Goal: Information Seeking & Learning: Learn about a topic

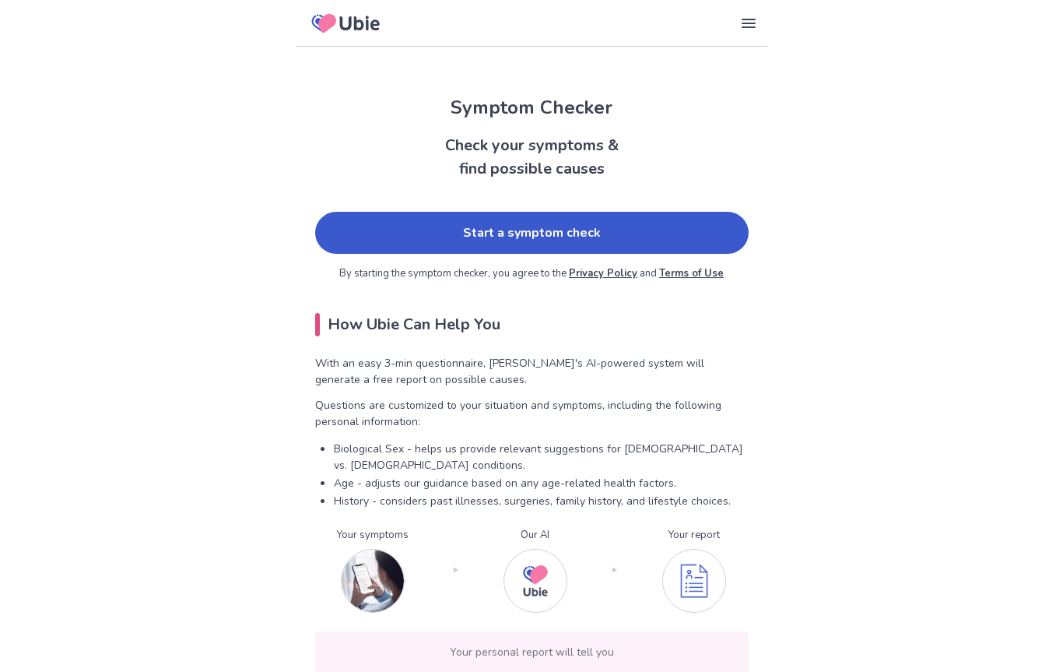
click at [665, 227] on link "Start a symptom check" at bounding box center [531, 233] width 433 height 42
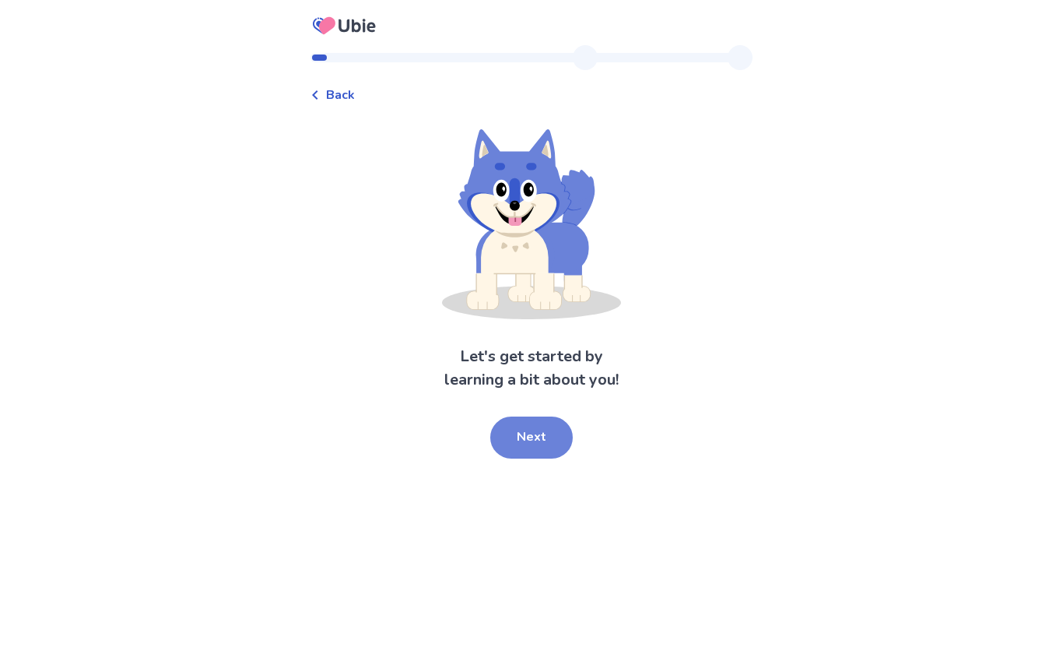
click at [531, 438] on button "Next" at bounding box center [531, 437] width 82 height 42
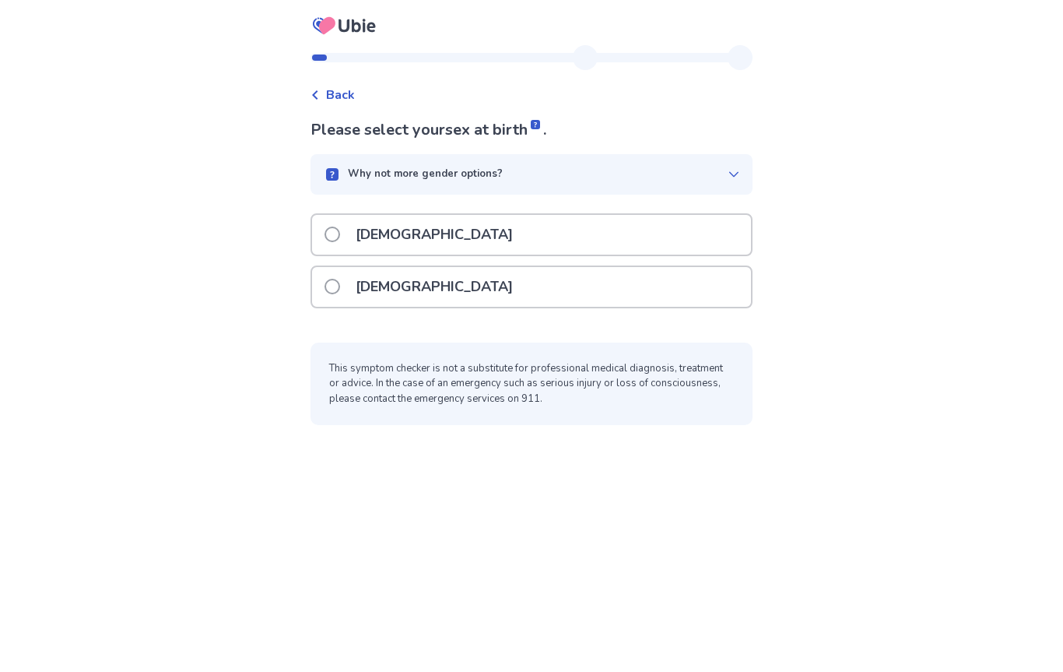
click at [548, 282] on div "[DEMOGRAPHIC_DATA]" at bounding box center [531, 287] width 439 height 40
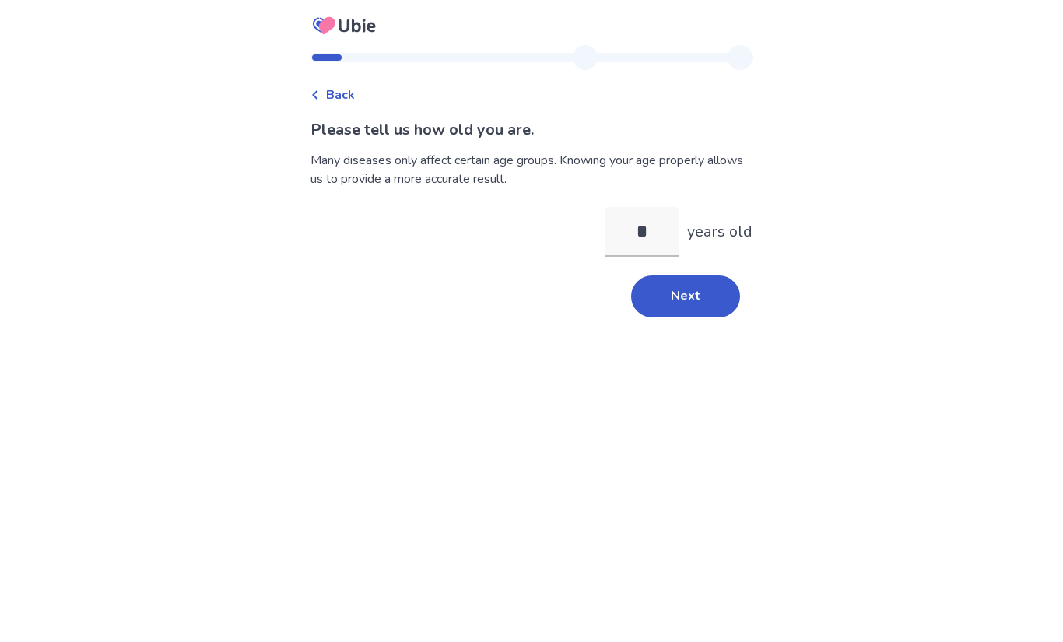
type input "**"
click at [699, 296] on button "Next" at bounding box center [685, 296] width 109 height 42
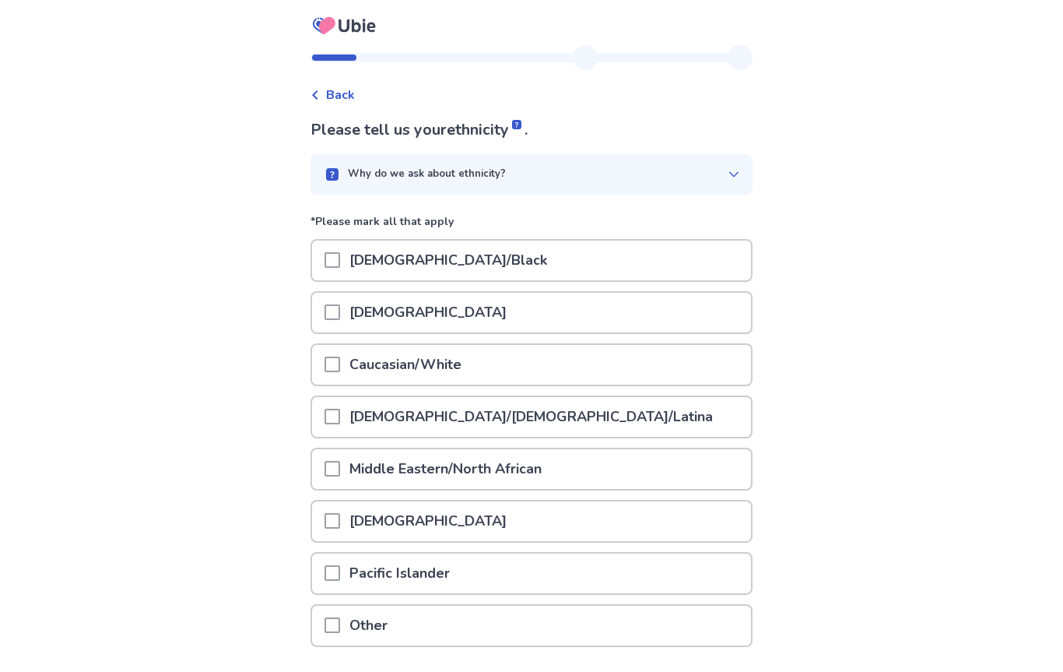
click at [530, 331] on div "[DEMOGRAPHIC_DATA]" at bounding box center [531, 313] width 439 height 40
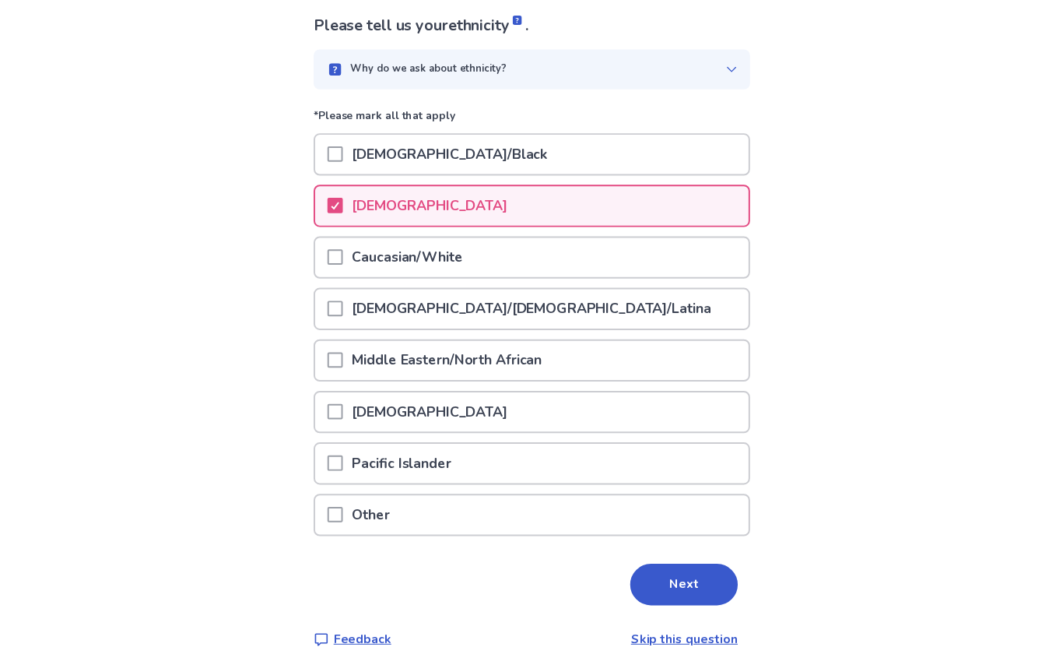
scroll to position [113, 0]
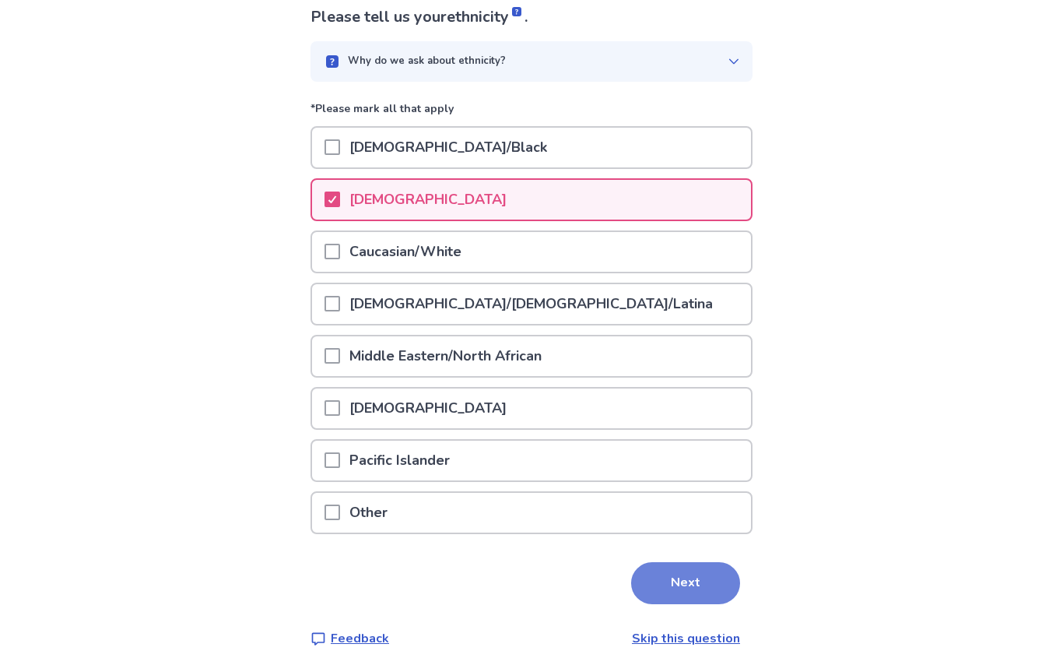
click at [708, 592] on button "Next" at bounding box center [685, 583] width 109 height 42
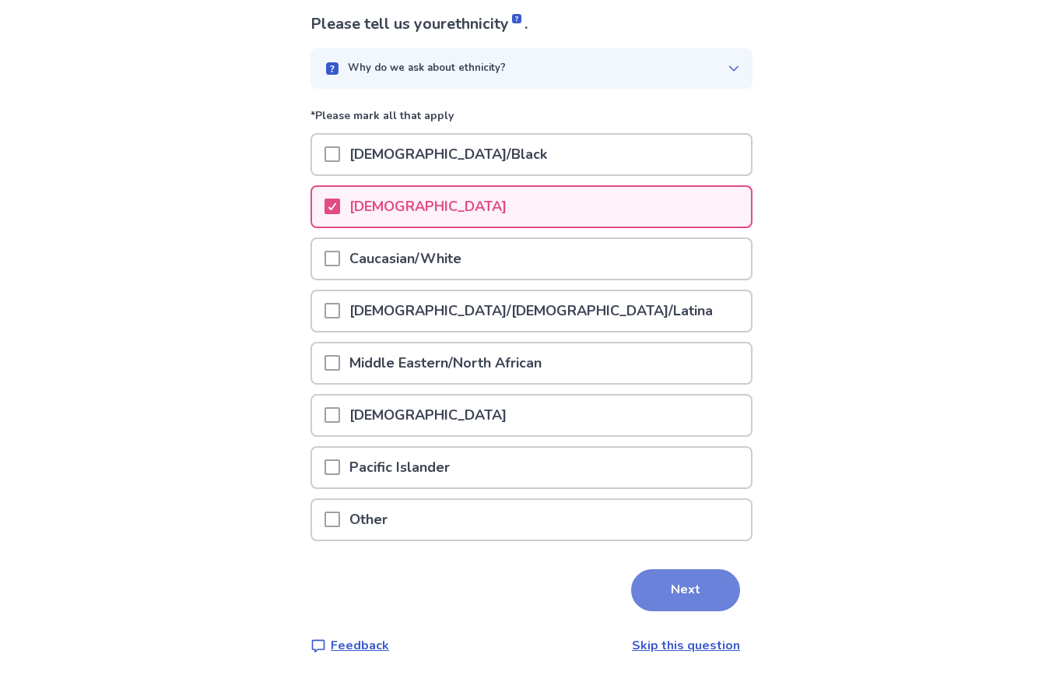
scroll to position [0, 0]
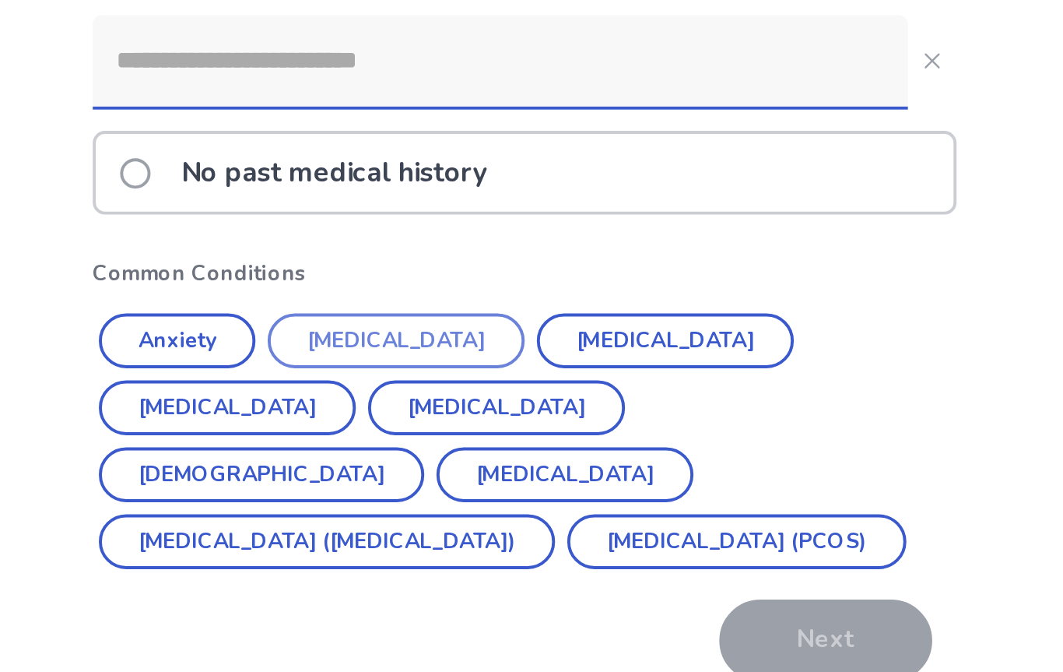
click at [400, 341] on button "[MEDICAL_DATA]" at bounding box center [466, 355] width 132 height 28
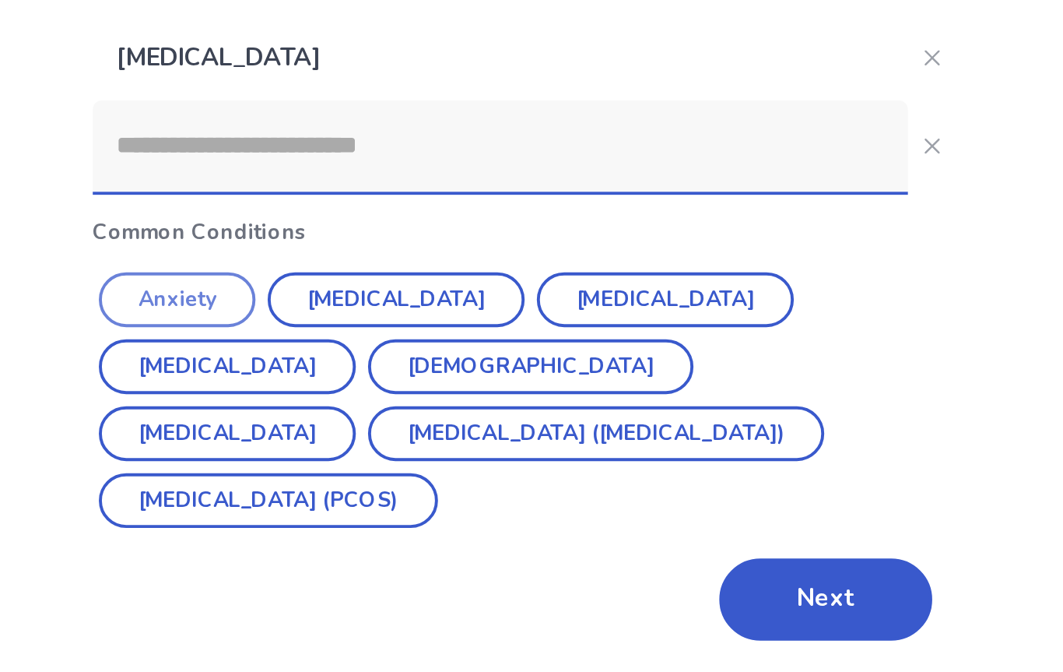
click at [314, 320] on button "Anxiety" at bounding box center [354, 334] width 80 height 28
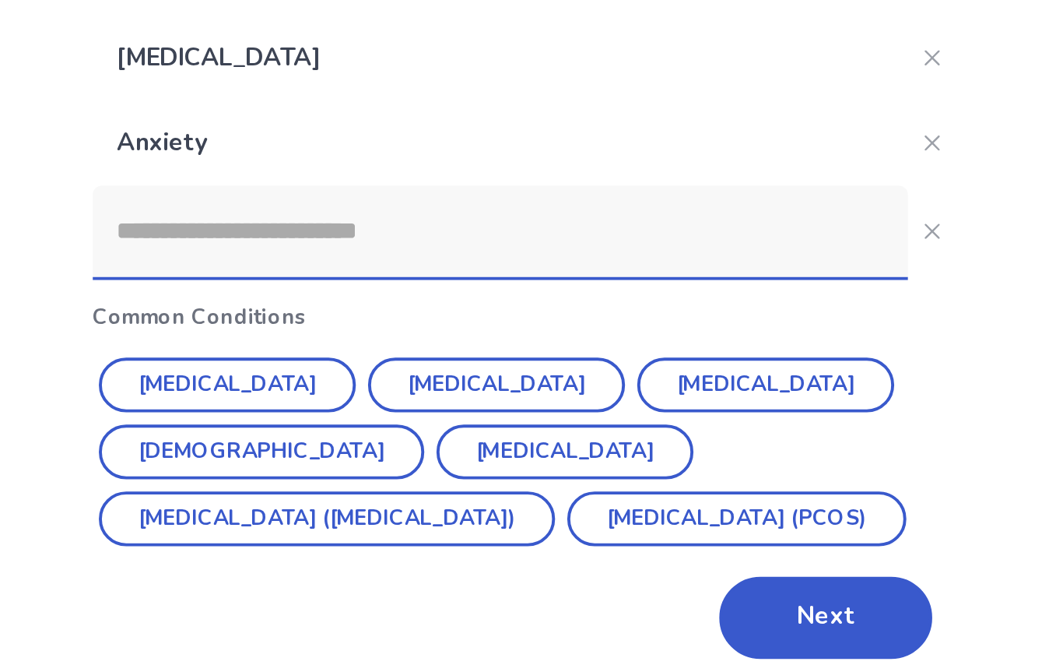
click at [310, 275] on input at bounding box center [518, 298] width 417 height 47
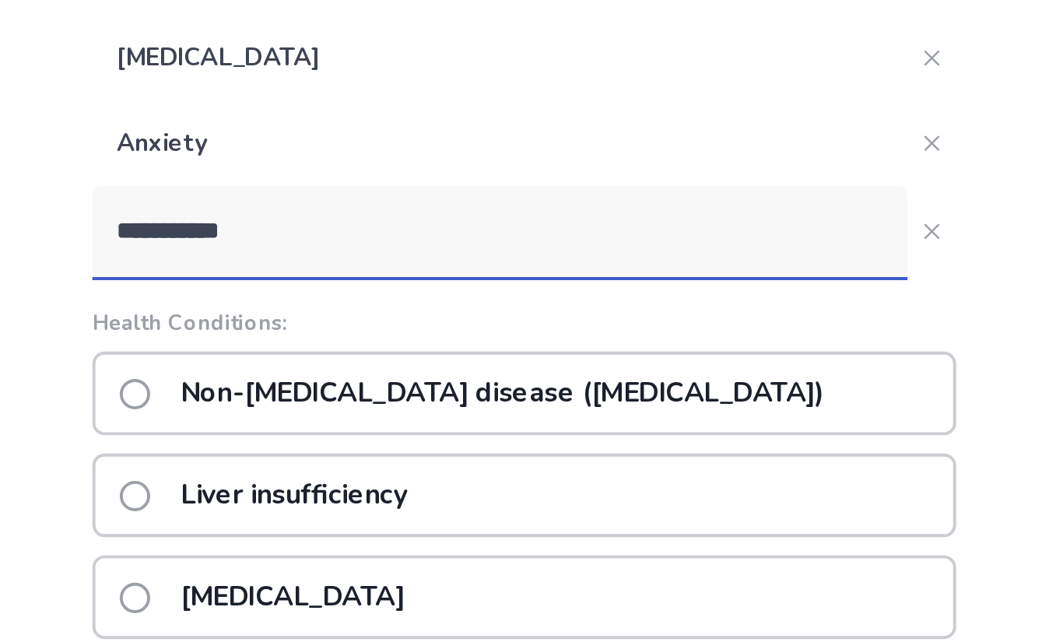
type input "**********"
click at [324, 362] on label "Non-[MEDICAL_DATA] disease ([MEDICAL_DATA])" at bounding box center [509, 382] width 370 height 40
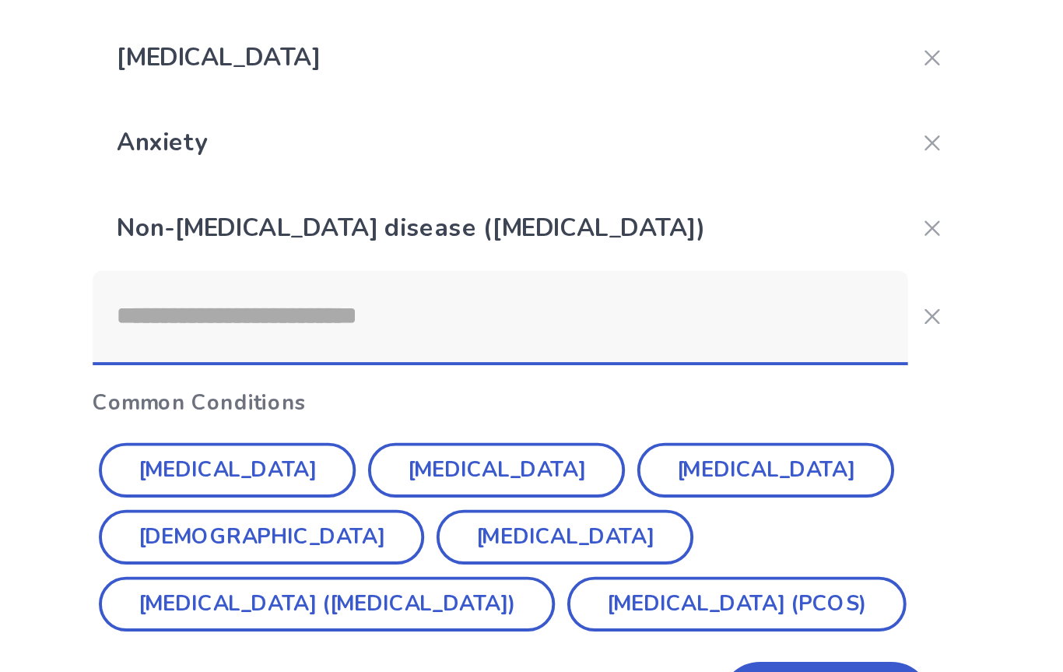
click at [310, 319] on input at bounding box center [518, 342] width 417 height 47
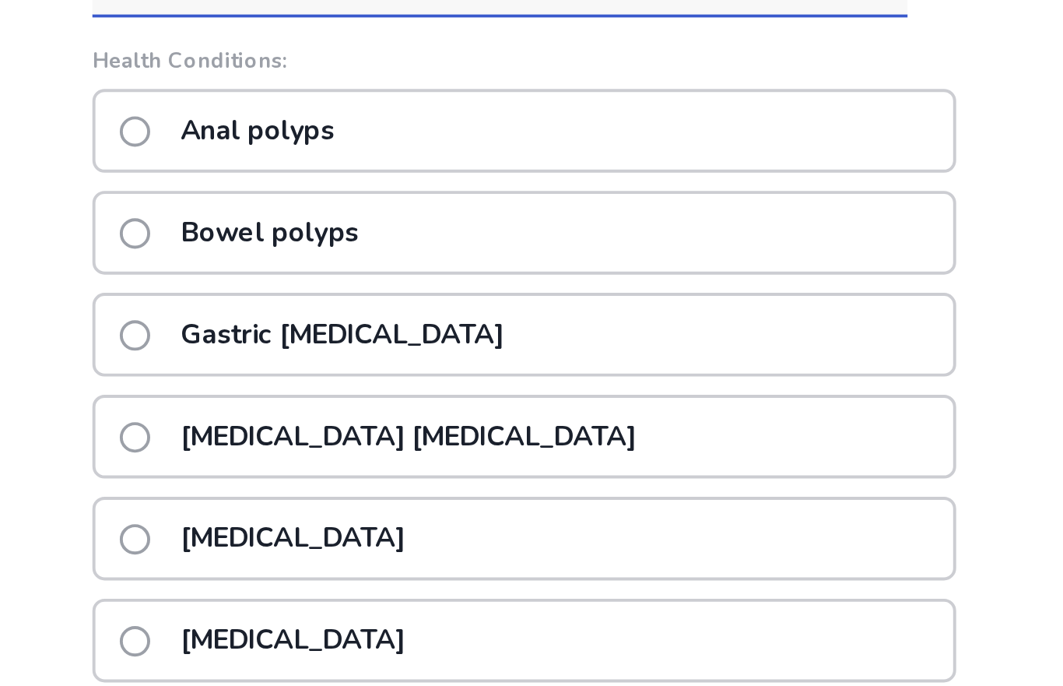
scroll to position [26, 0]
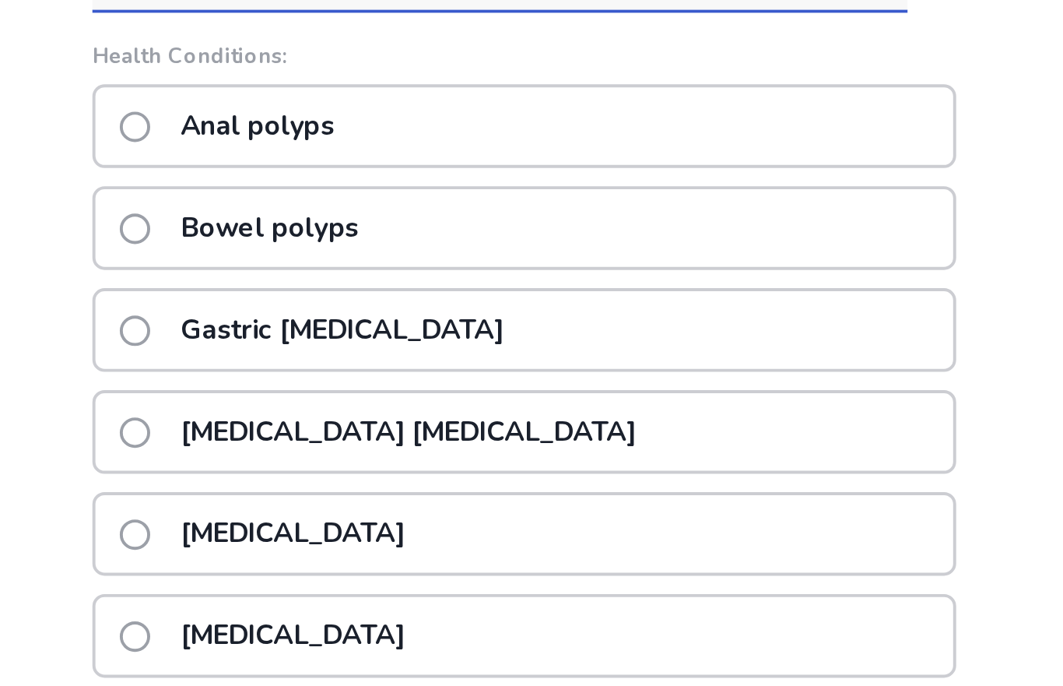
type input "******"
click at [317, 535] on div "[MEDICAL_DATA] [MEDICAL_DATA]" at bounding box center [531, 556] width 442 height 43
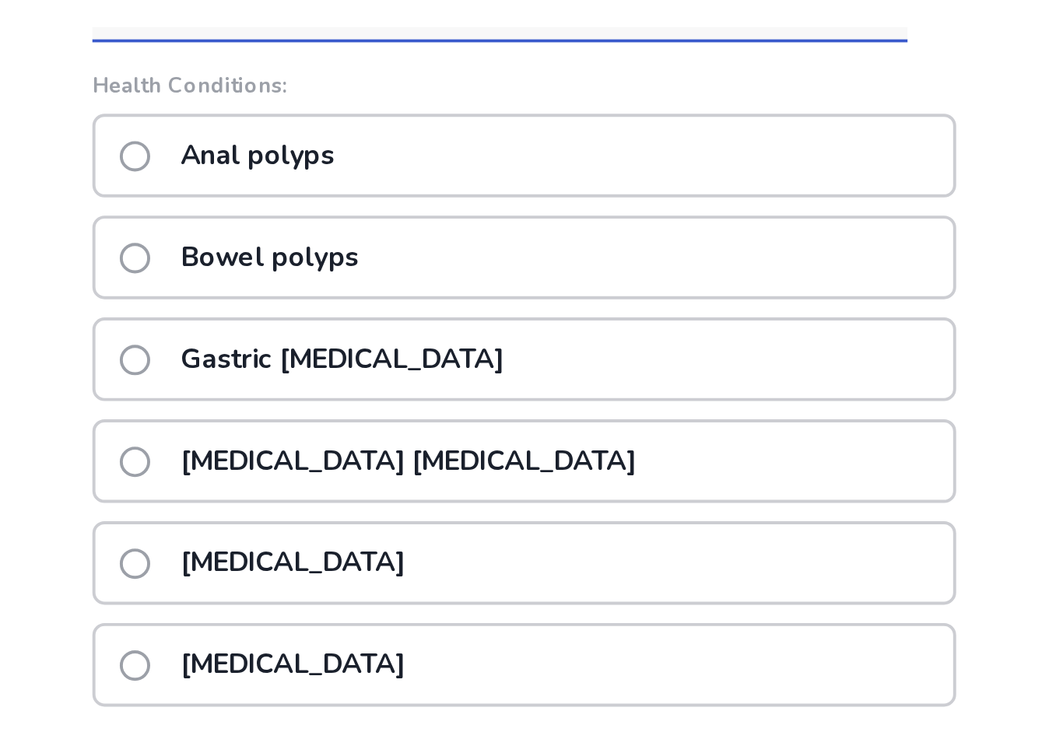
scroll to position [0, 0]
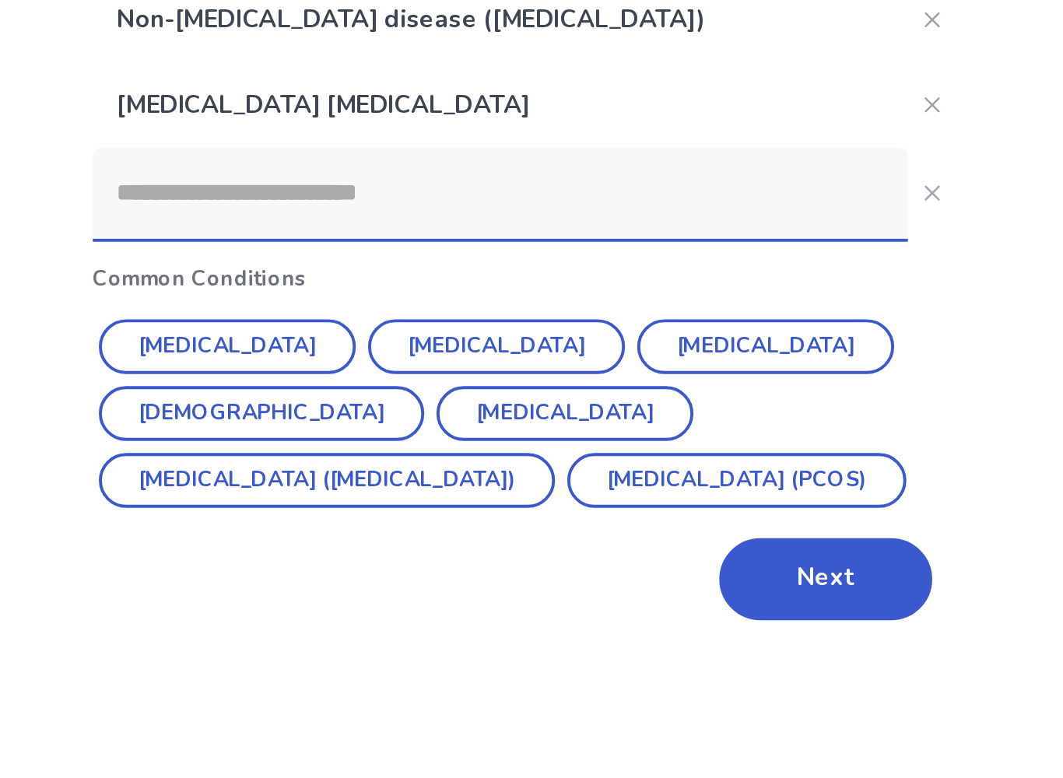
click at [310, 363] on input at bounding box center [518, 386] width 417 height 47
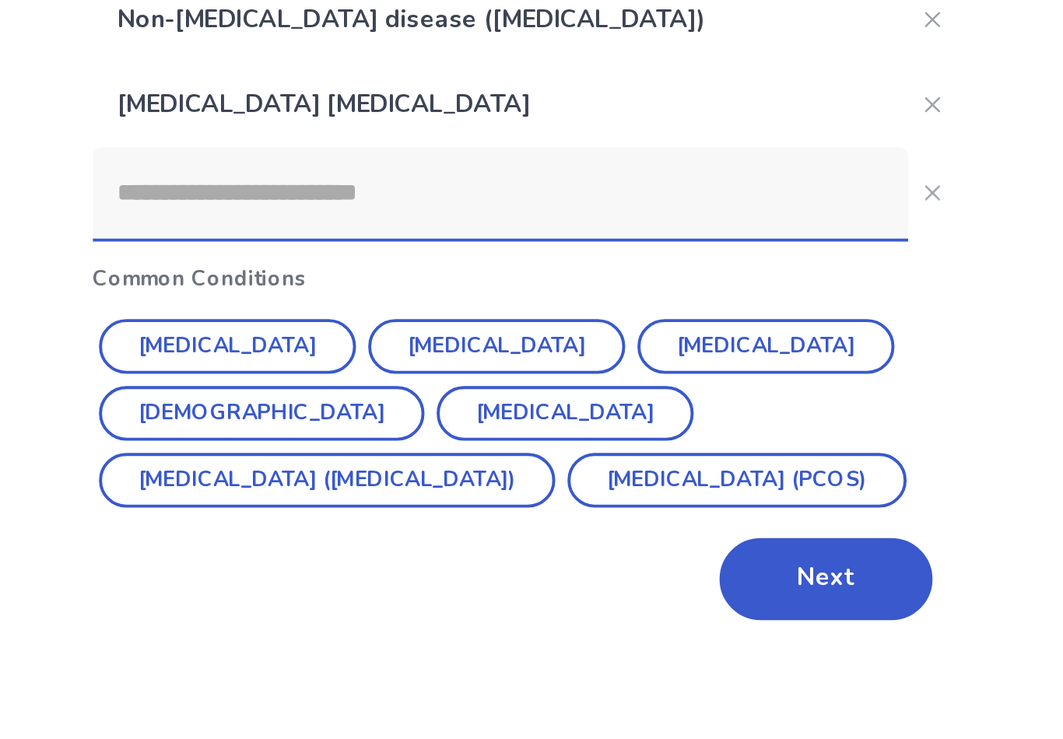
type input "*"
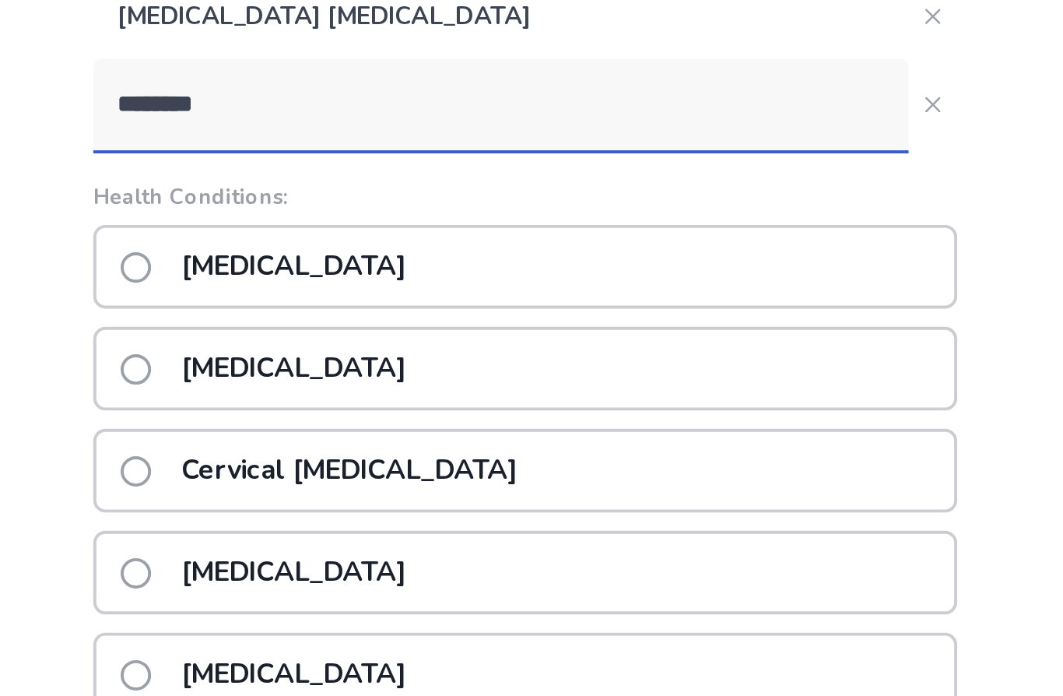
scroll to position [332, 0]
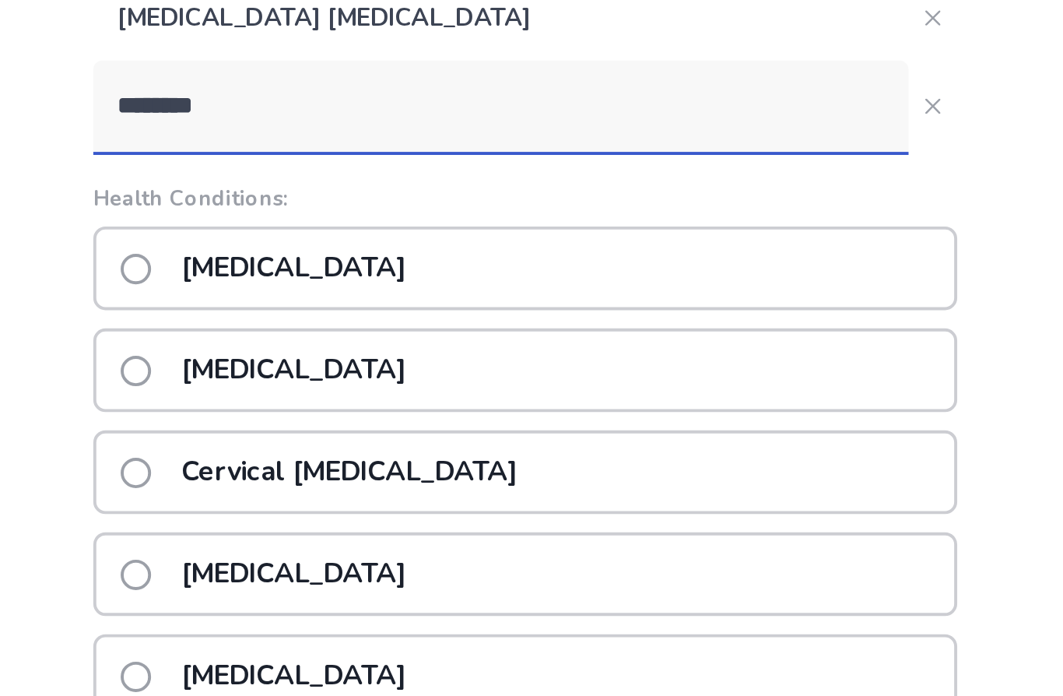
type input "********"
click at [324, 145] on div "[MEDICAL_DATA]" at bounding box center [531, 137] width 442 height 43
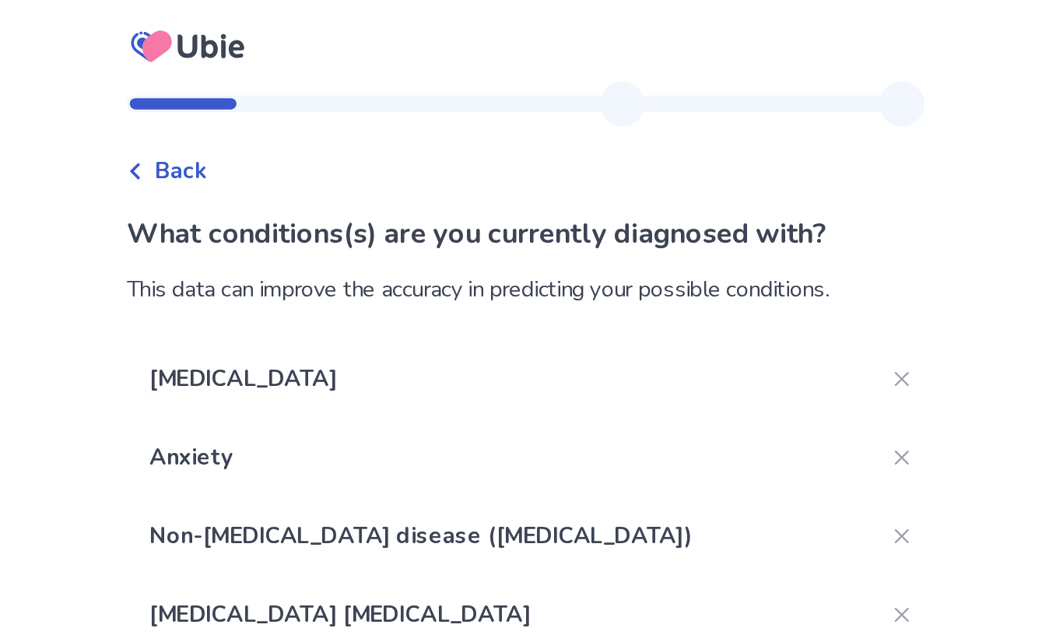
scroll to position [0, 0]
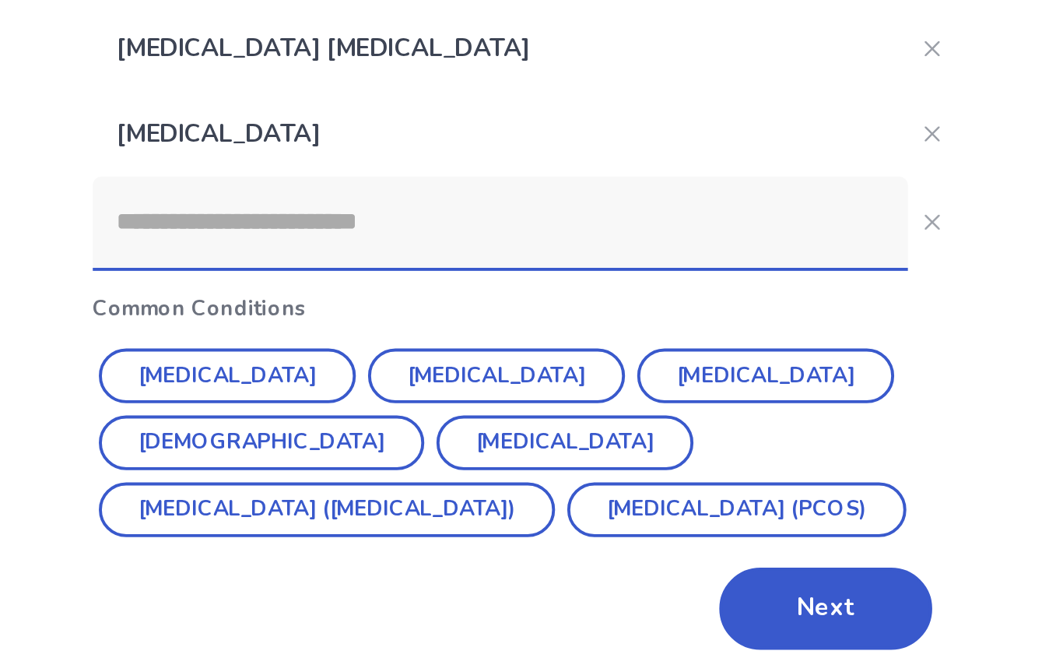
click at [349, 406] on input at bounding box center [518, 429] width 417 height 47
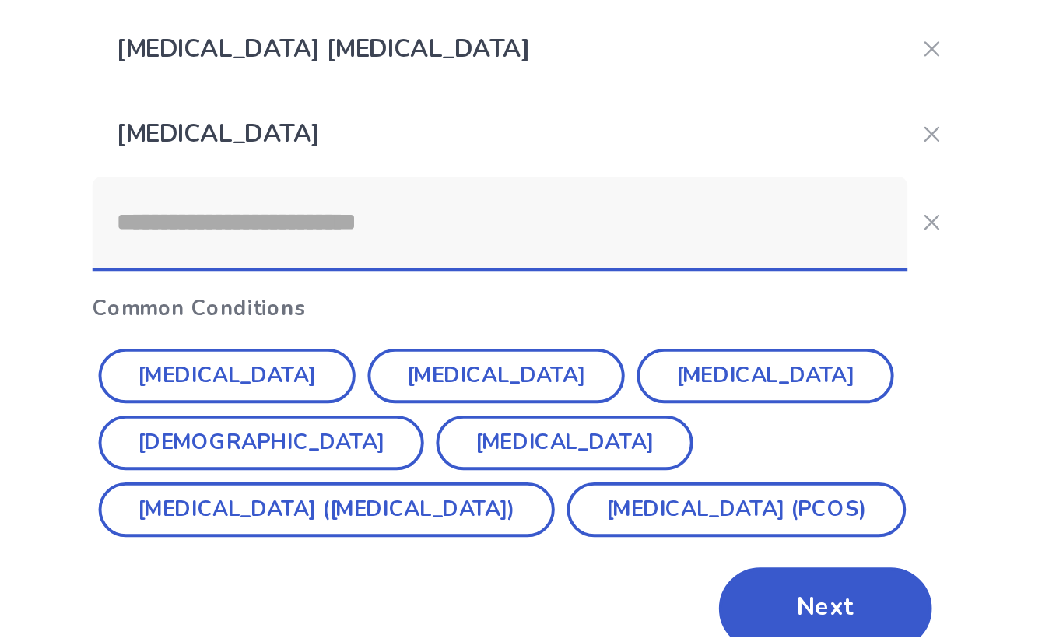
scroll to position [2, 0]
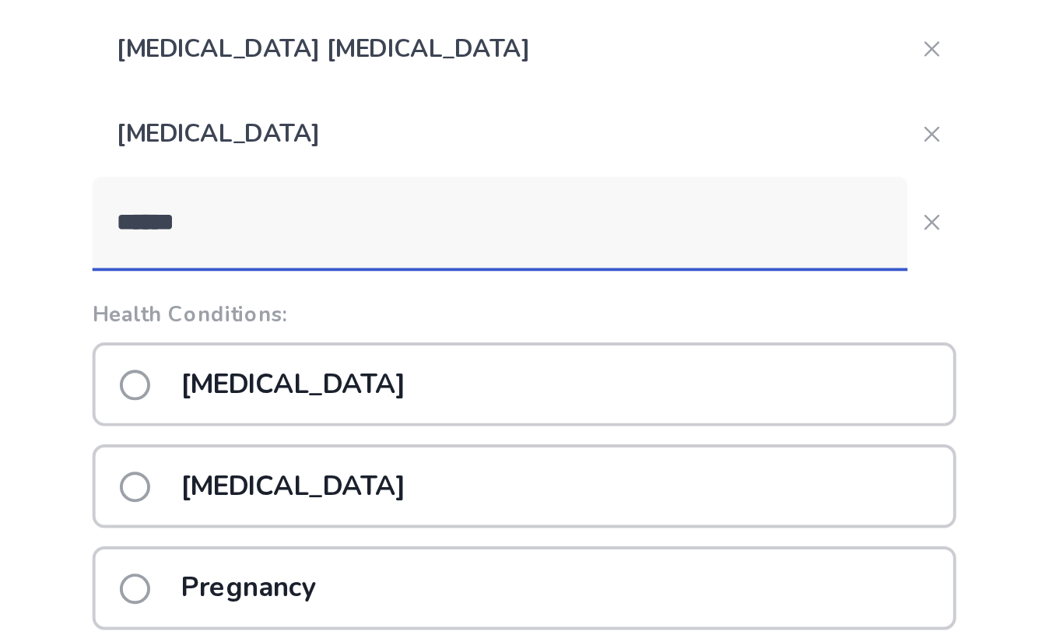
type input "******"
click at [310, 489] on div "[MEDICAL_DATA]" at bounding box center [531, 510] width 442 height 43
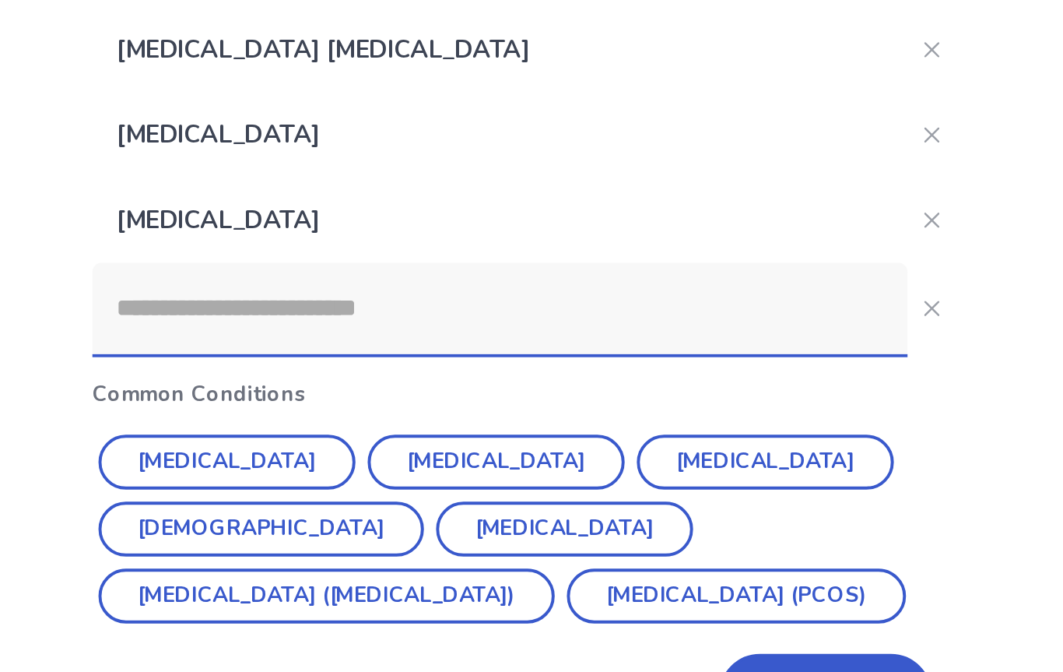
click at [320, 433] on input at bounding box center [518, 456] width 417 height 47
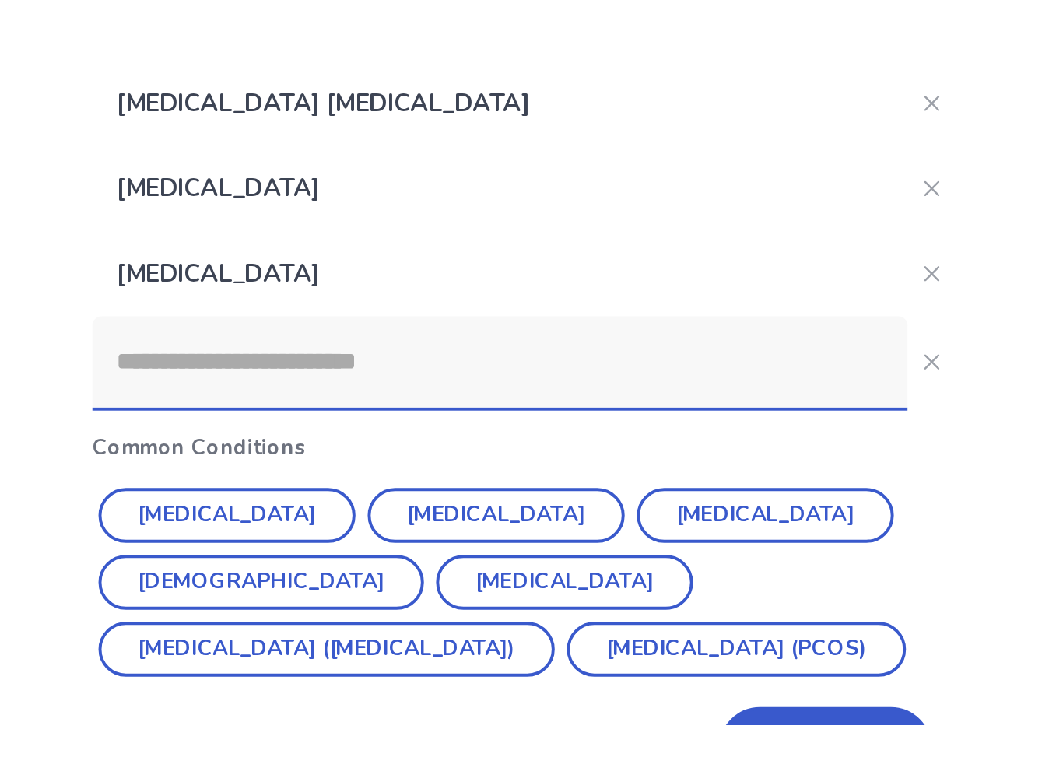
scroll to position [26, 0]
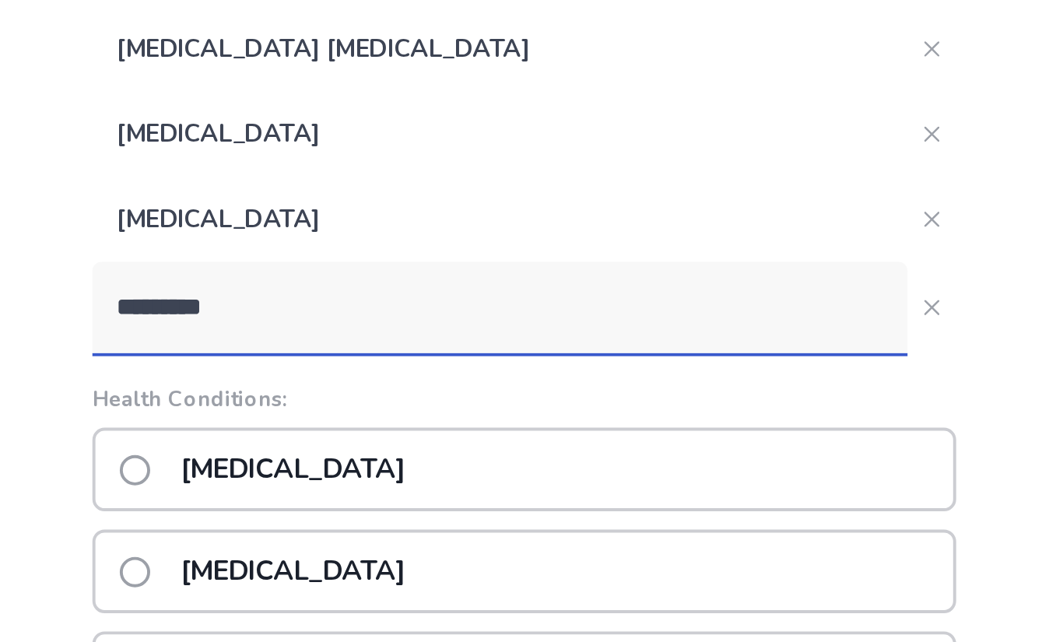
type input "*********"
click at [328, 508] on div "[MEDICAL_DATA]" at bounding box center [531, 529] width 442 height 43
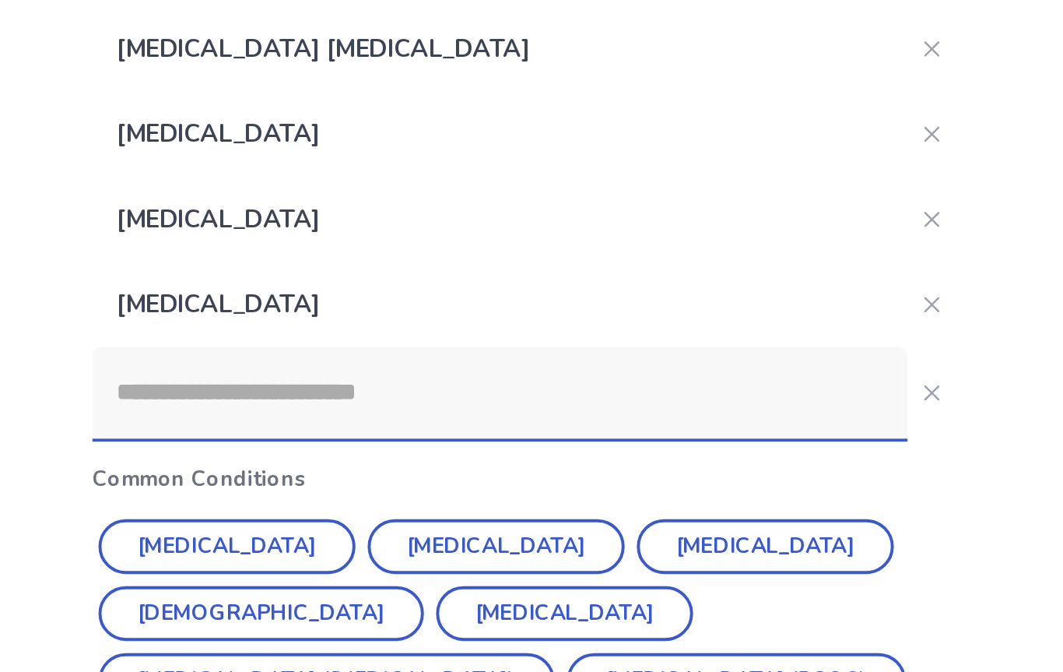
click at [351, 467] on input at bounding box center [518, 490] width 417 height 47
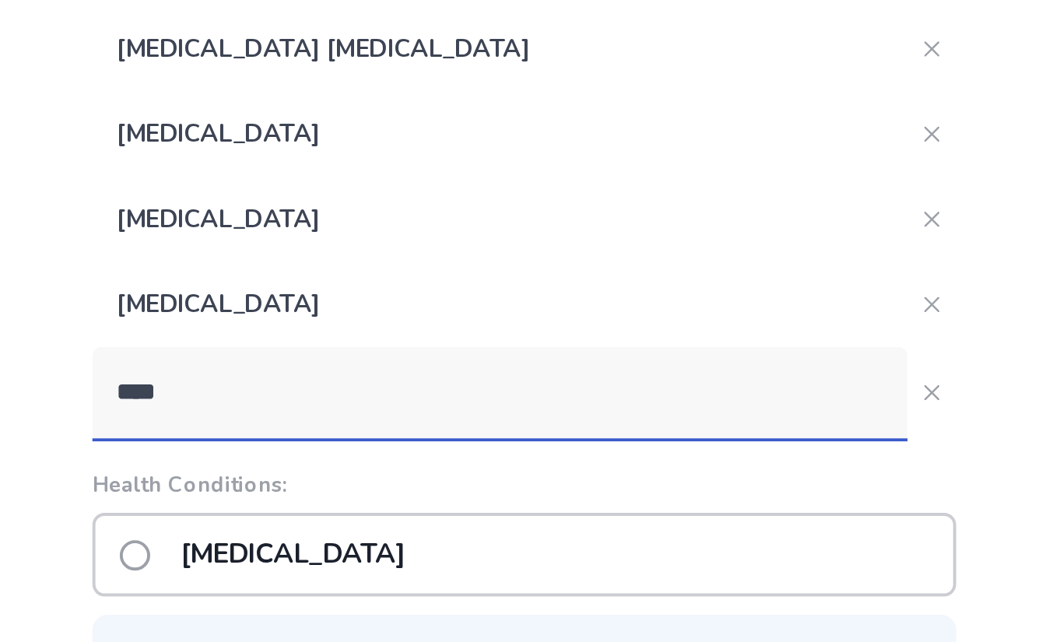
type input "****"
click at [338, 552] on div "[MEDICAL_DATA]" at bounding box center [531, 573] width 442 height 43
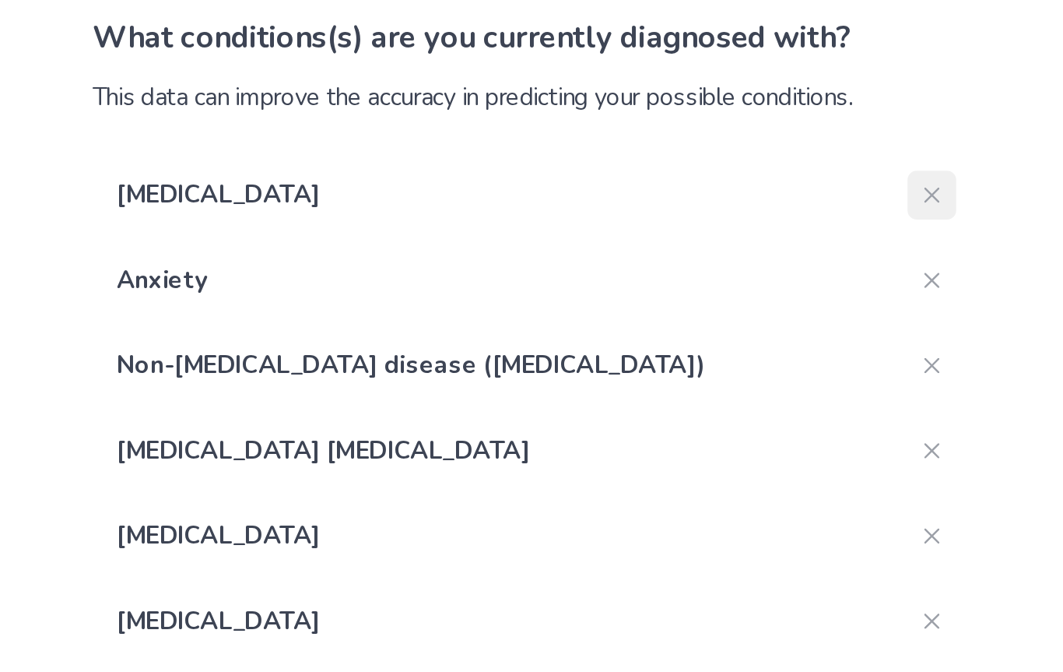
click at [728, 171] on button "Close" at bounding box center [740, 183] width 25 height 25
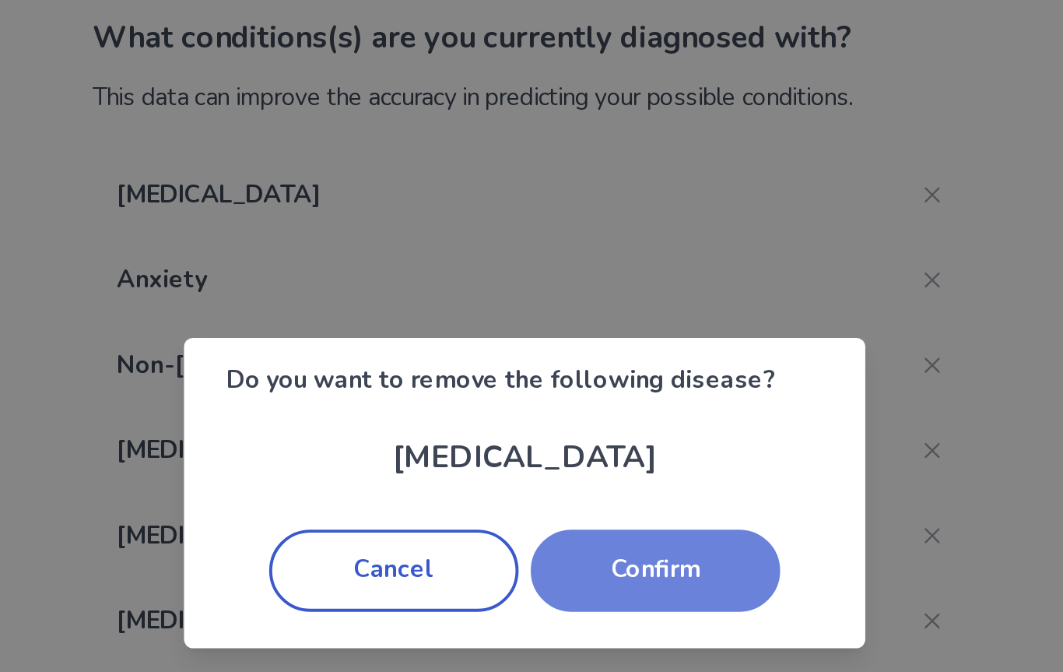
click at [535, 355] on button "Confirm" at bounding box center [599, 376] width 128 height 42
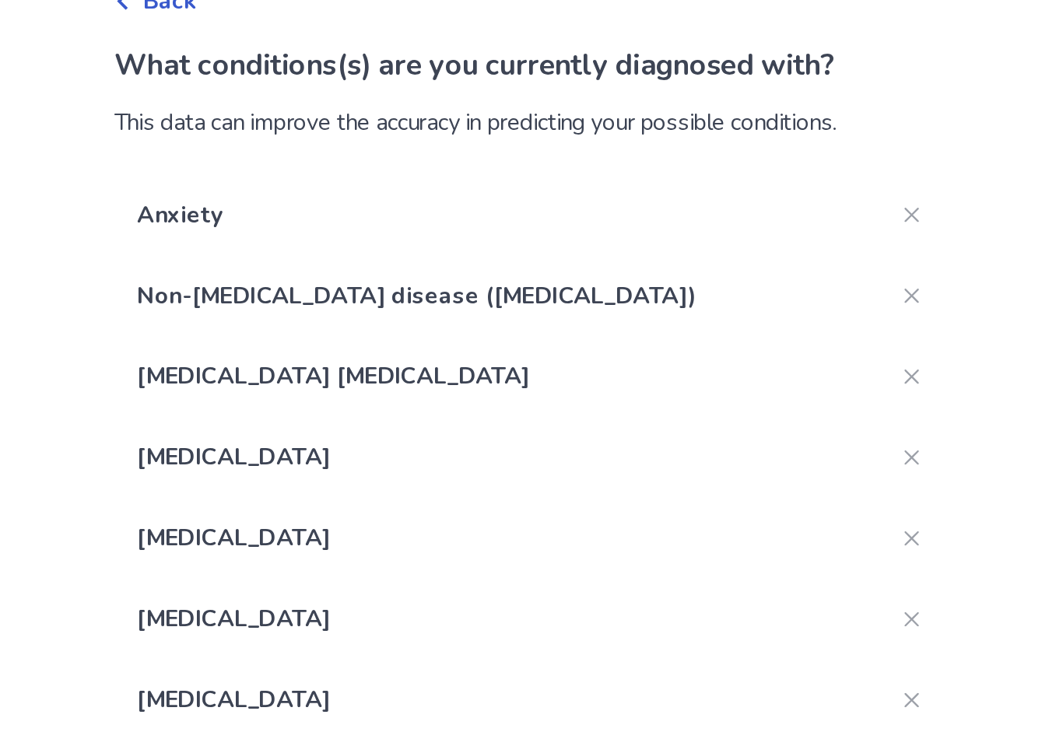
scroll to position [10, 0]
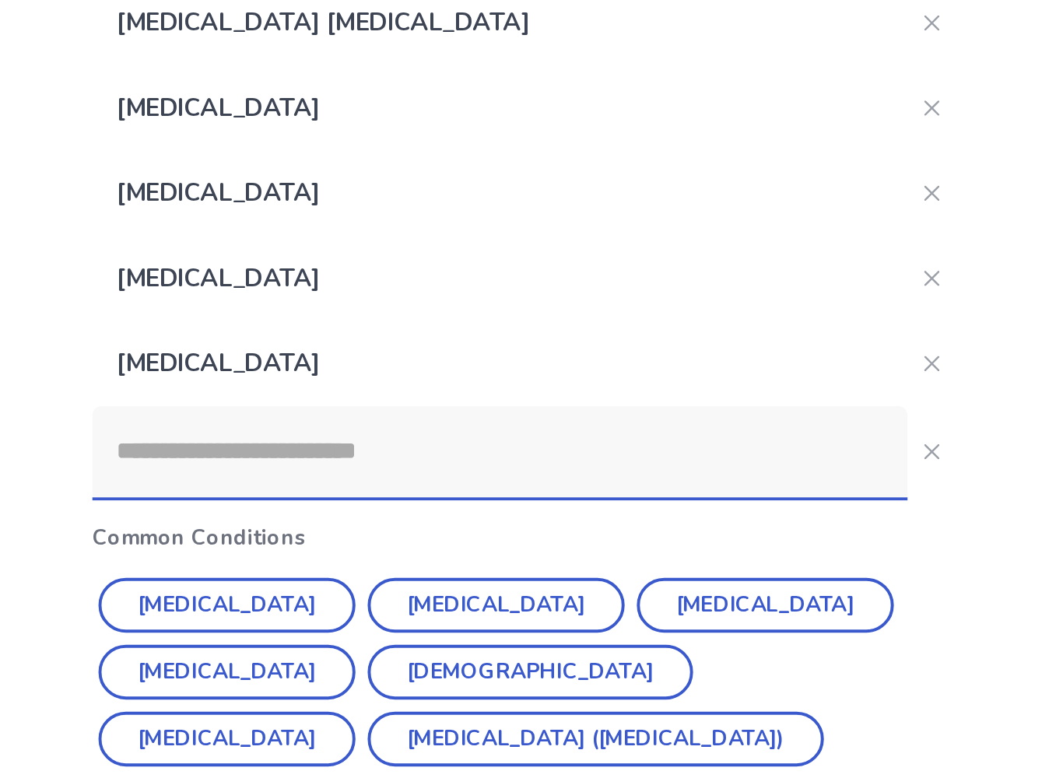
click at [355, 483] on input at bounding box center [518, 506] width 417 height 47
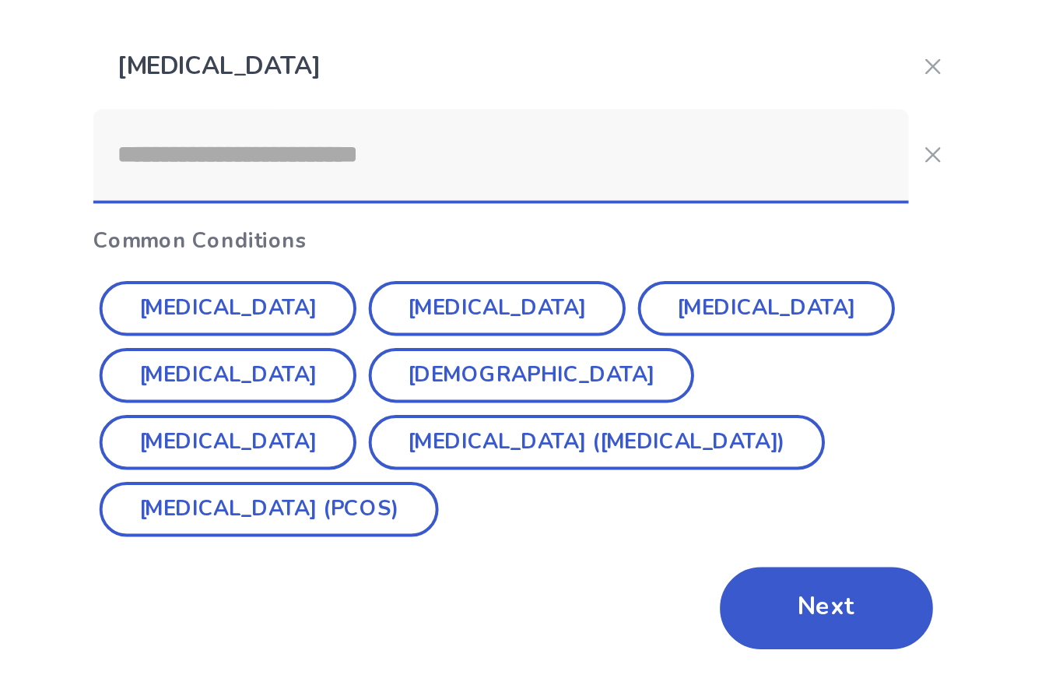
scroll to position [93, 0]
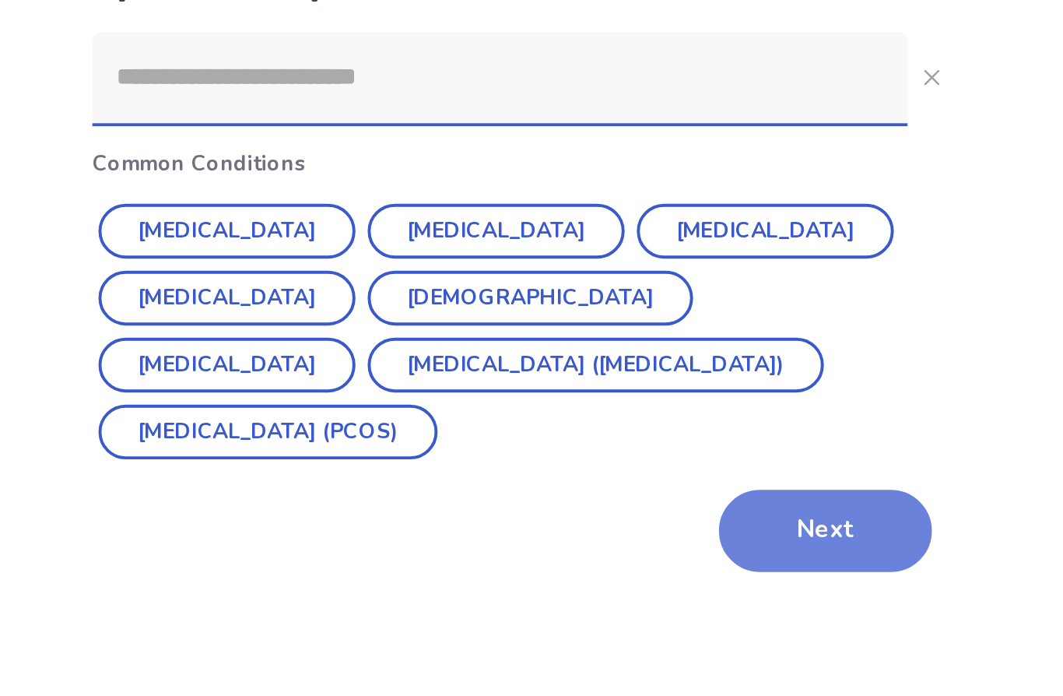
click at [631, 635] on button "Next" at bounding box center [685, 656] width 109 height 42
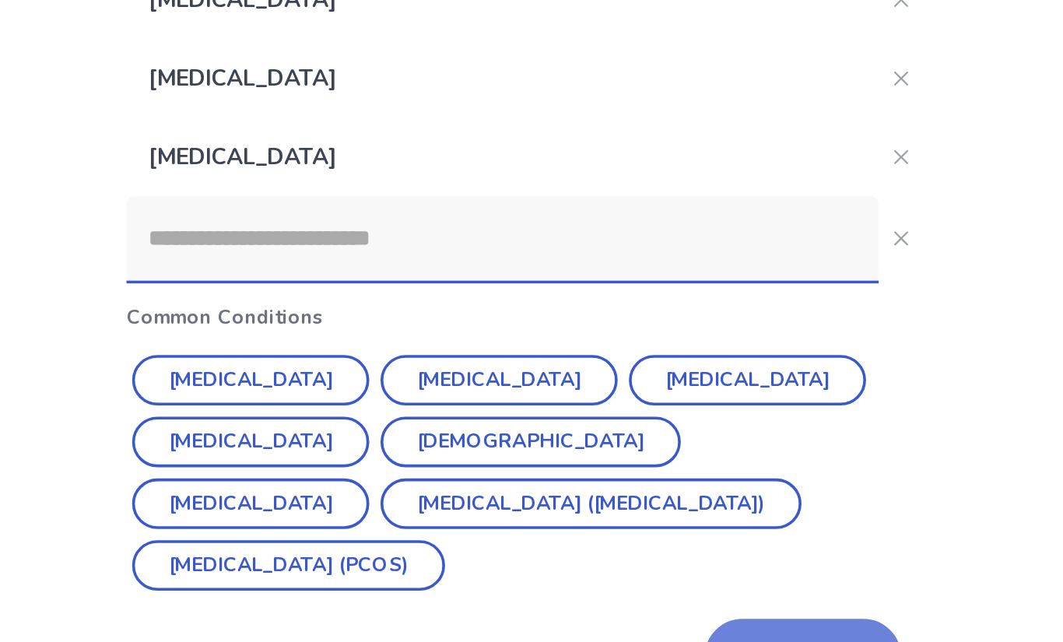
scroll to position [0, 0]
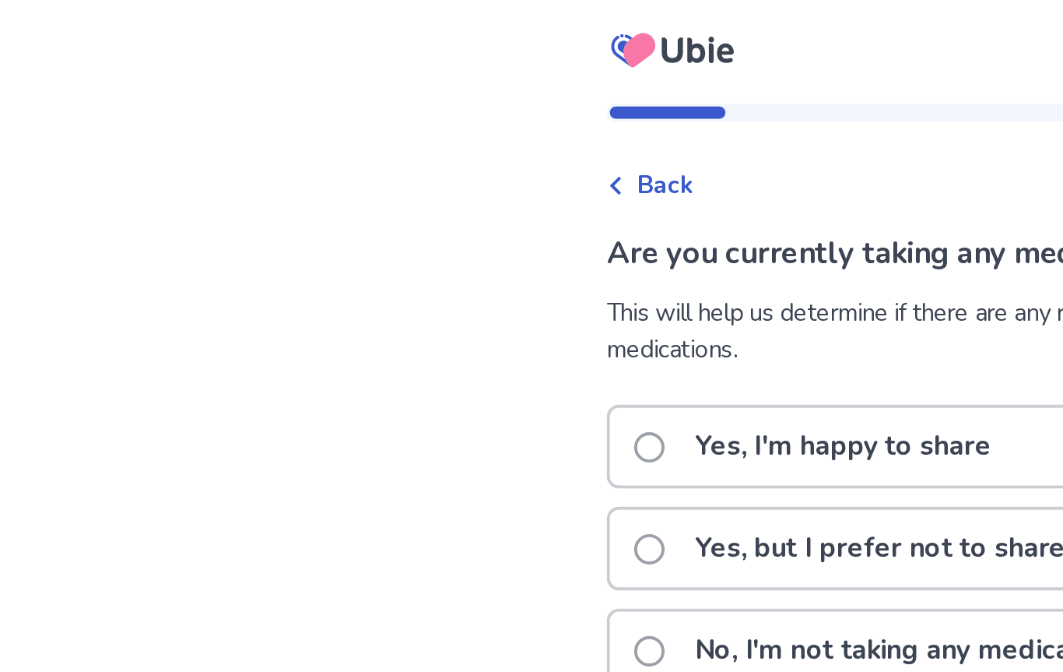
click at [355, 92] on span "Back" at bounding box center [340, 95] width 29 height 19
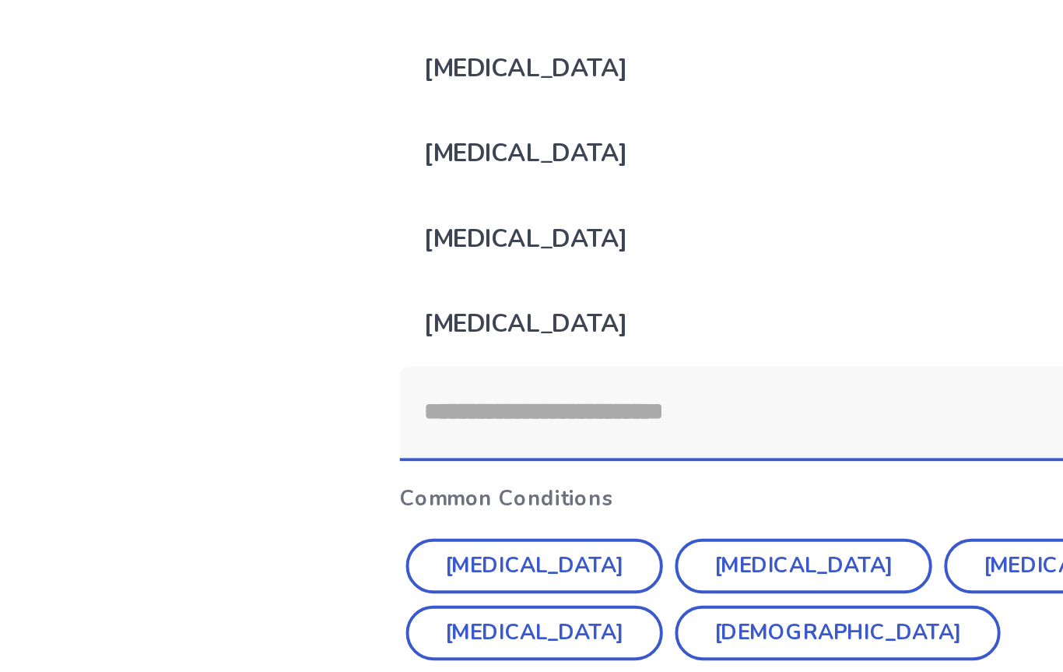
click at [380, 493] on input at bounding box center [518, 516] width 417 height 47
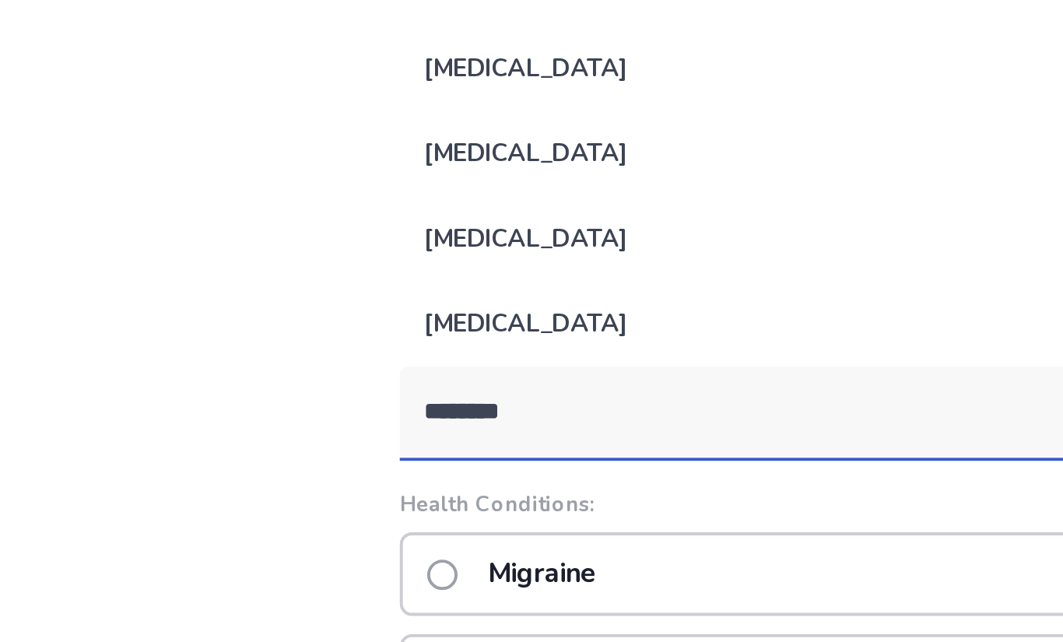
type input "********"
click at [368, 578] on div "Migraine" at bounding box center [531, 599] width 442 height 43
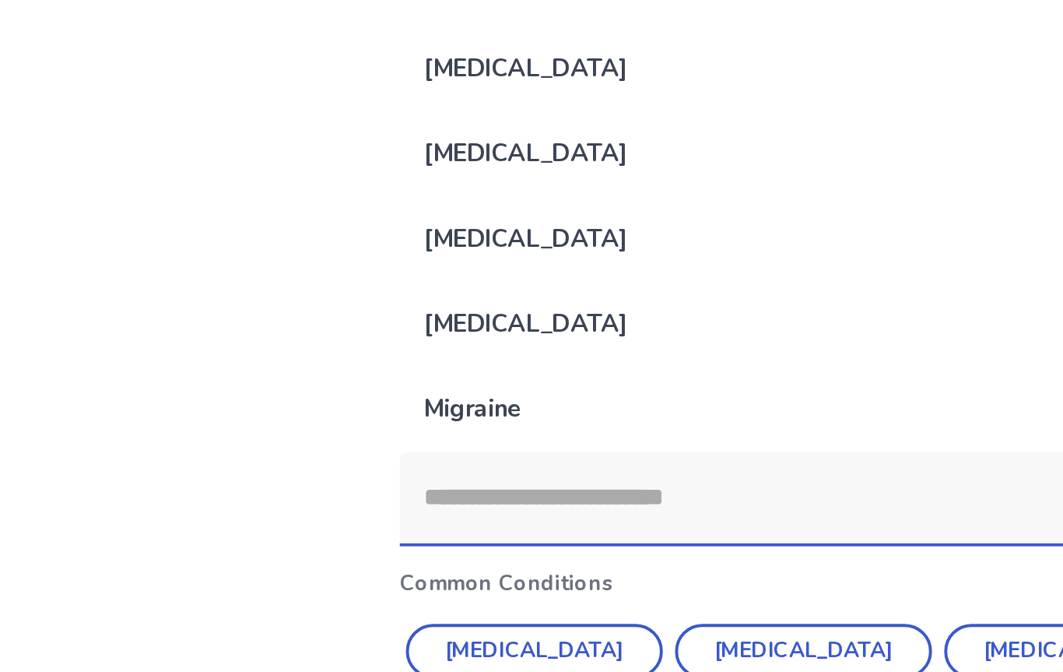
click at [359, 530] on input at bounding box center [518, 553] width 417 height 47
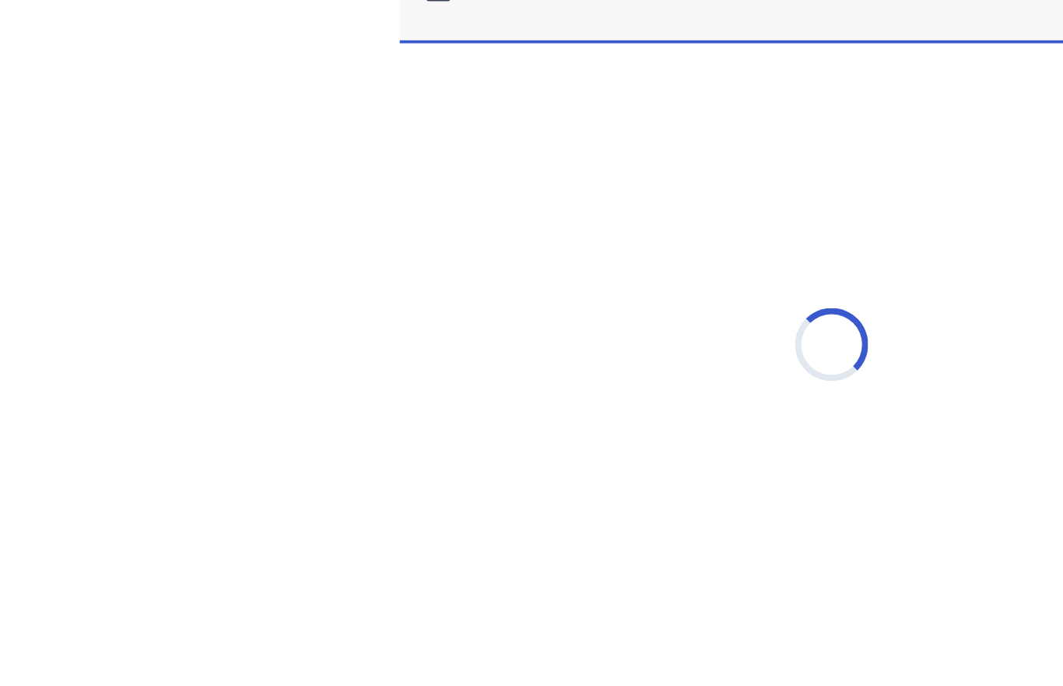
scroll to position [228, 0]
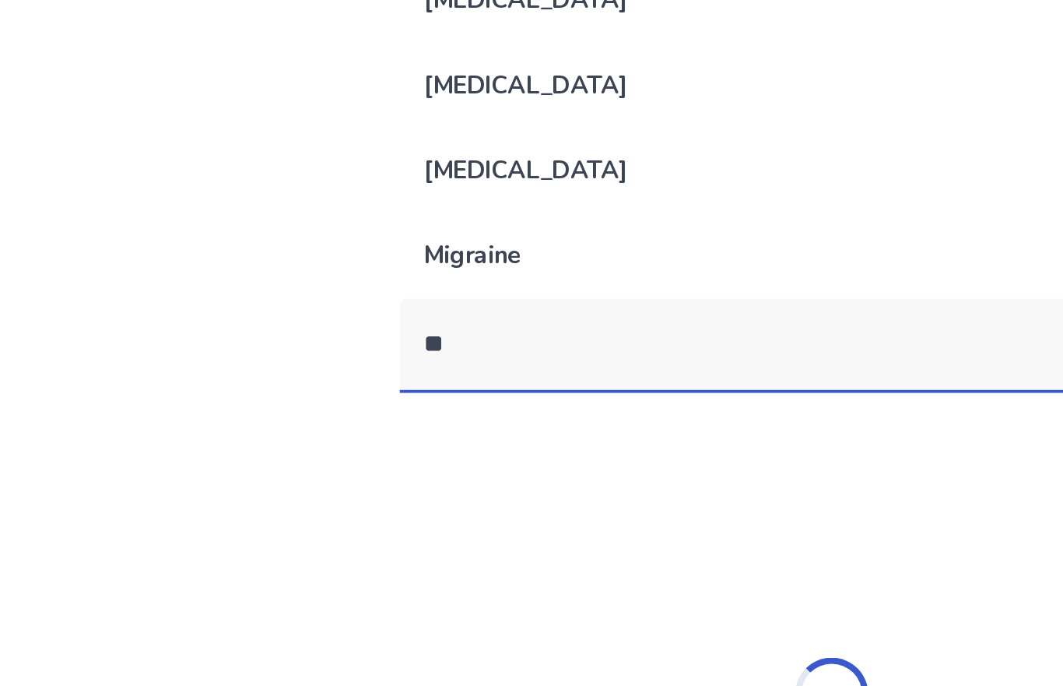
type input "*"
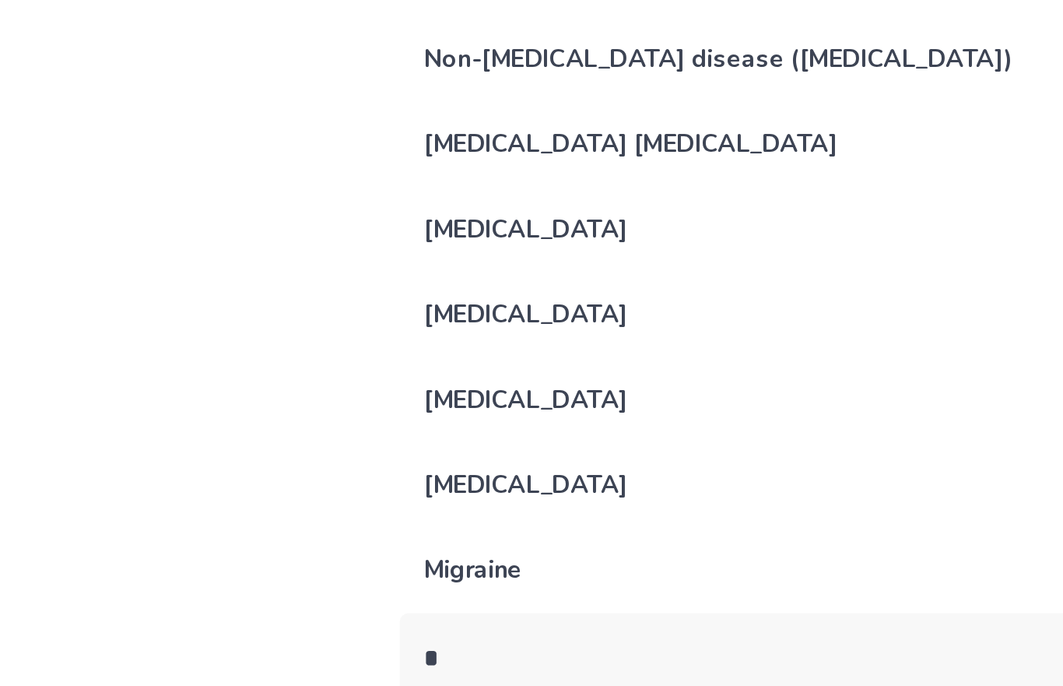
scroll to position [67, 0]
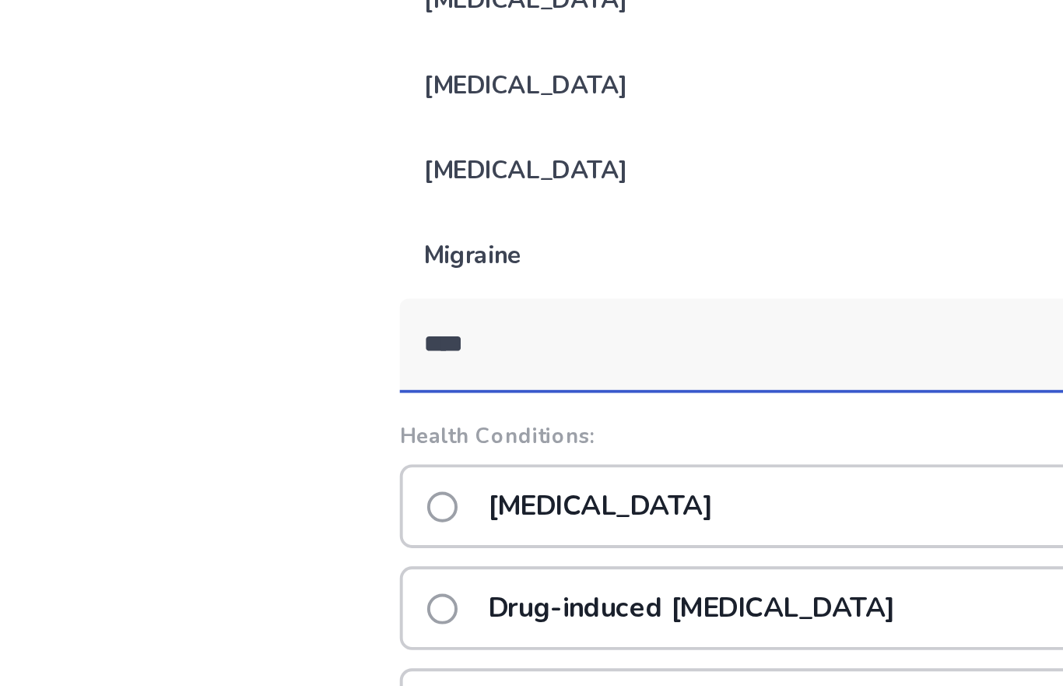
type input "****"
click at [370, 555] on div "[MEDICAL_DATA]" at bounding box center [531, 576] width 442 height 43
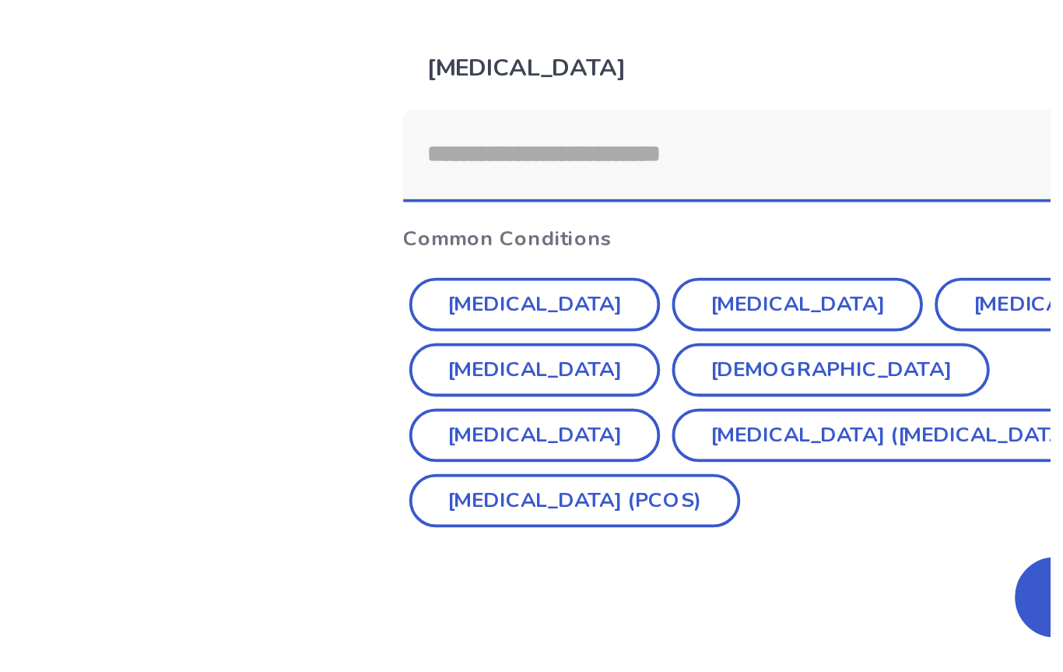
scroll to position [204, 0]
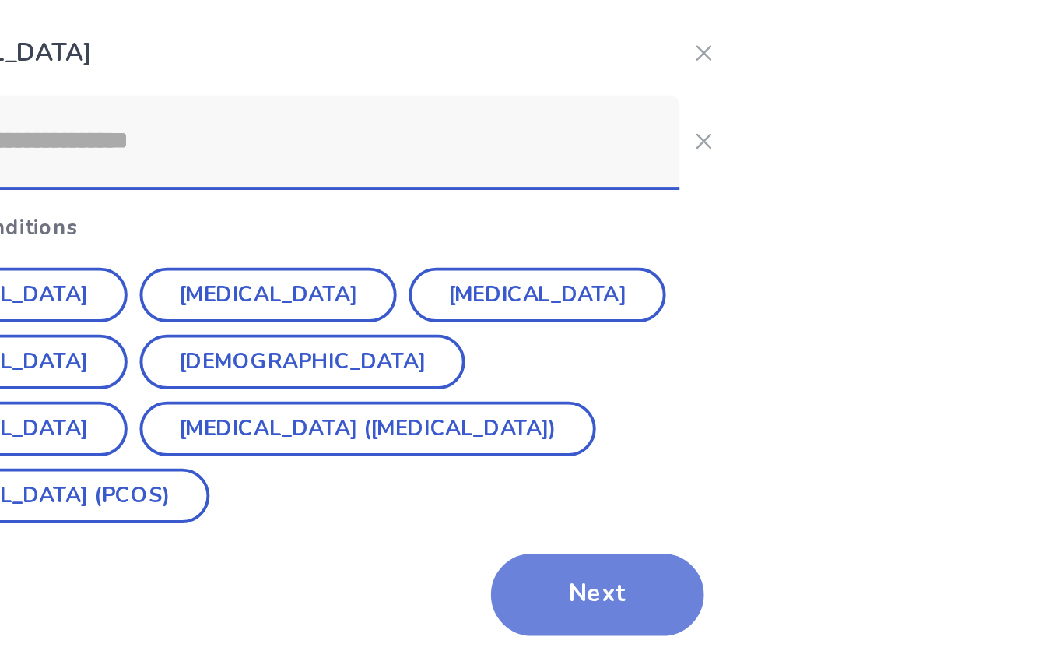
click at [631, 611] on button "Next" at bounding box center [685, 632] width 109 height 42
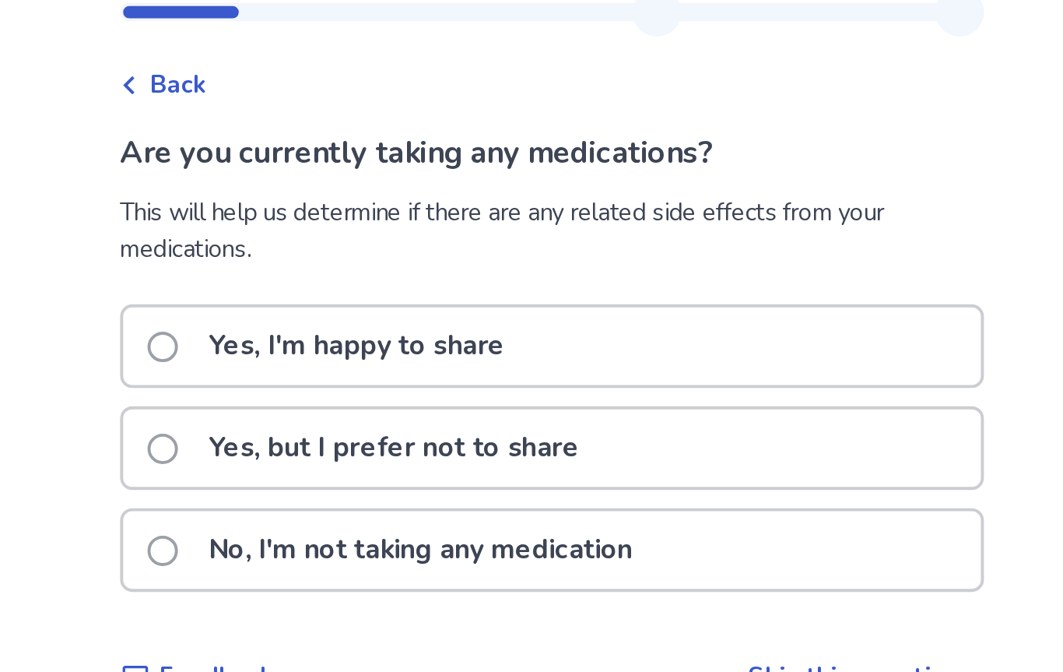
click at [324, 221] on span at bounding box center [332, 229] width 16 height 16
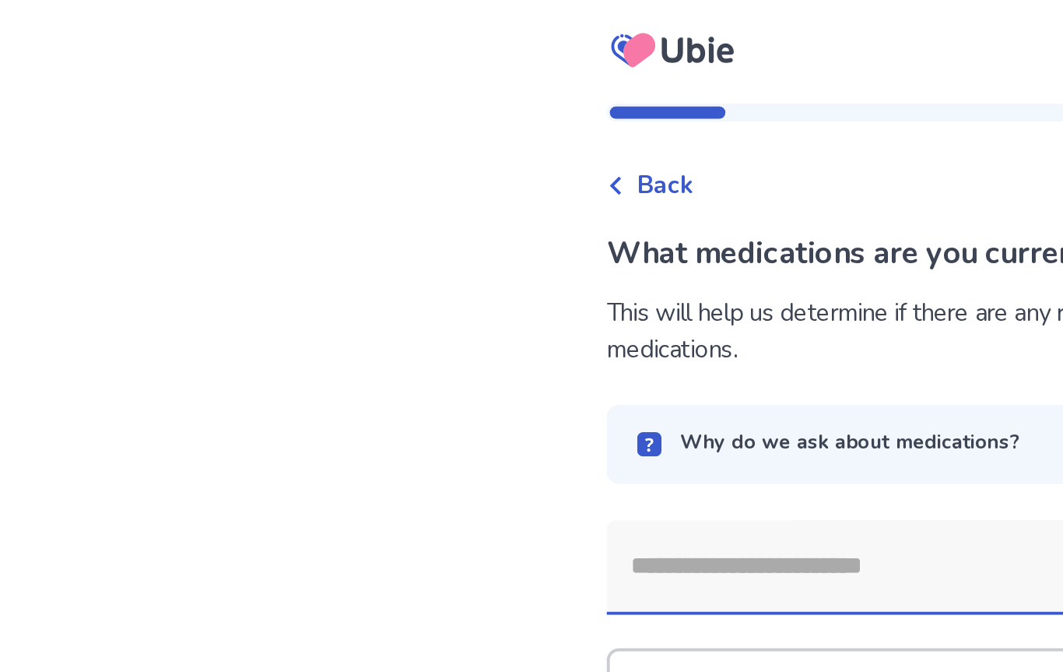
click at [411, 300] on input at bounding box center [518, 289] width 417 height 47
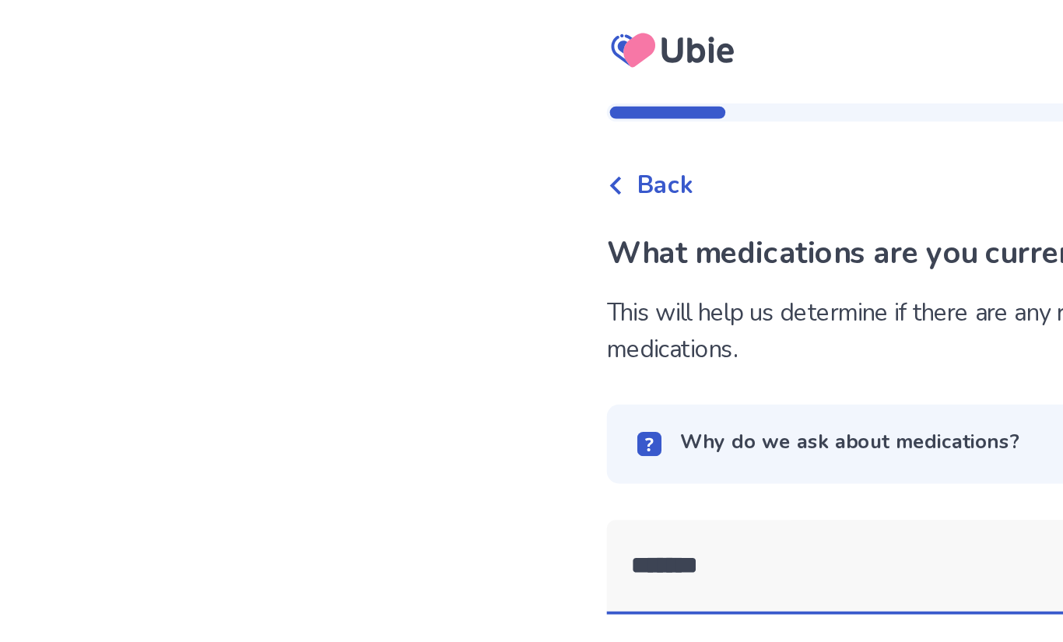
type input "********"
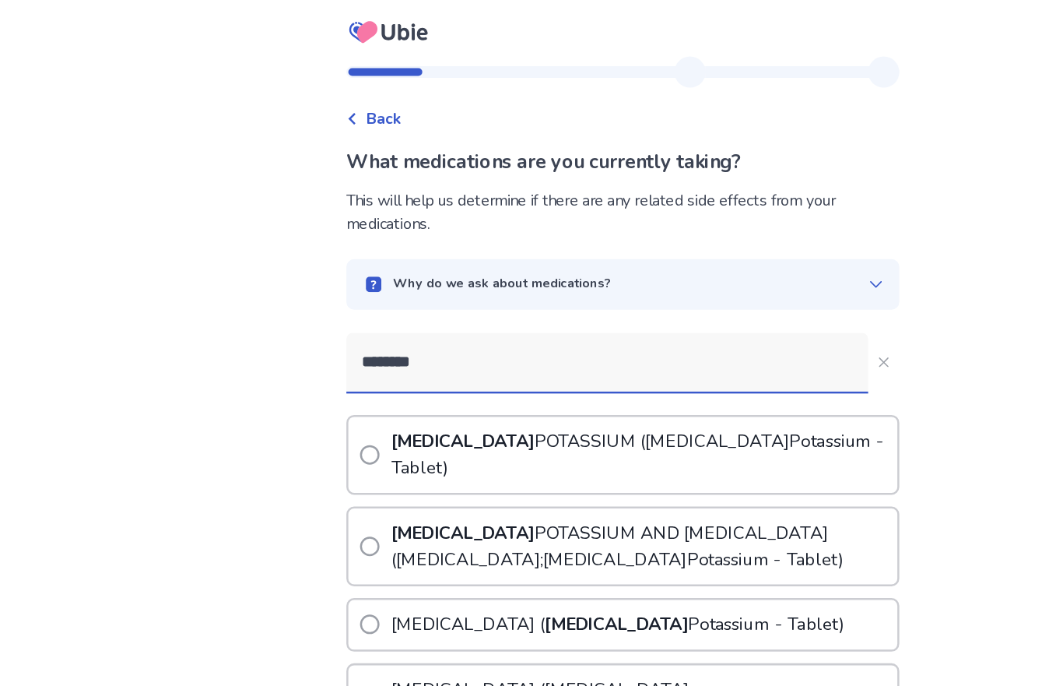
click at [558, 341] on p "[MEDICAL_DATA] ( [MEDICAL_DATA] - Tablet)" at bounding box center [547, 363] width 408 height 61
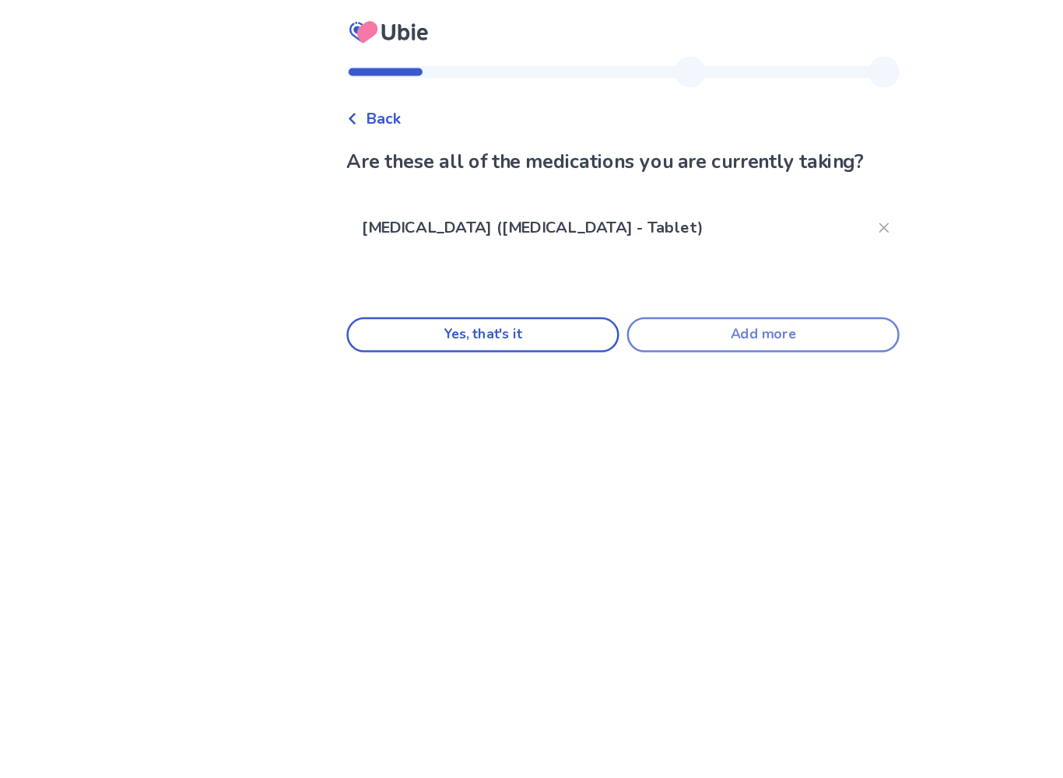
click at [630, 261] on button "Add more" at bounding box center [644, 268] width 218 height 28
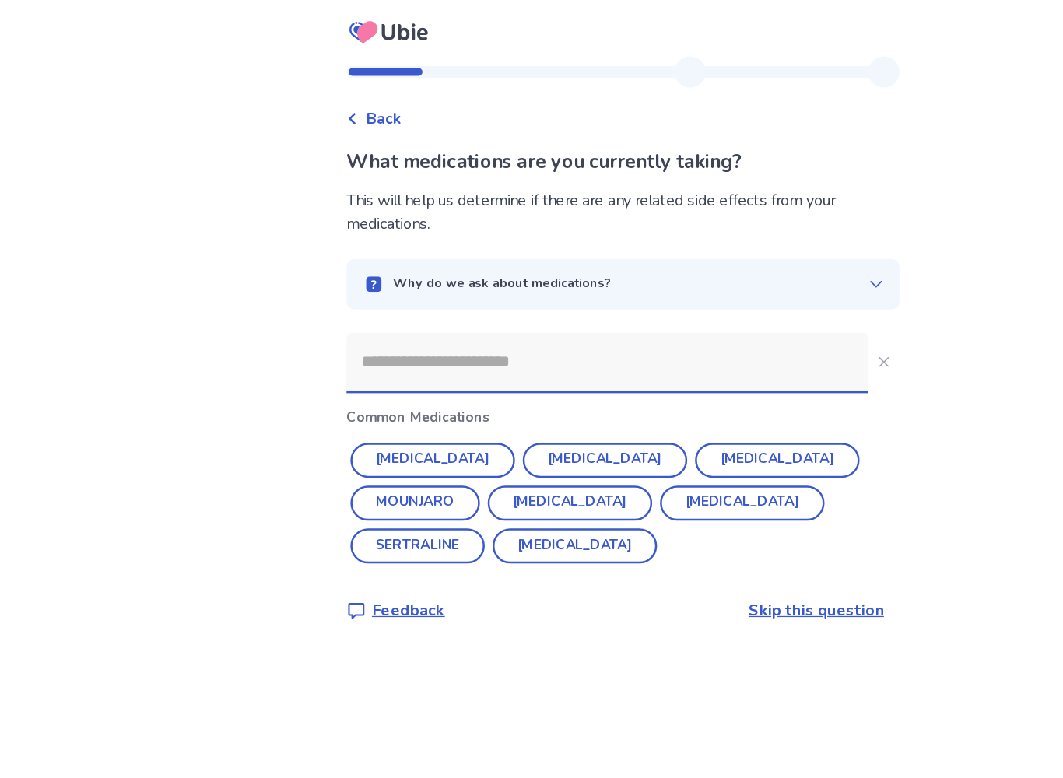
click at [516, 289] on input at bounding box center [518, 289] width 417 height 47
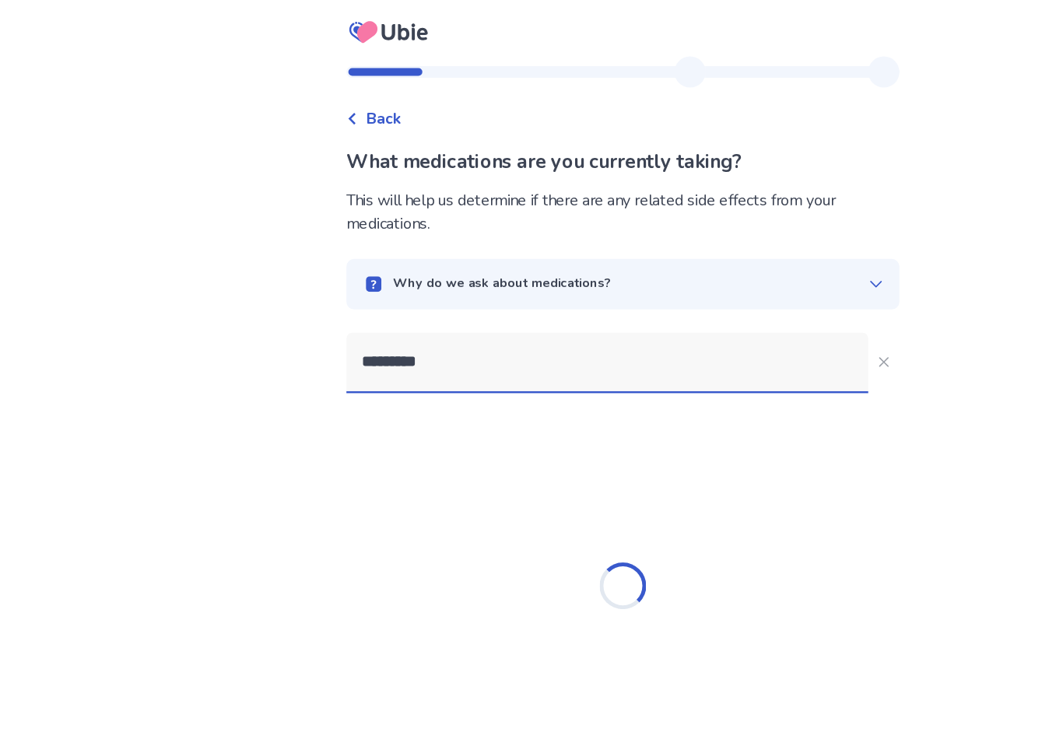
type input "**********"
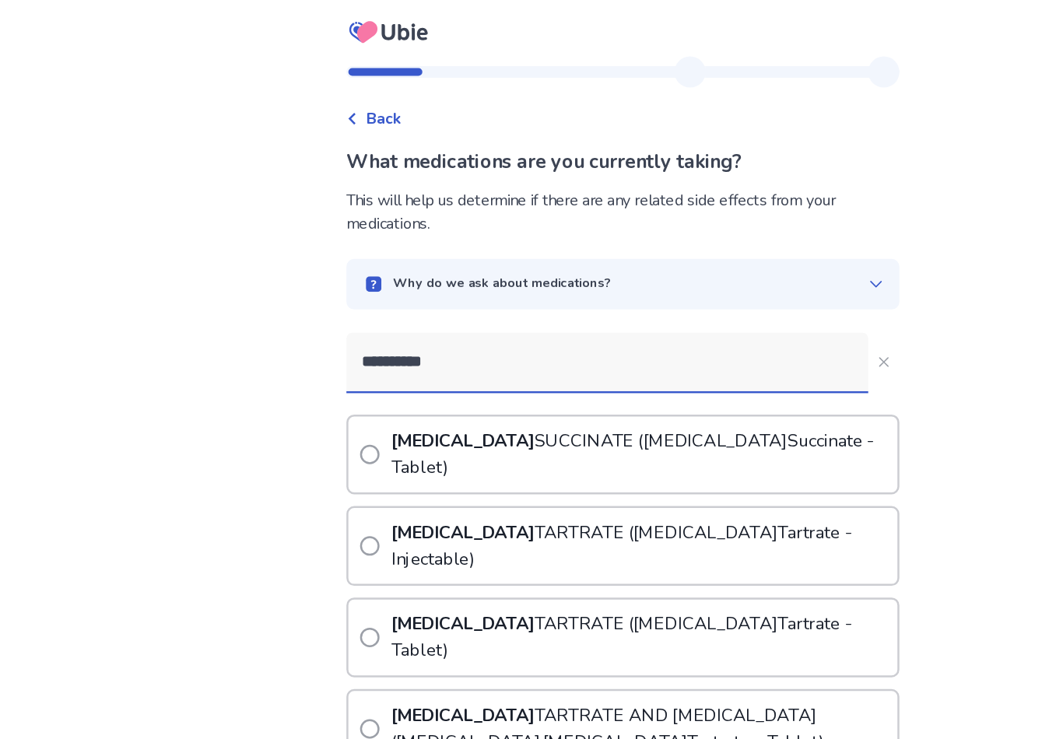
click at [617, 406] on p "[MEDICAL_DATA] ( [MEDICAL_DATA] - Injectable)" at bounding box center [547, 436] width 408 height 61
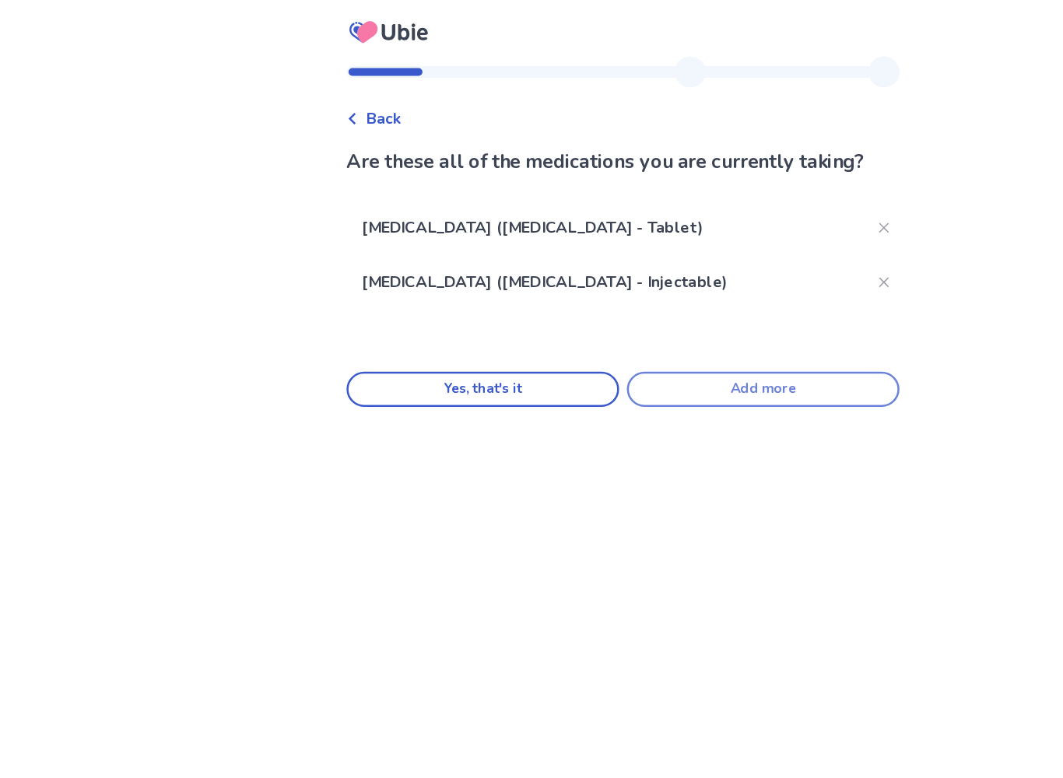
click at [619, 312] on button "Add more" at bounding box center [644, 311] width 218 height 28
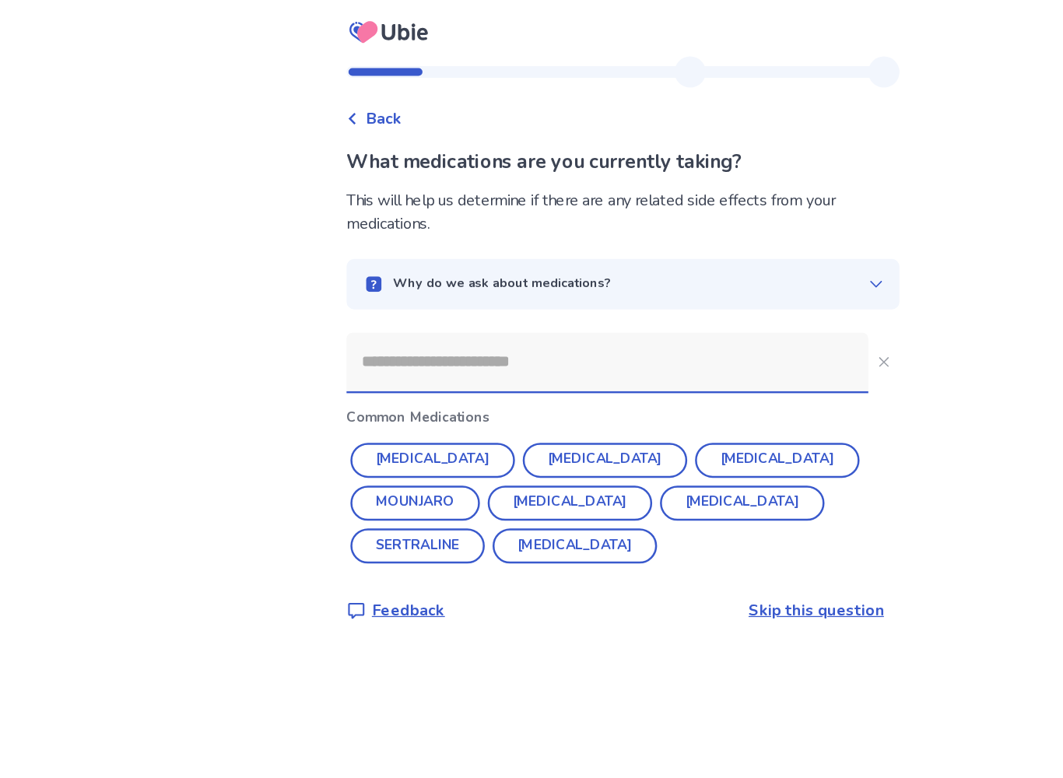
click at [567, 292] on input at bounding box center [518, 289] width 417 height 47
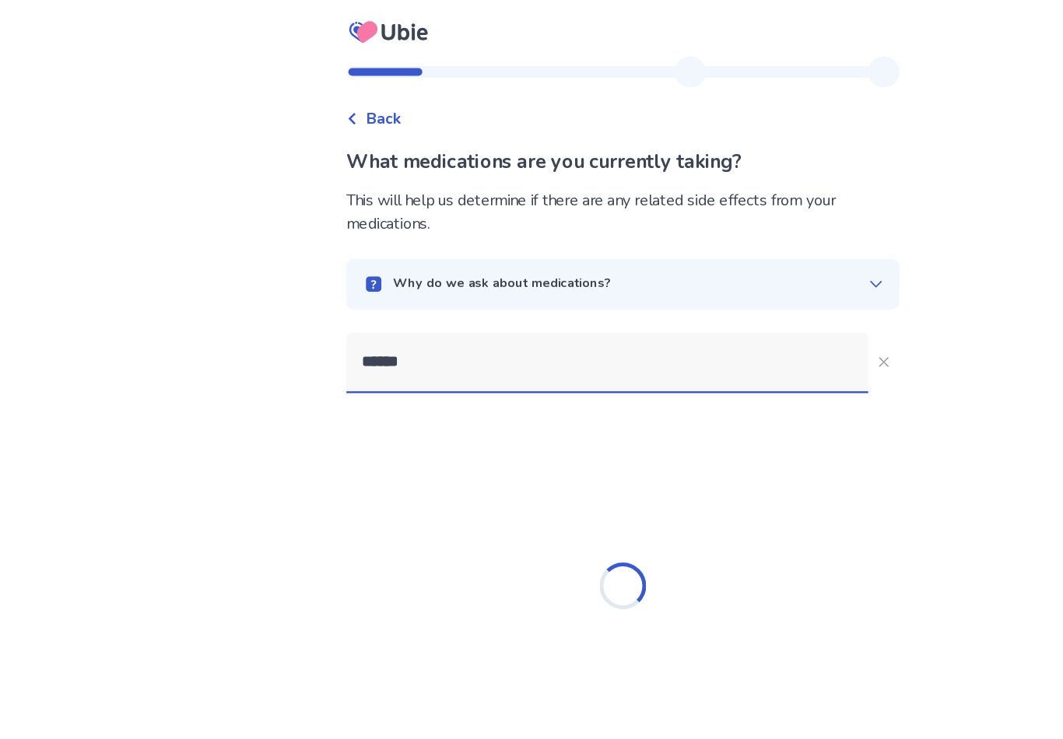
type input "*******"
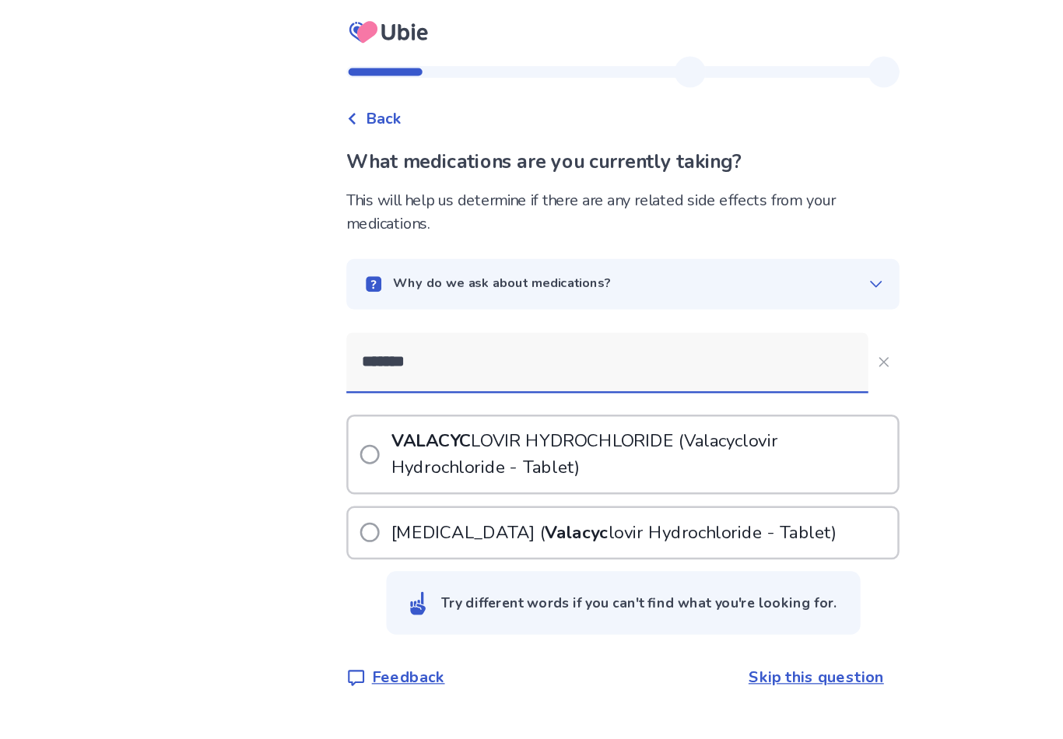
click at [664, 359] on p "VALACYC LOVIR HYDROCHLORIDE ( Valacyc lovir Hydrochloride - Tablet)" at bounding box center [547, 363] width 408 height 61
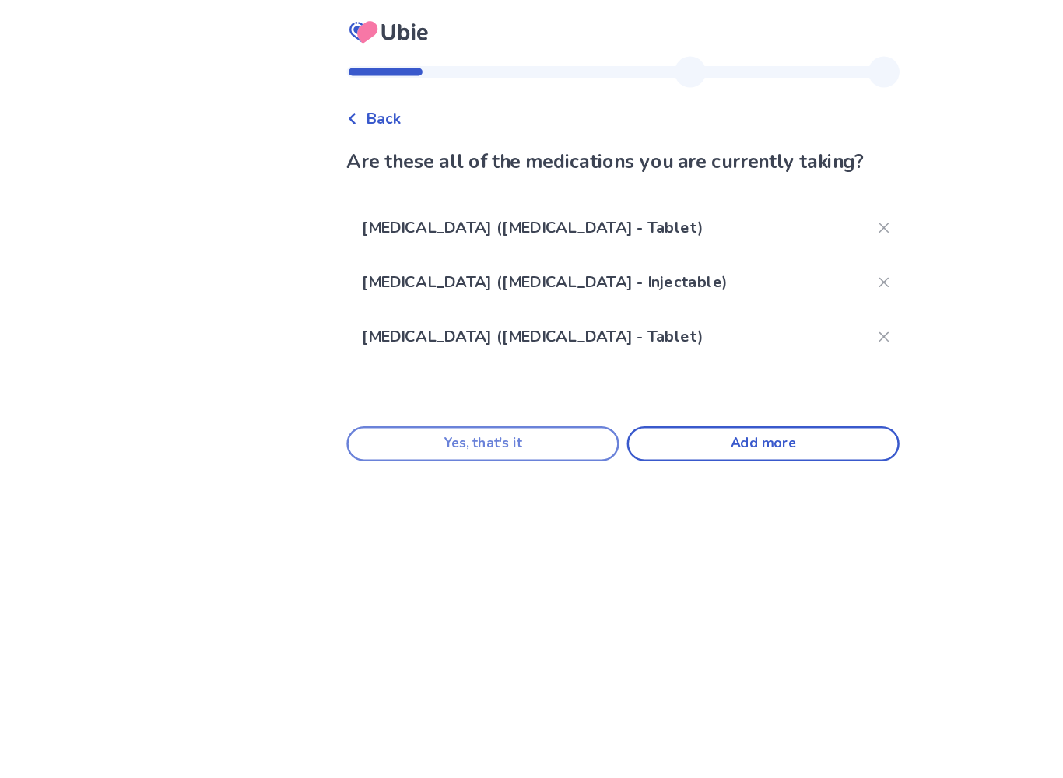
click at [435, 369] on button "Yes, that's it" at bounding box center [419, 355] width 218 height 28
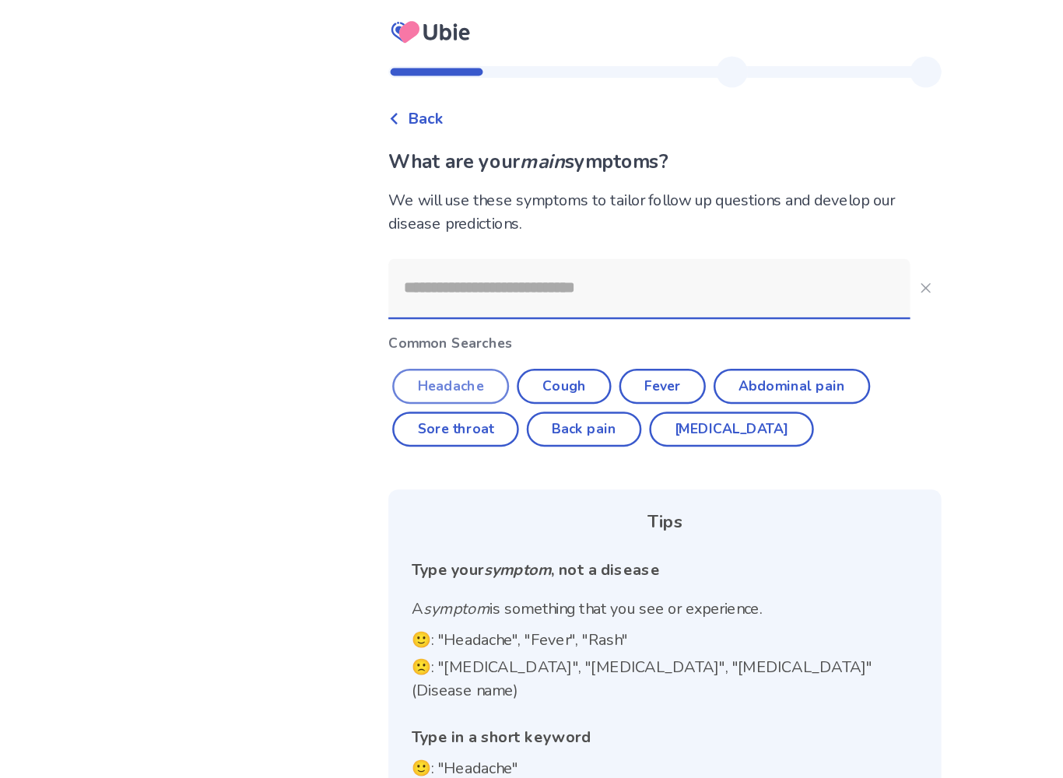
click at [382, 300] on button "Headache" at bounding box center [360, 309] width 93 height 28
type input "********"
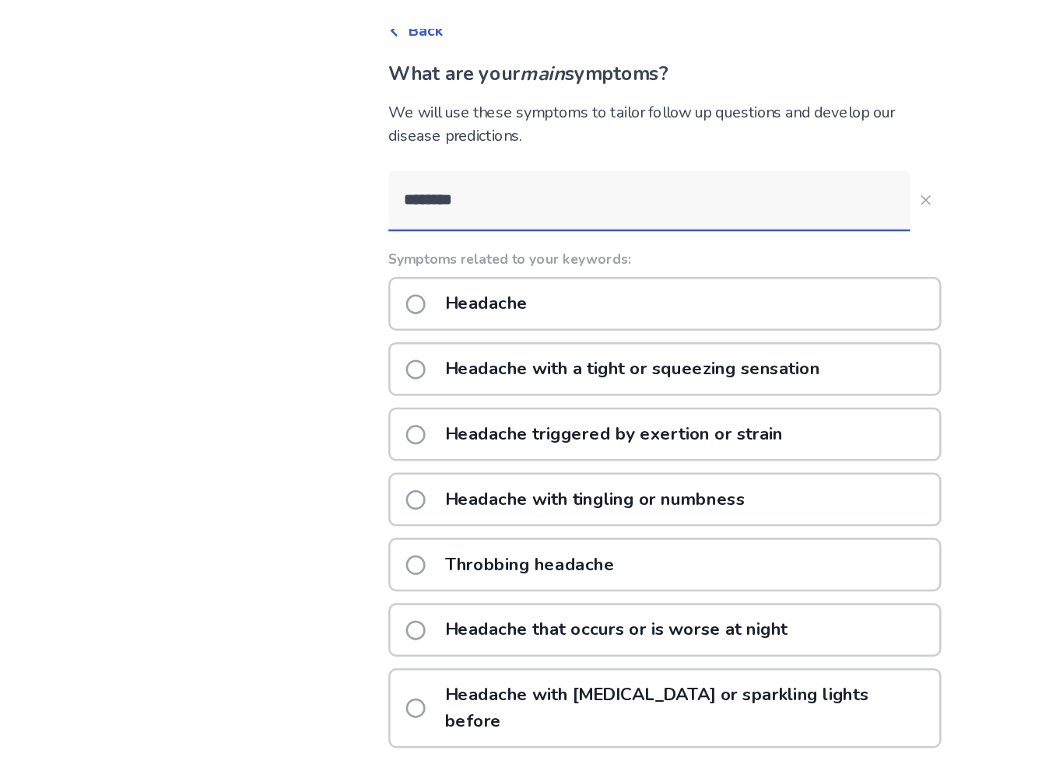
scroll to position [93, 0]
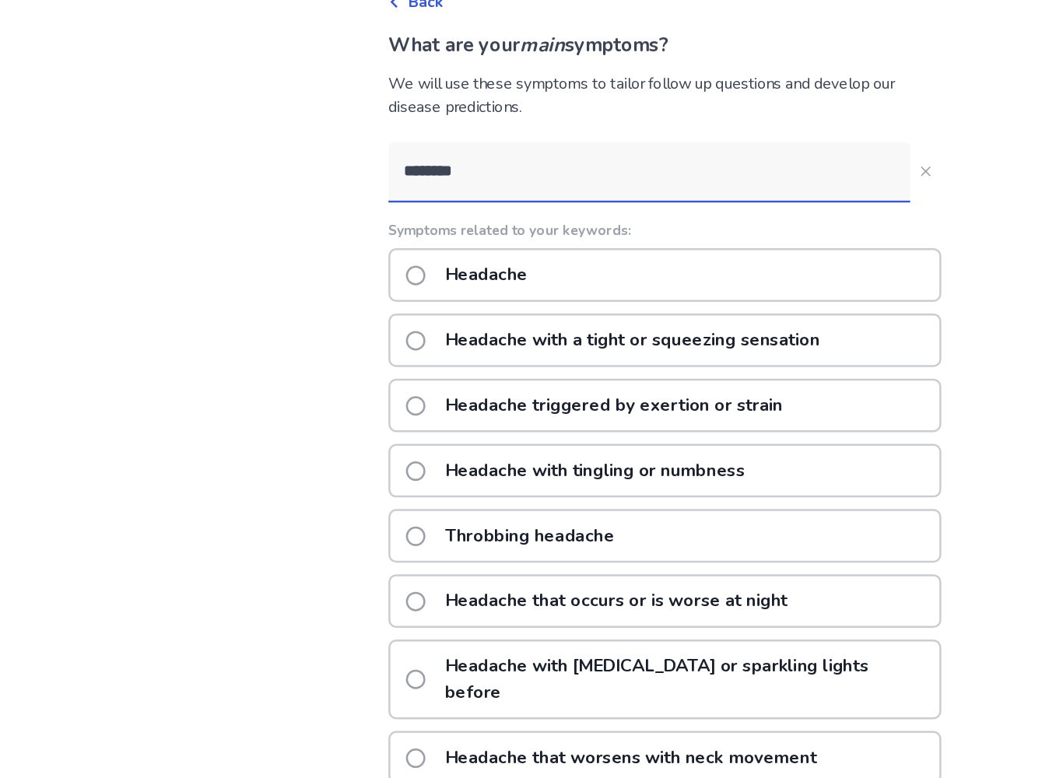
click at [657, 224] on div "Headache" at bounding box center [531, 219] width 442 height 43
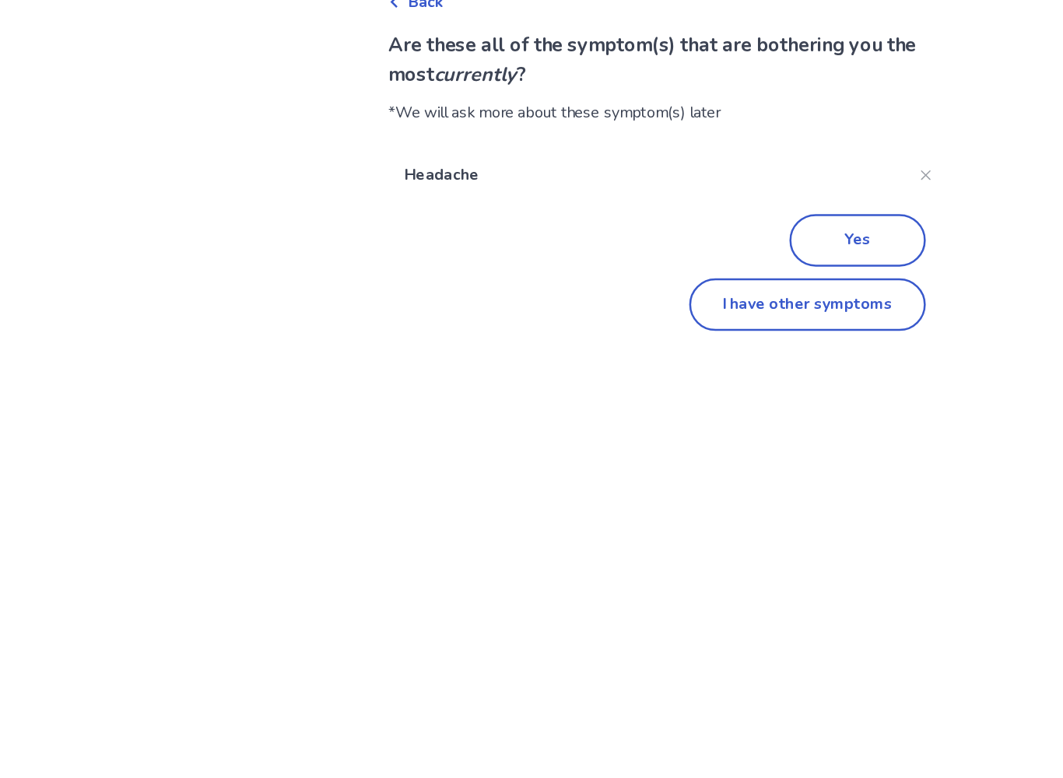
click at [690, 316] on button "I have other symptoms" at bounding box center [645, 337] width 189 height 42
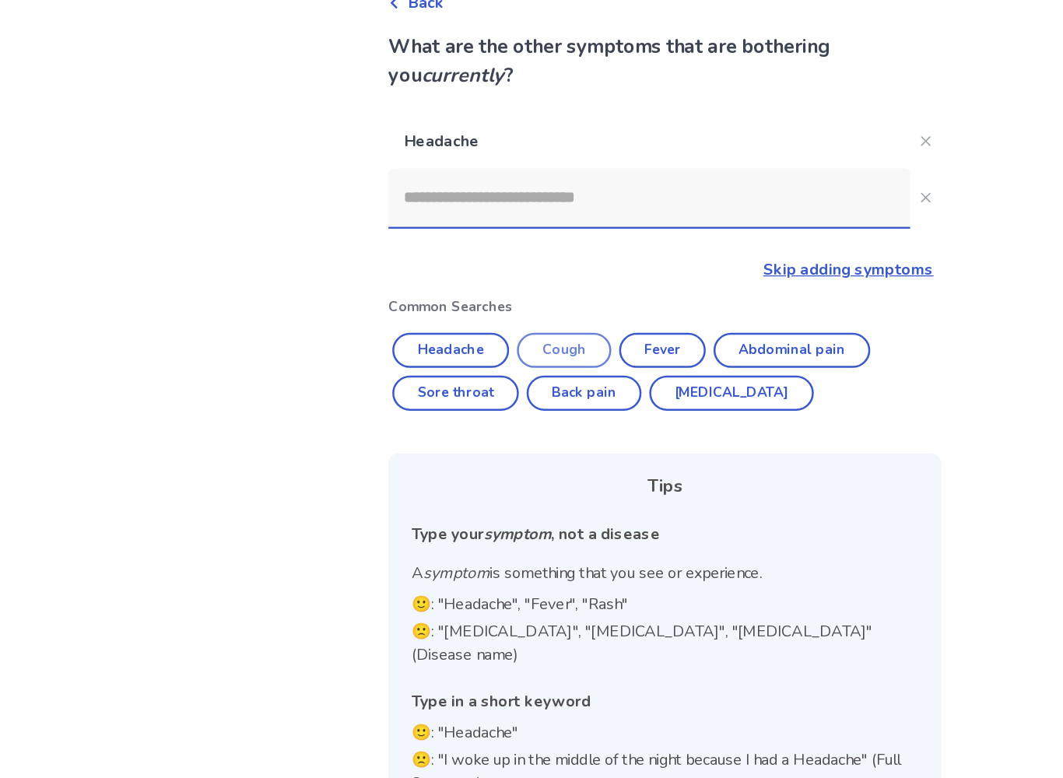
click at [466, 359] on button "Cough" at bounding box center [450, 373] width 75 height 28
type input "*****"
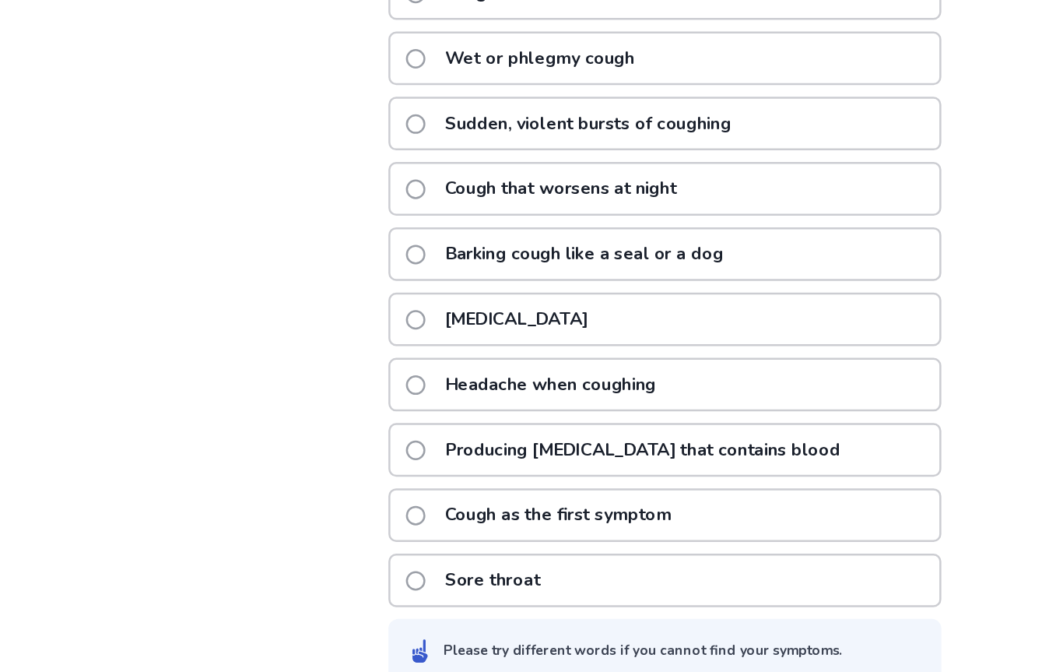
scroll to position [275, 0]
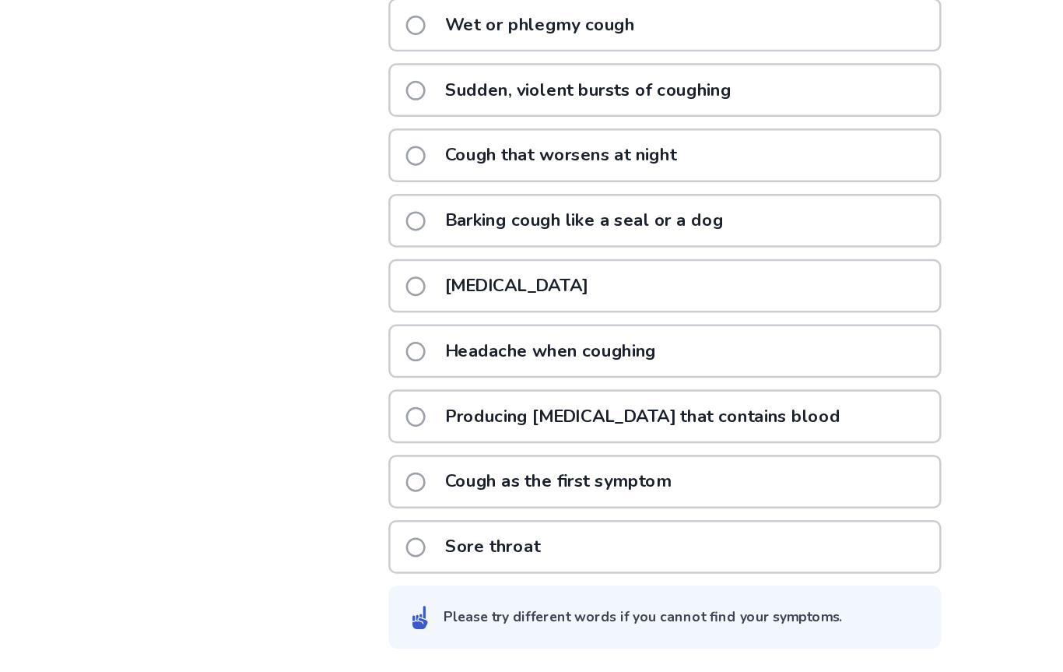
click at [569, 550] on div "Sore throat" at bounding box center [531, 571] width 442 height 43
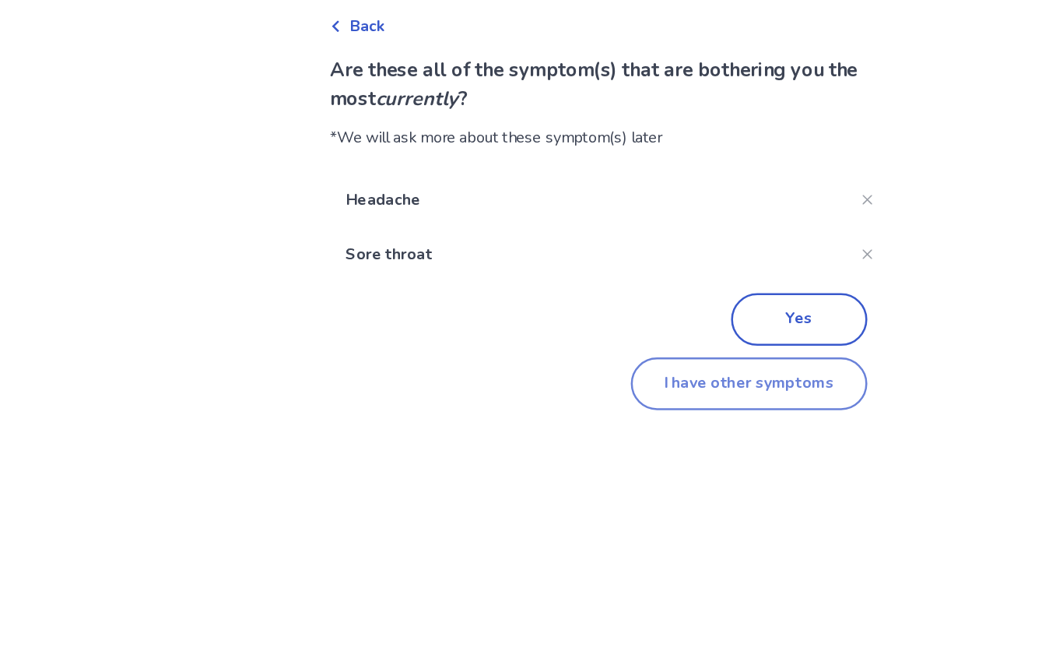
click at [636, 360] on button "I have other symptoms" at bounding box center [645, 381] width 189 height 42
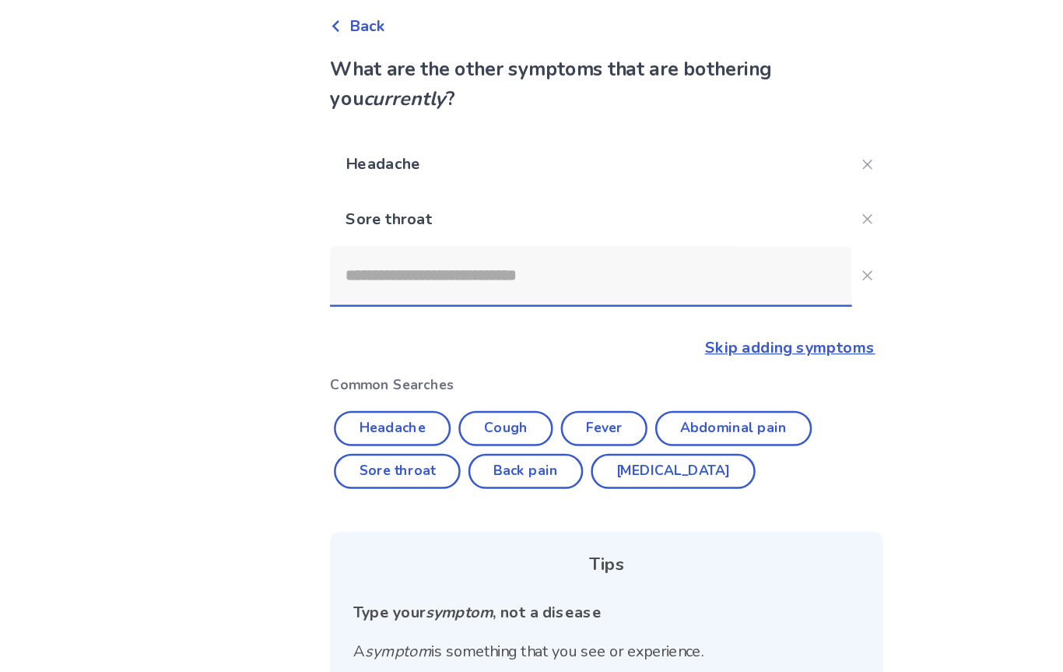
scroll to position [115, 0]
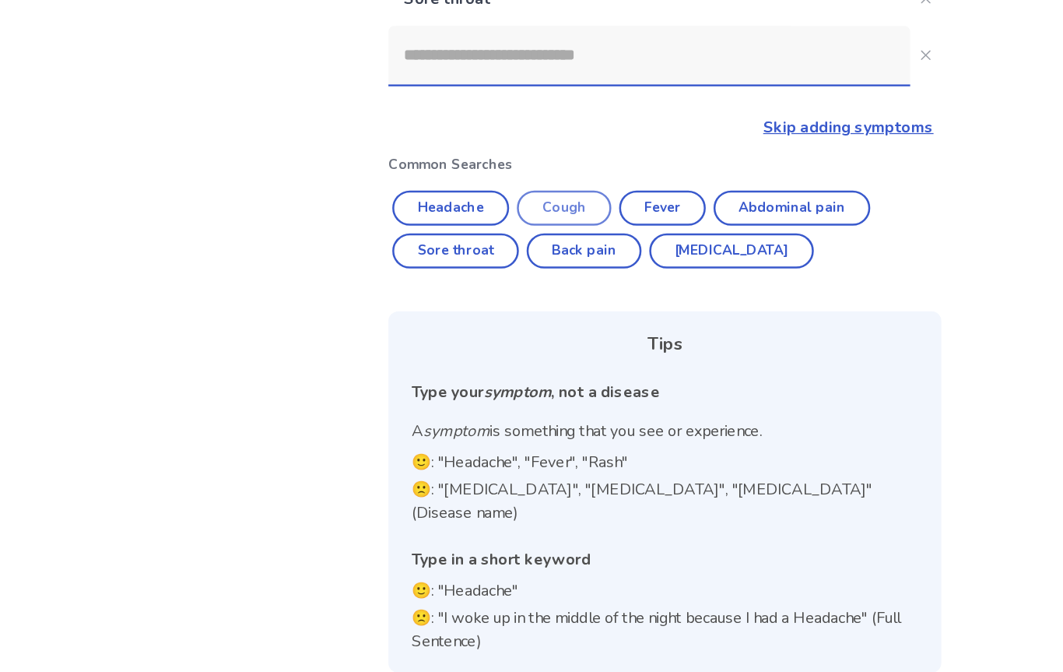
click at [471, 287] on button "Cough" at bounding box center [450, 301] width 75 height 28
type input "*****"
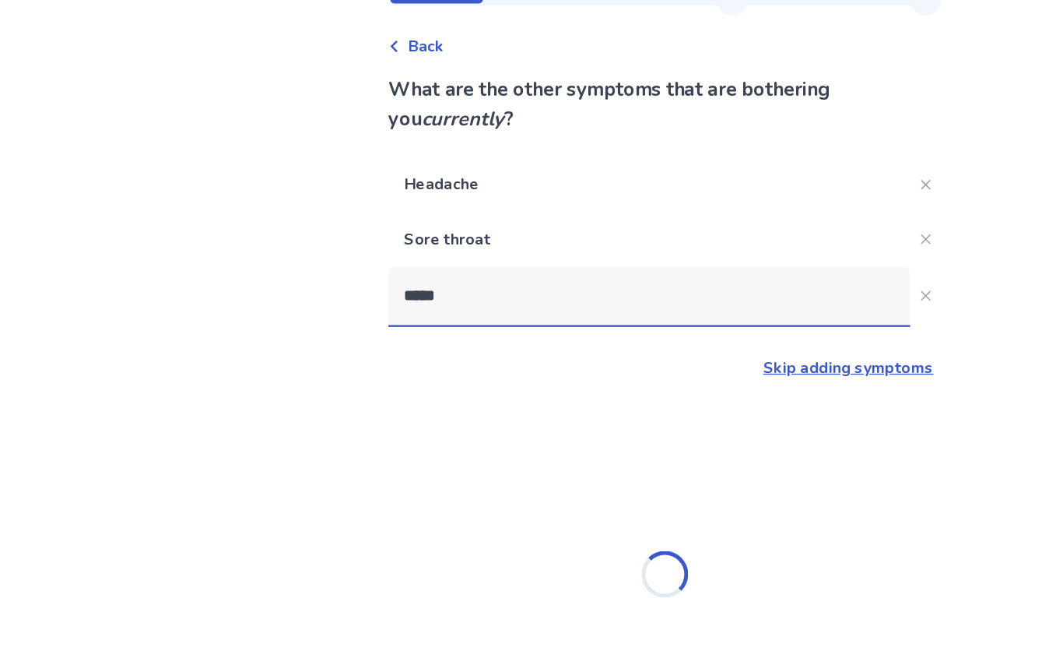
scroll to position [19, 0]
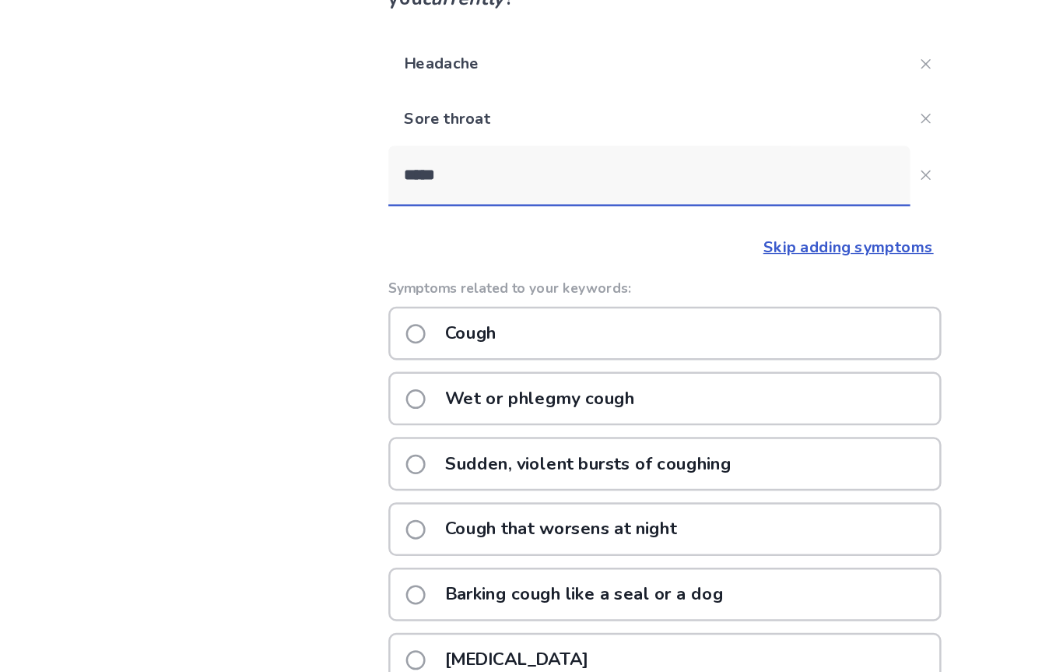
click at [657, 380] on div "Cough" at bounding box center [531, 401] width 442 height 43
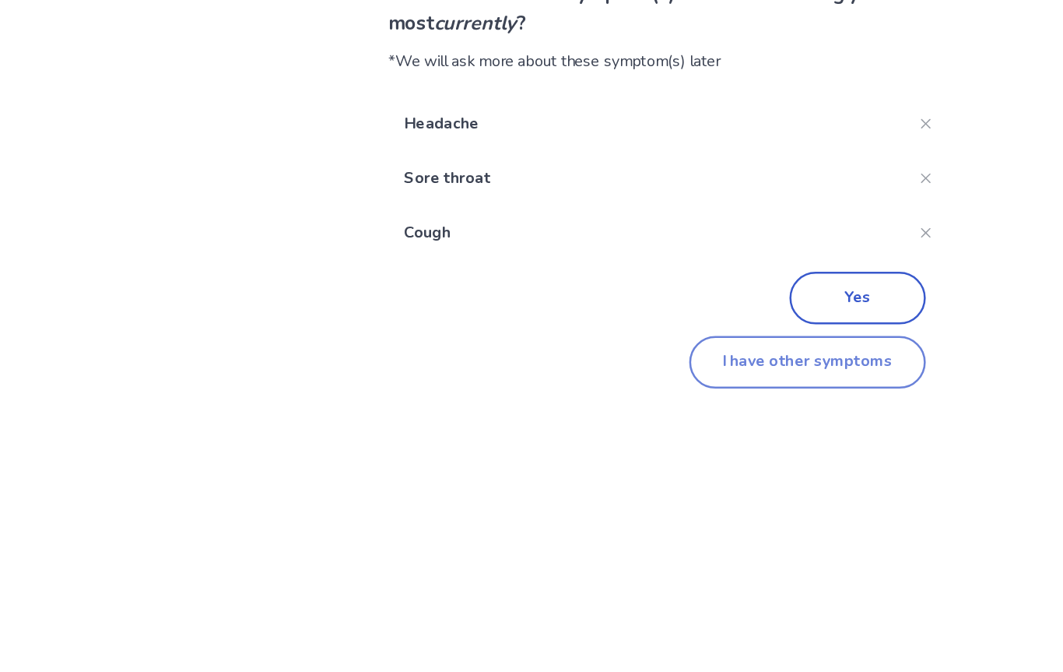
click at [651, 403] on button "I have other symptoms" at bounding box center [645, 424] width 189 height 42
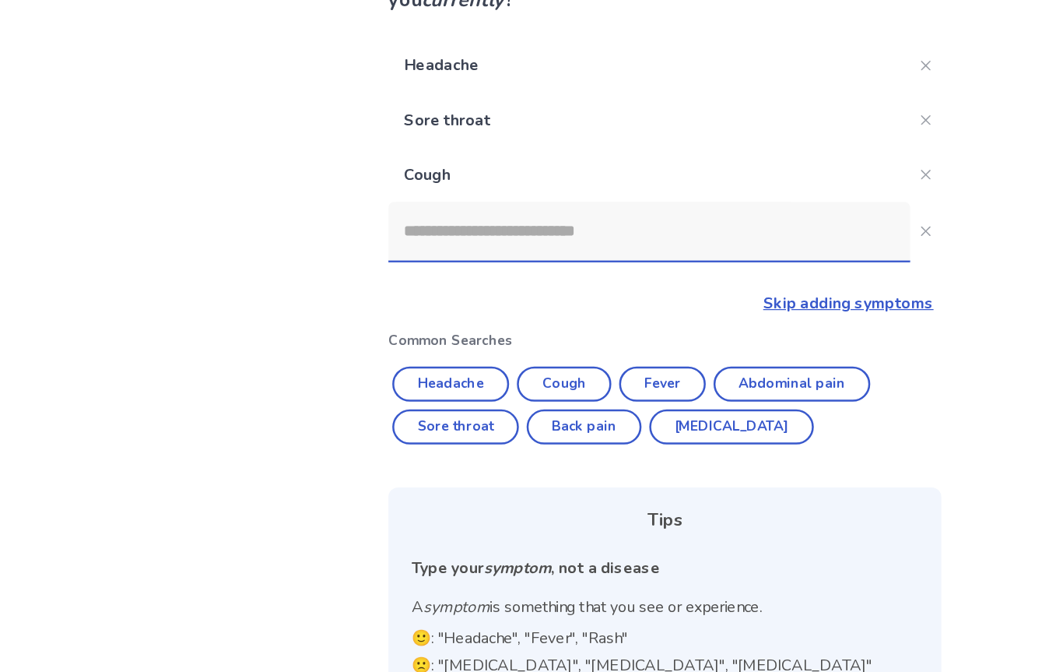
click at [566, 296] on input at bounding box center [518, 319] width 417 height 47
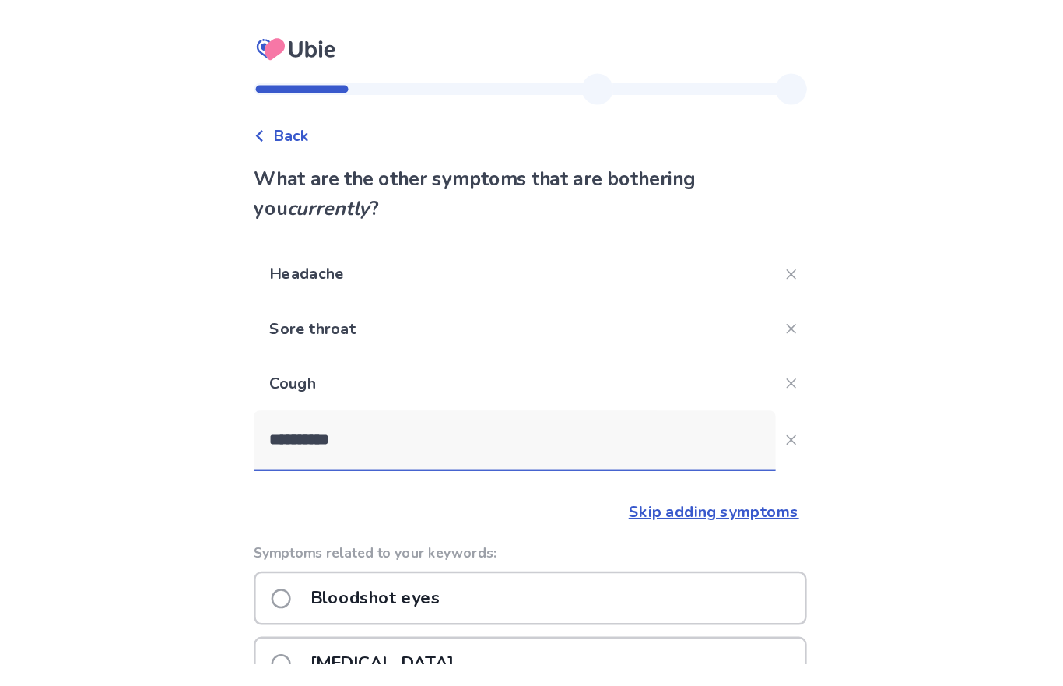
scroll to position [0, 0]
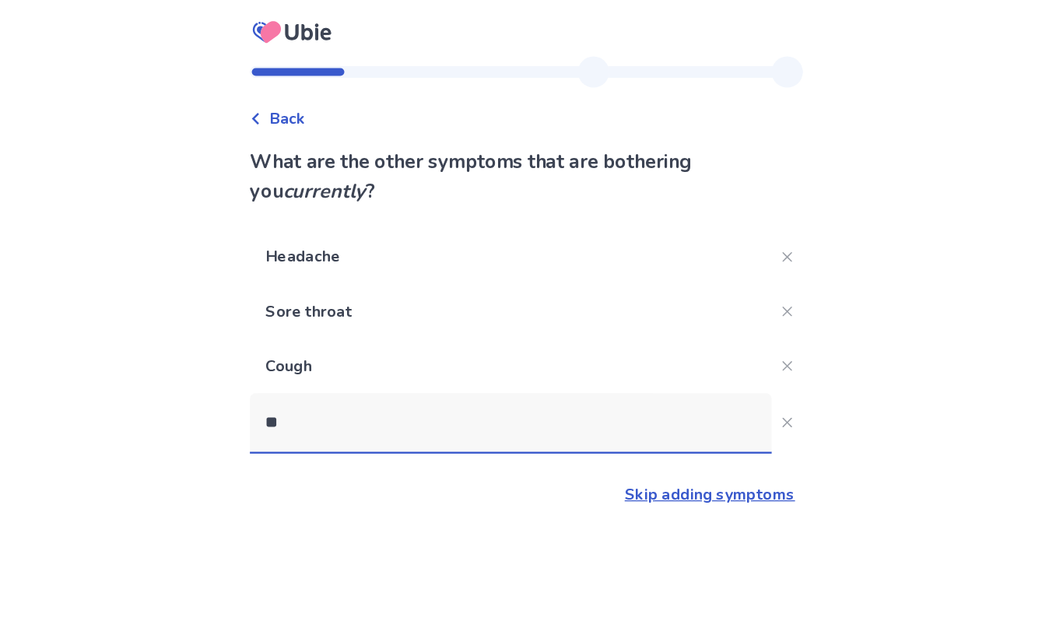
type input "*"
type input "*****"
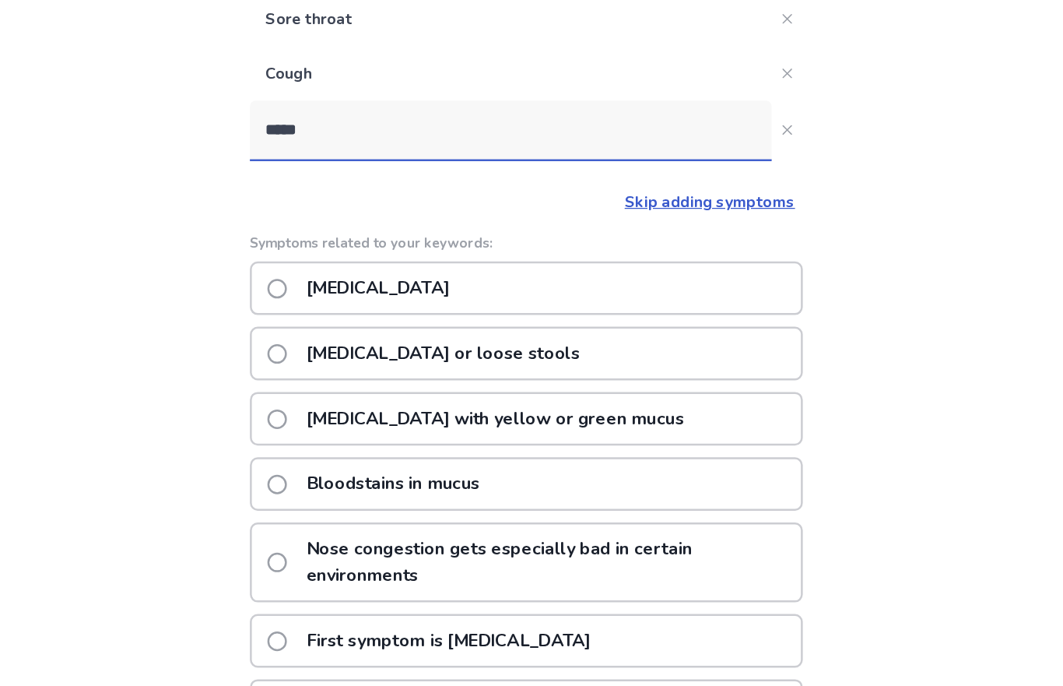
scroll to position [96, 0]
click at [495, 346] on div "[MEDICAL_DATA]" at bounding box center [531, 367] width 442 height 43
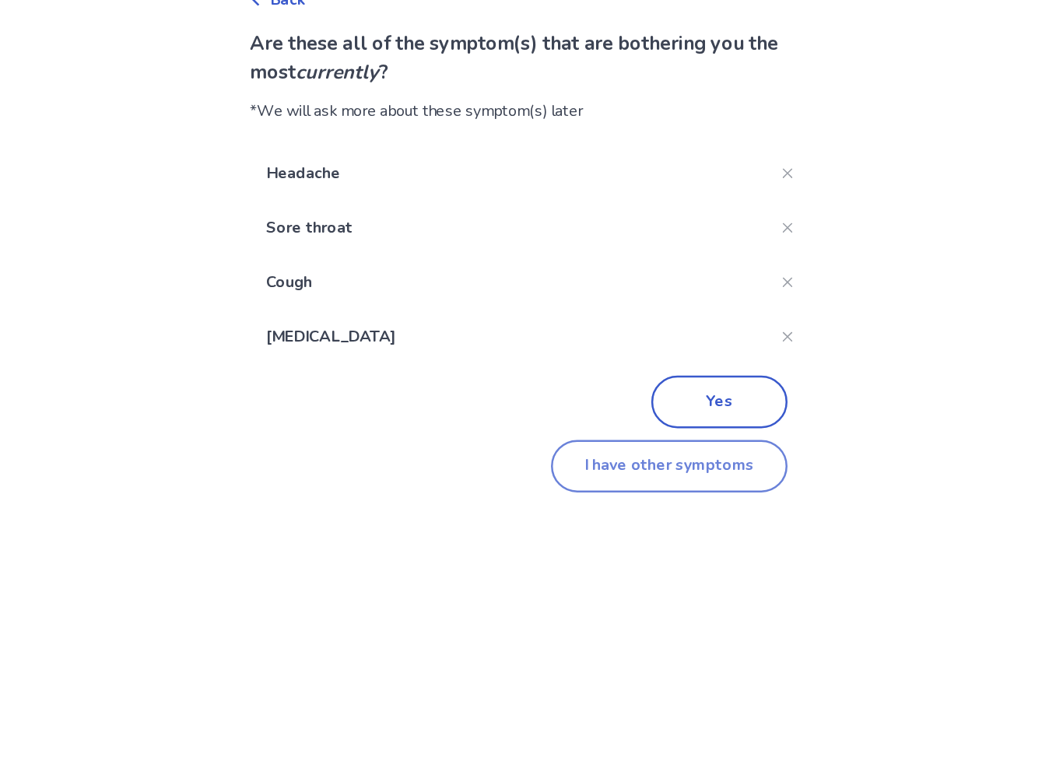
click at [551, 447] on button "I have other symptoms" at bounding box center [645, 468] width 189 height 42
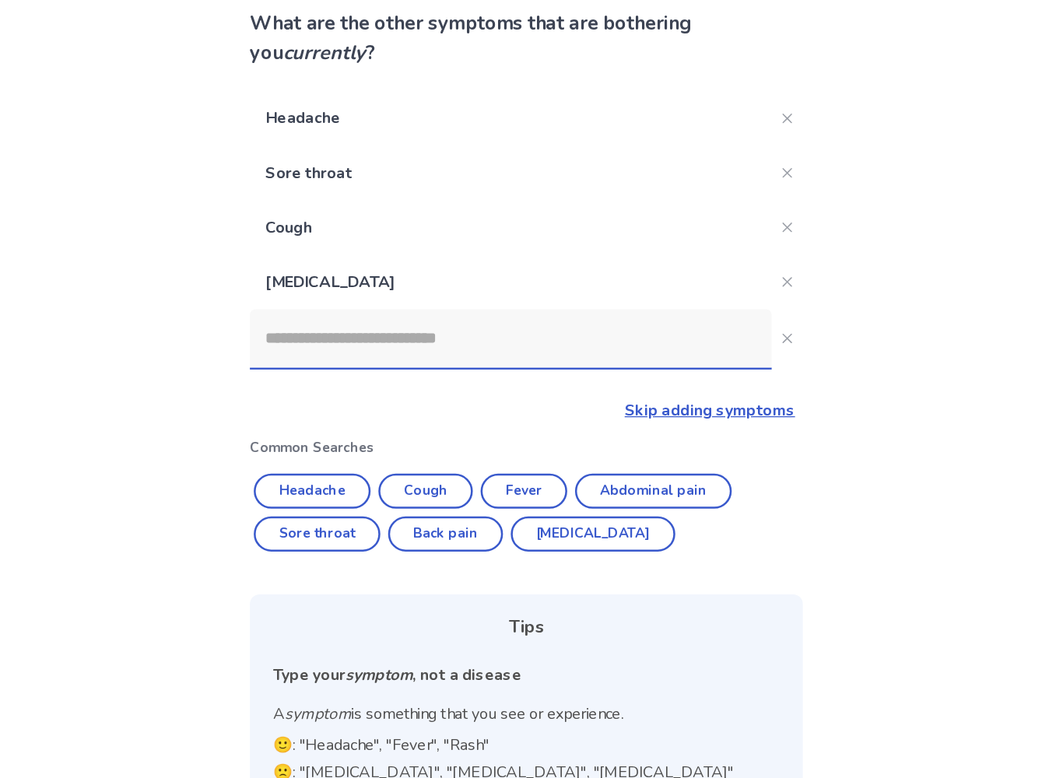
click at [495, 358] on input at bounding box center [518, 381] width 417 height 47
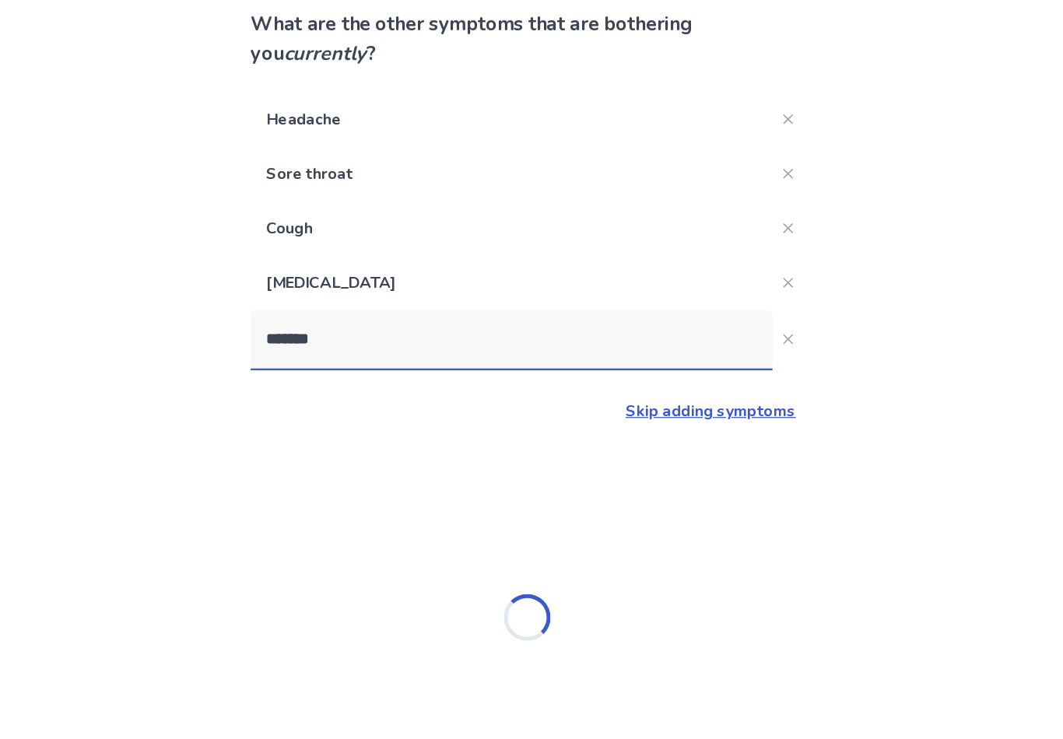
type input "********"
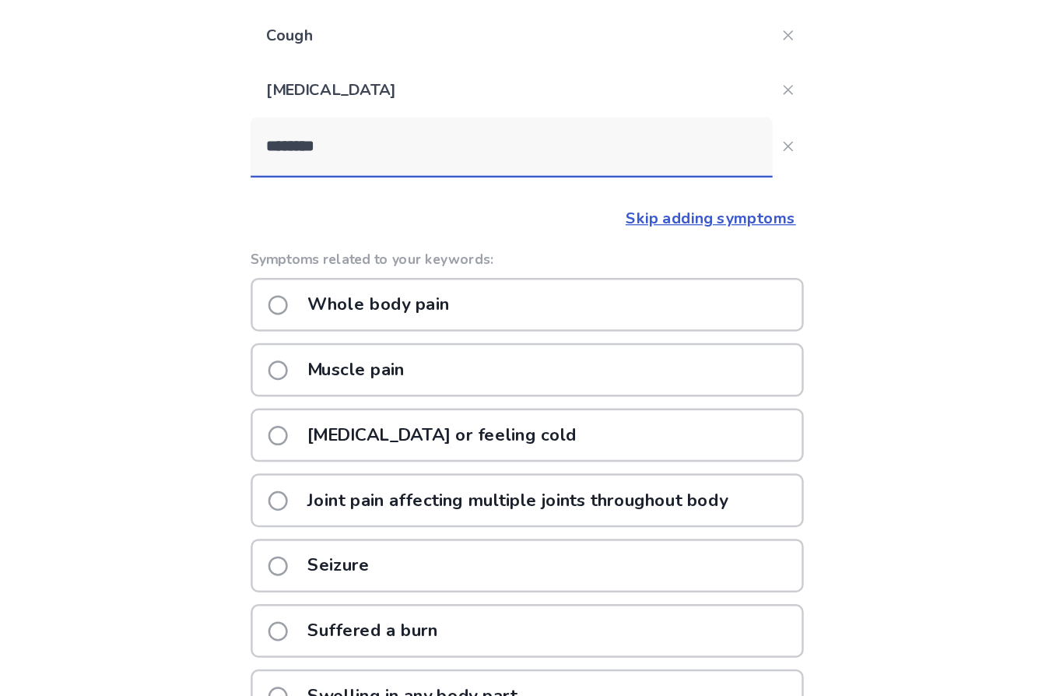
scroll to position [263, 0]
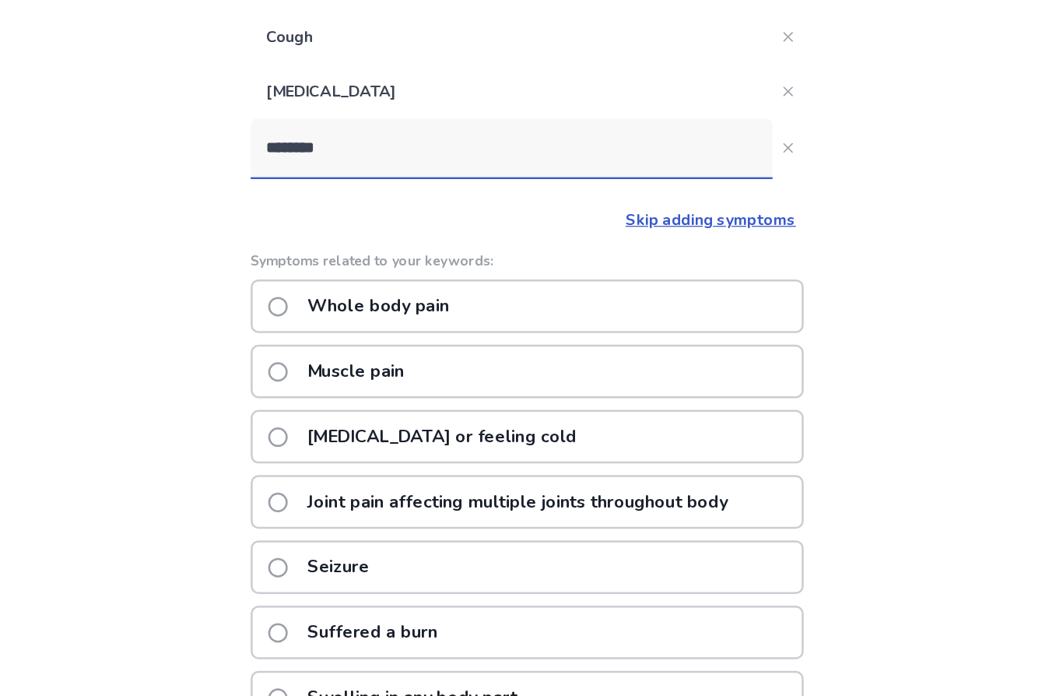
click at [591, 247] on div "Whole body pain" at bounding box center [531, 244] width 442 height 43
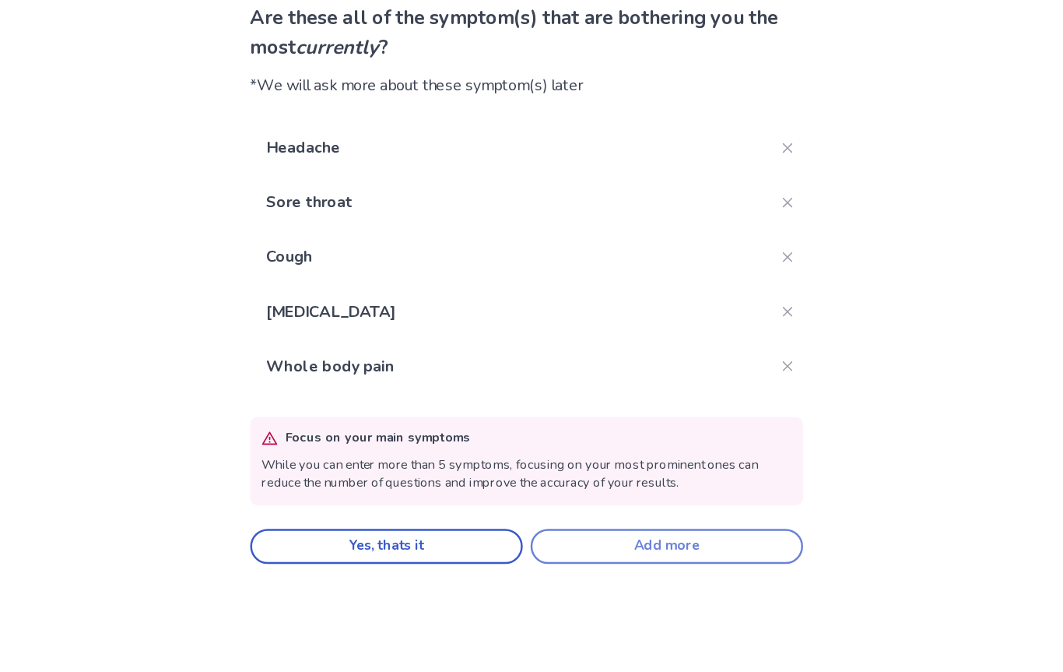
click at [563, 538] on button "Add more" at bounding box center [644, 552] width 218 height 28
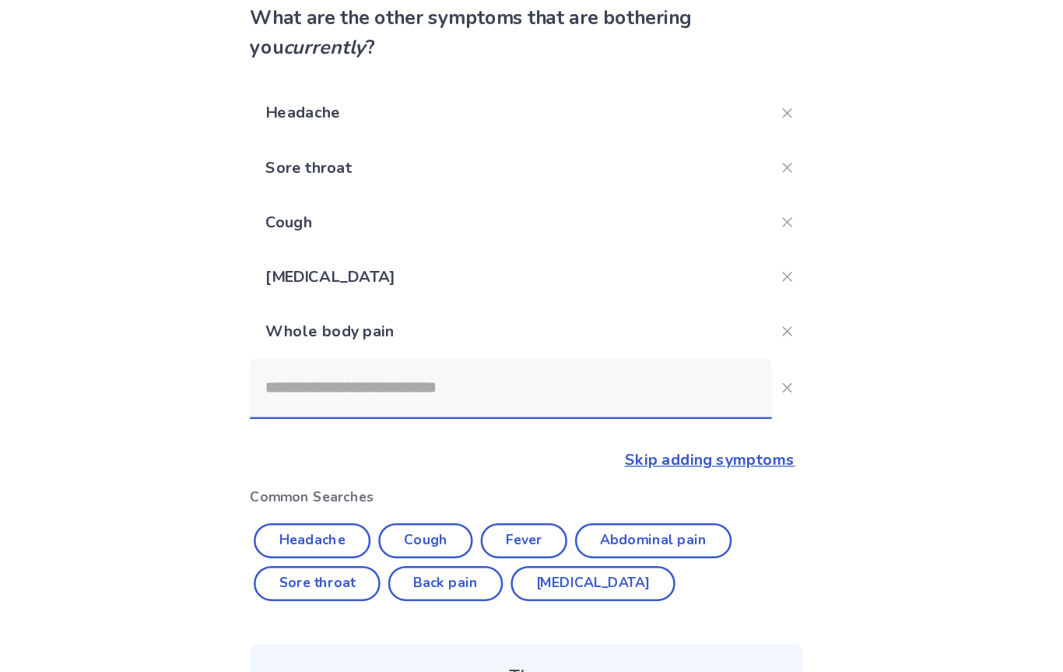
scroll to position [58, 0]
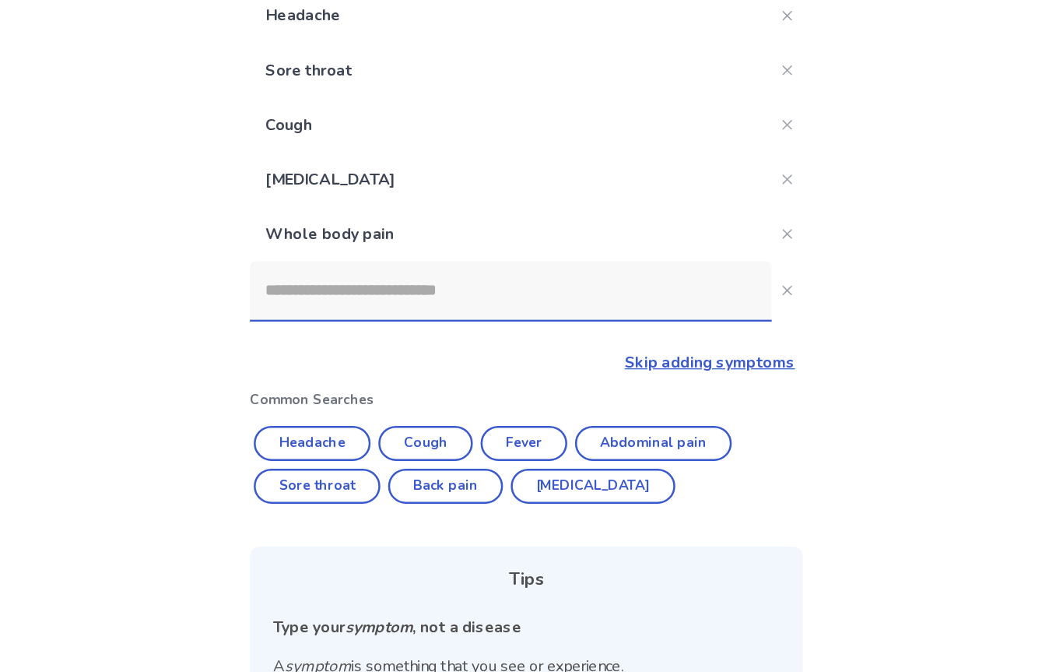
click at [493, 343] on input at bounding box center [518, 366] width 417 height 47
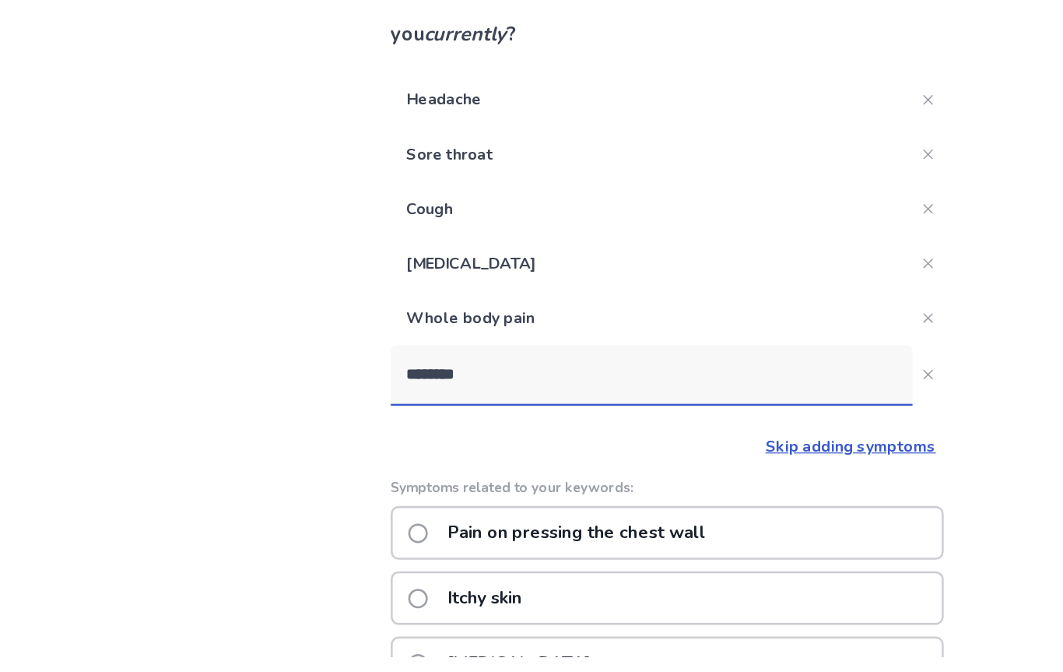
scroll to position [136, 0]
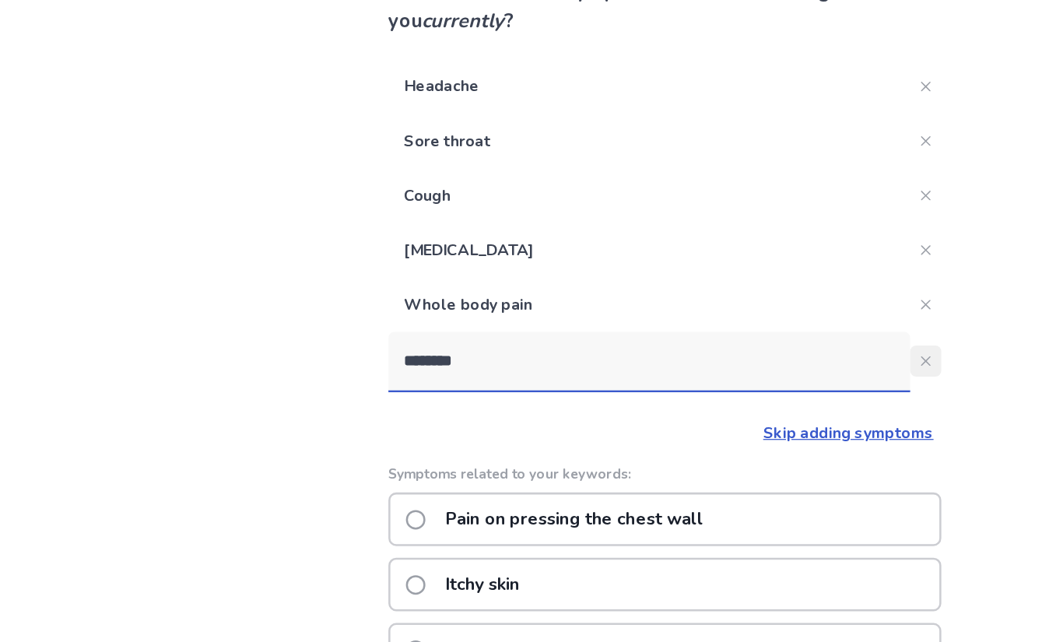
type input "********"
click at [736, 289] on icon "Close" at bounding box center [740, 289] width 8 height 8
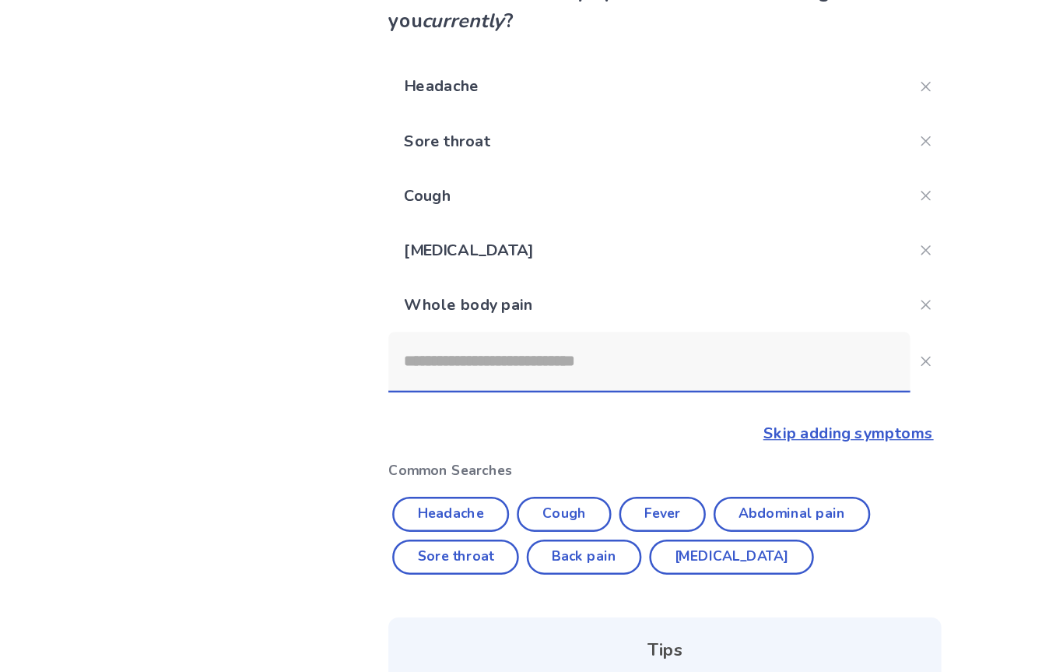
click at [725, 348] on link "Skip adding symptoms" at bounding box center [678, 346] width 136 height 17
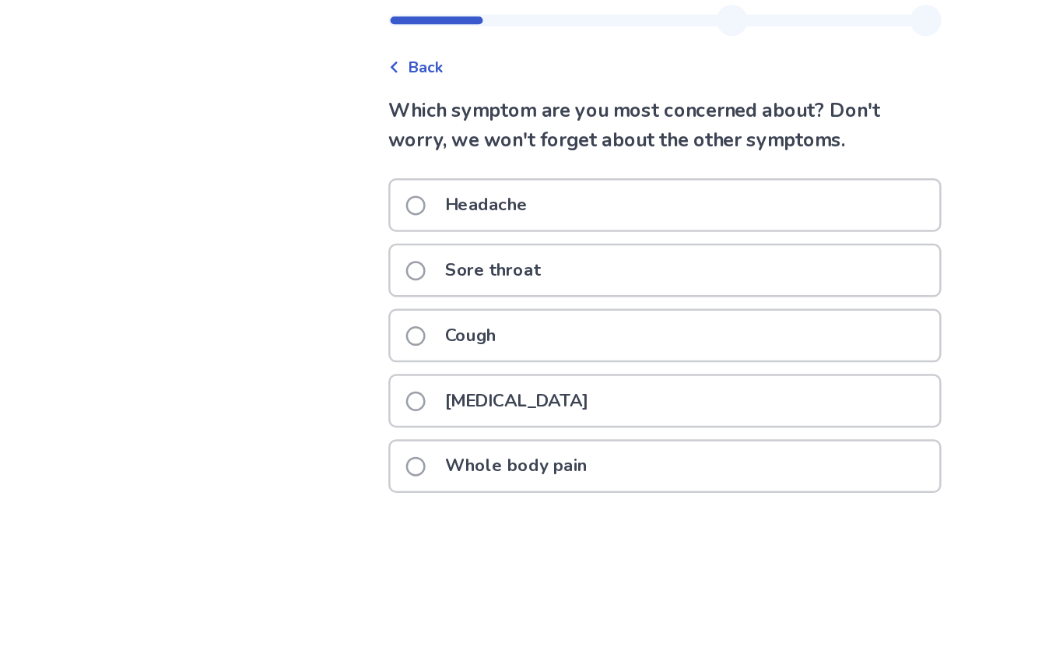
click at [669, 185] on div "Headache" at bounding box center [531, 205] width 439 height 40
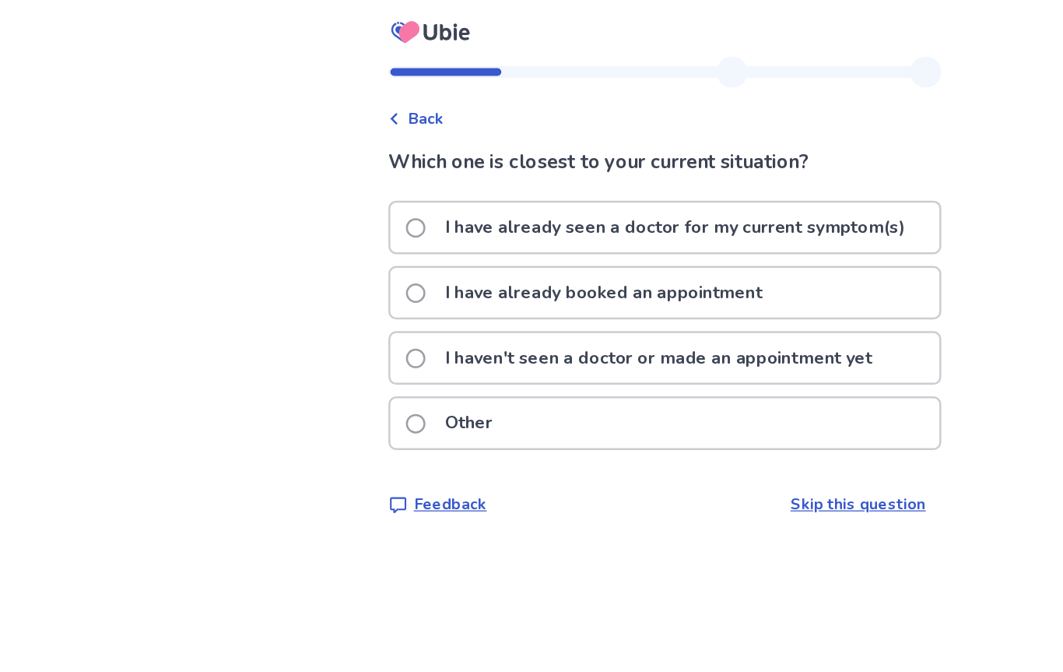
click at [707, 289] on p "I haven't seen a doctor or made an appointment yet" at bounding box center [526, 286] width 360 height 40
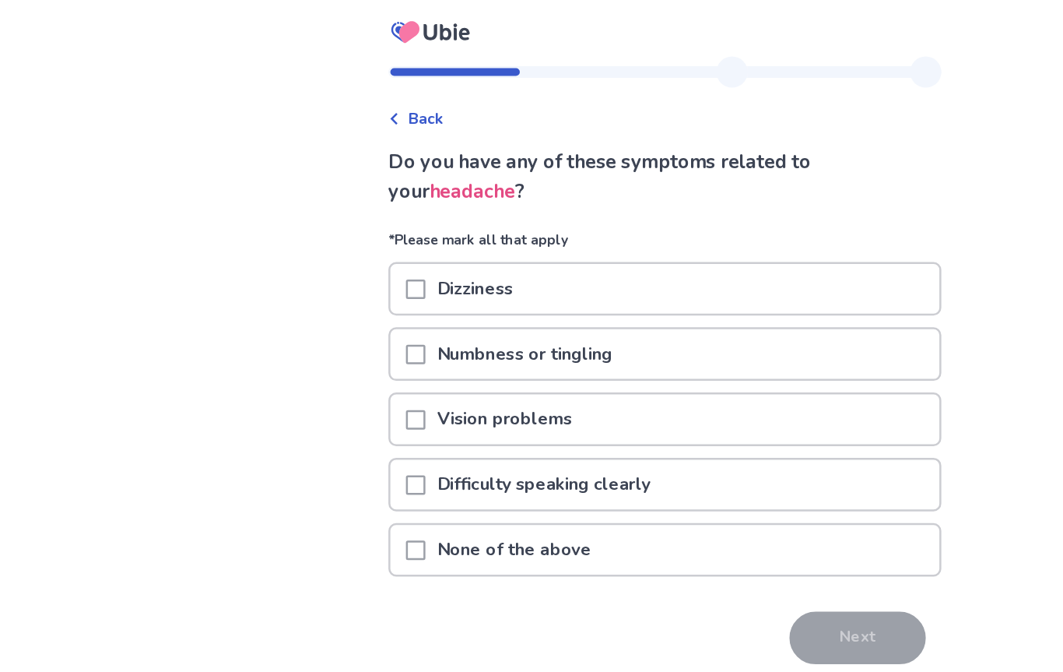
click at [658, 448] on div "None of the above" at bounding box center [531, 439] width 439 height 40
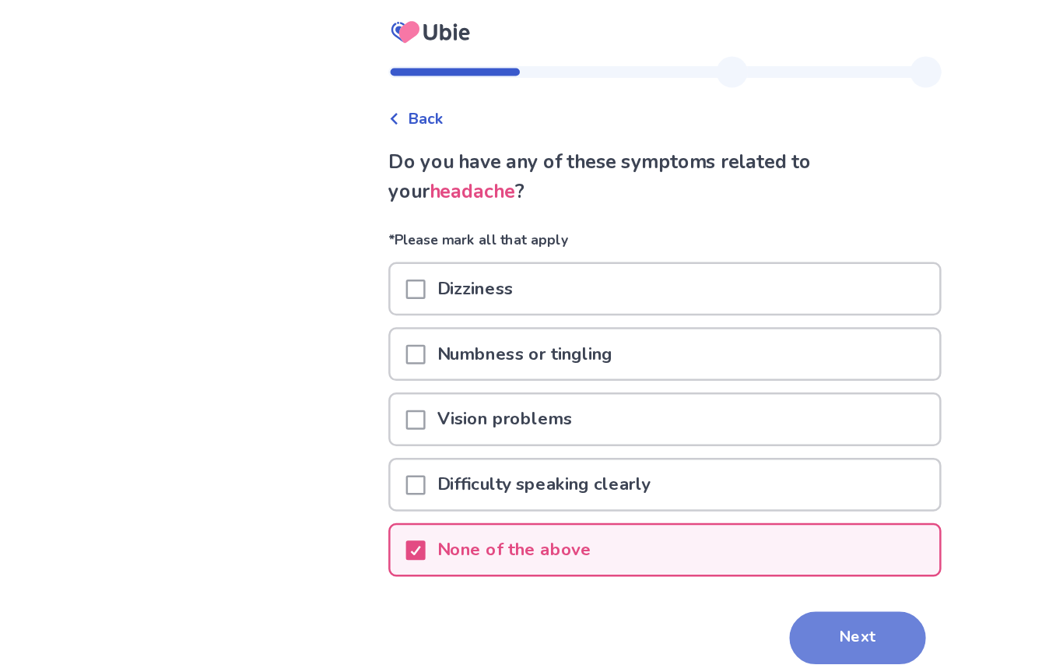
click at [691, 516] on button "Next" at bounding box center [685, 510] width 109 height 42
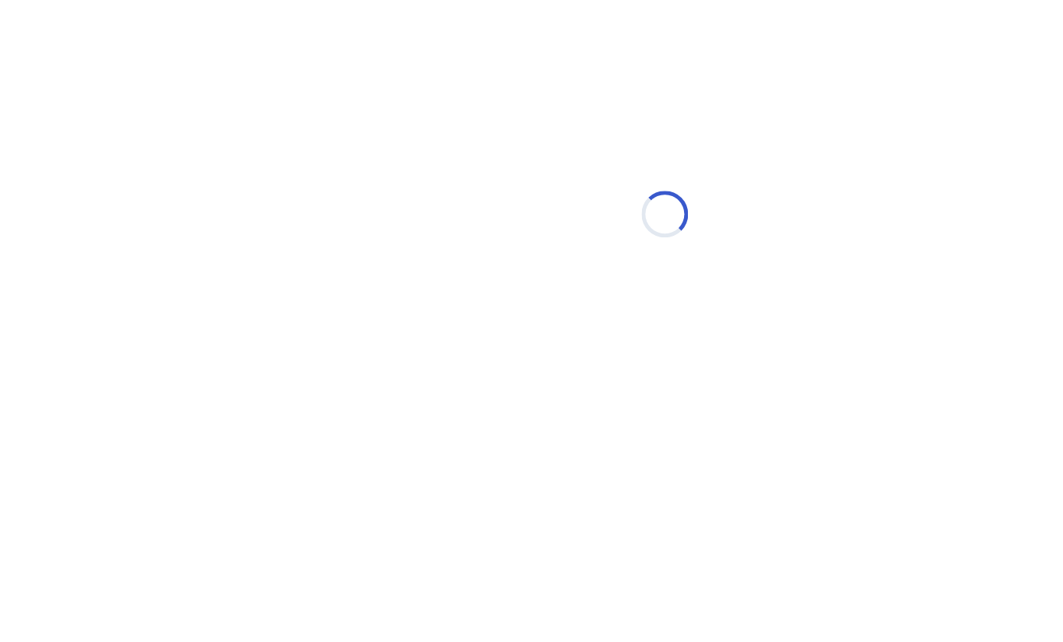
select select "*"
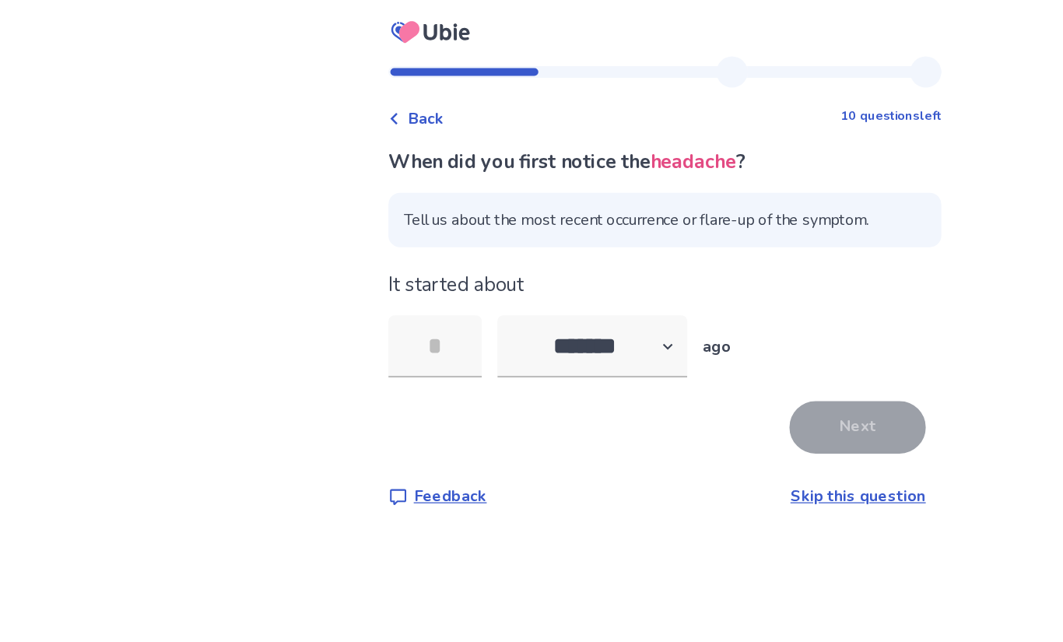
type input "*"
click at [696, 339] on button "Next" at bounding box center [685, 342] width 109 height 42
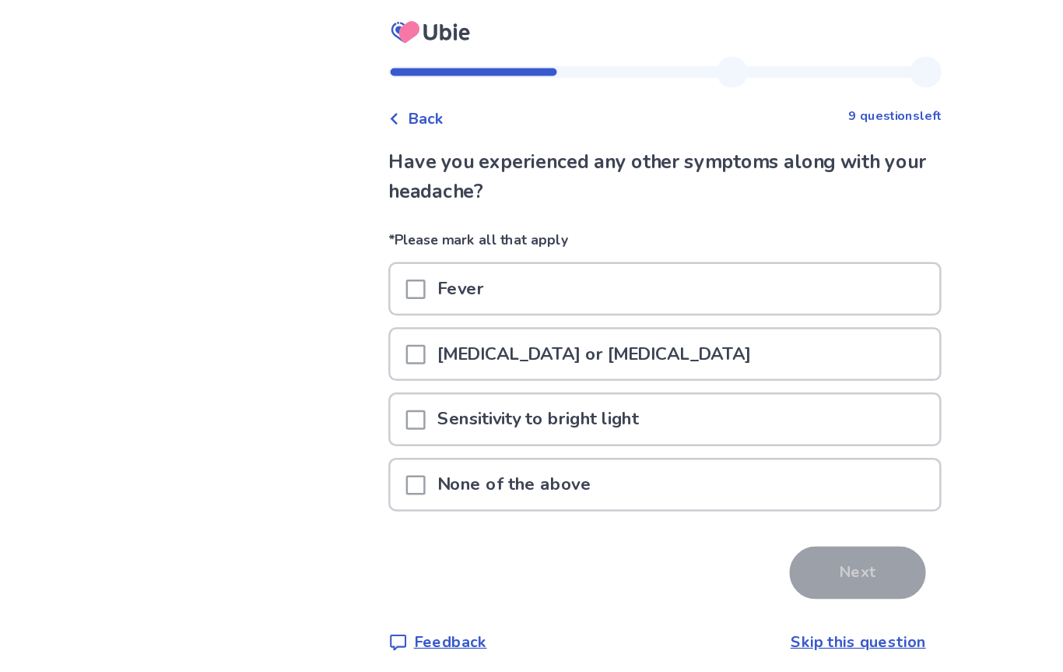
click at [537, 291] on div "[MEDICAL_DATA] or [MEDICAL_DATA]" at bounding box center [531, 283] width 439 height 40
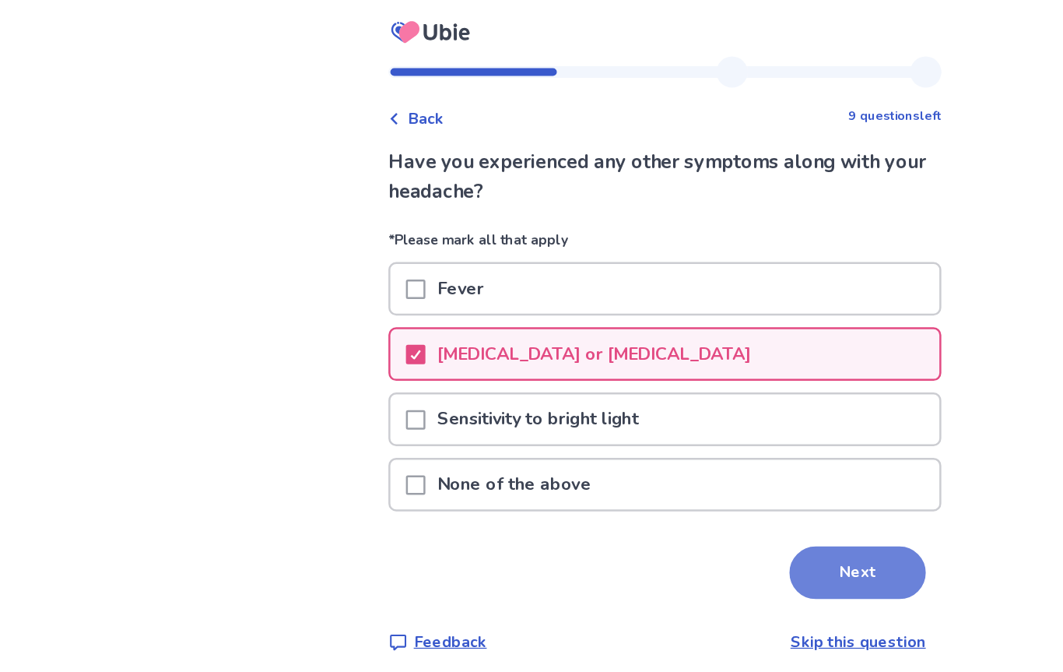
click at [691, 465] on button "Next" at bounding box center [685, 458] width 109 height 42
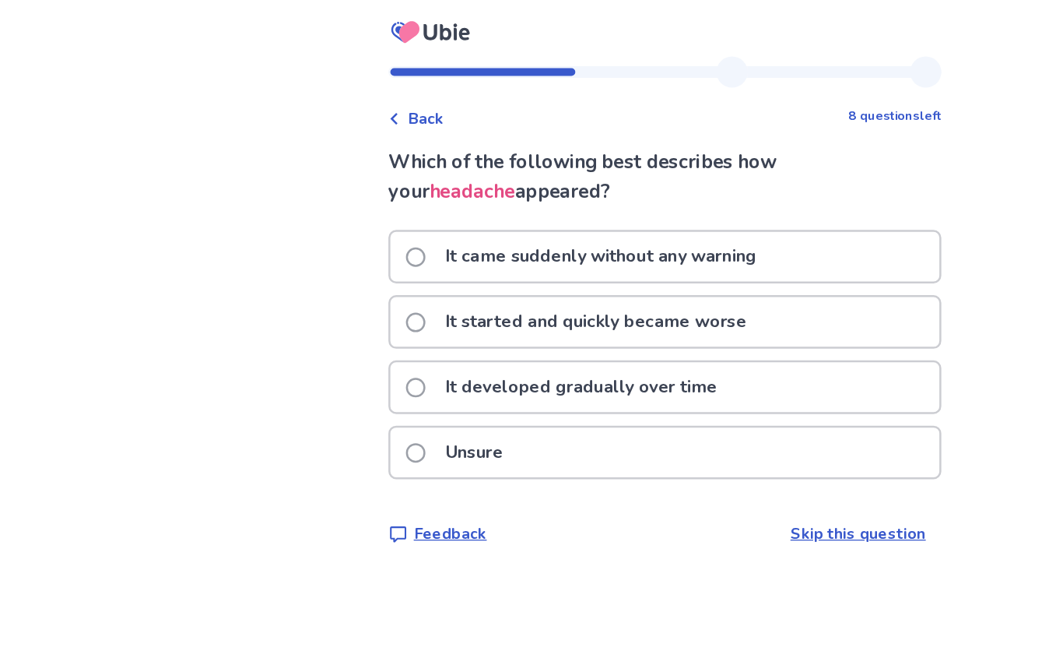
click at [603, 319] on div "It developed gradually over time" at bounding box center [531, 309] width 439 height 40
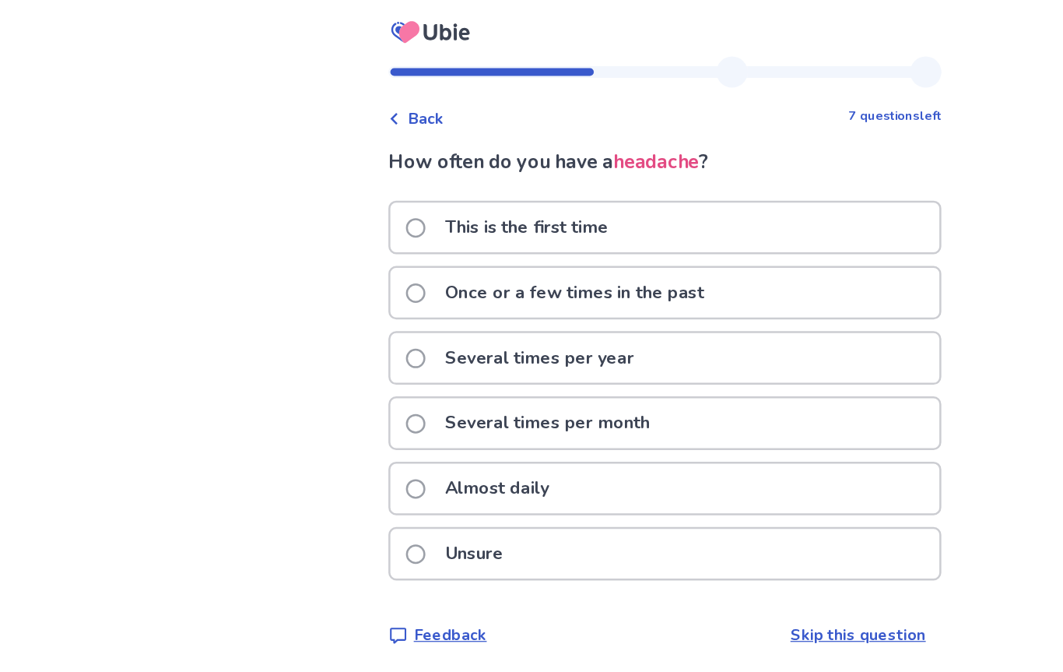
click at [662, 338] on div "Several times per month" at bounding box center [531, 338] width 439 height 40
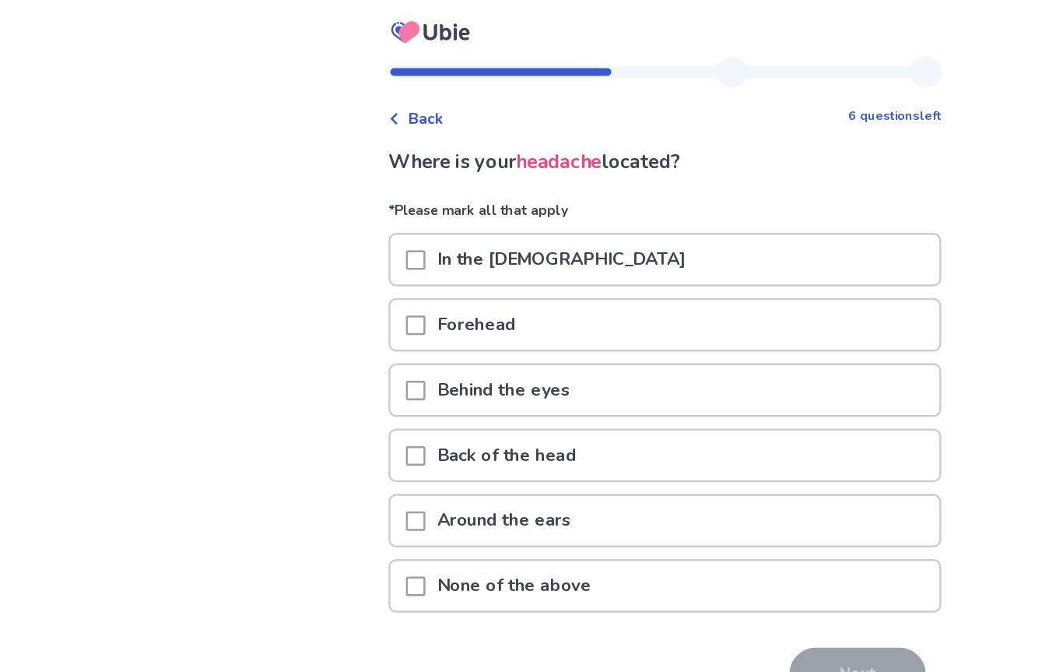
click at [548, 219] on div "In the [DEMOGRAPHIC_DATA]" at bounding box center [531, 208] width 439 height 40
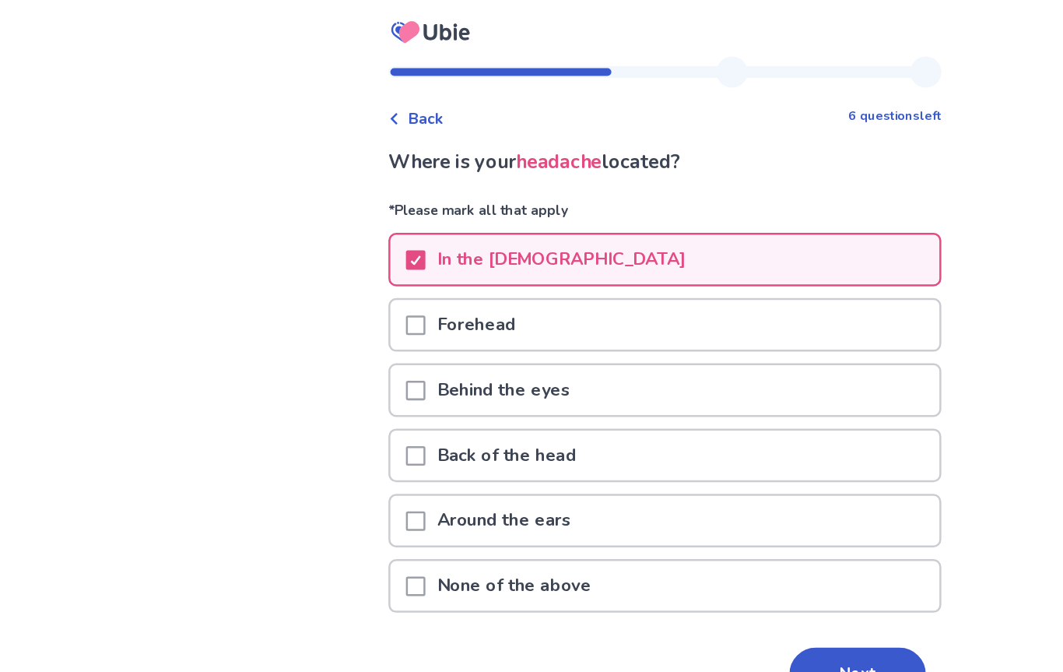
click at [538, 267] on div "Forehead" at bounding box center [531, 260] width 439 height 40
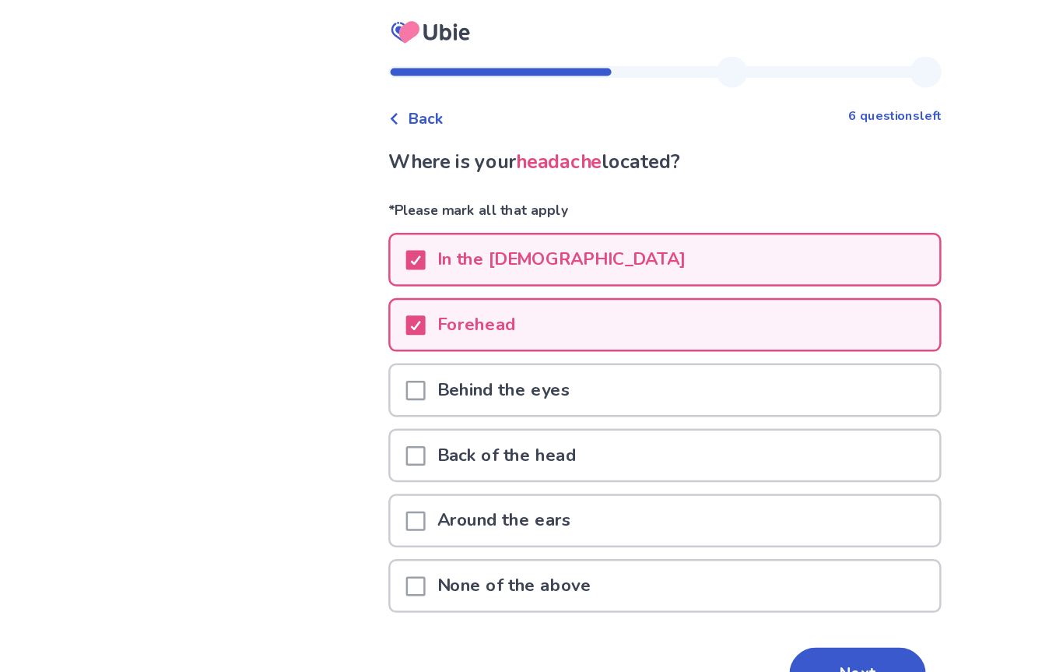
click at [576, 322] on div "Behind the eyes" at bounding box center [531, 312] width 439 height 40
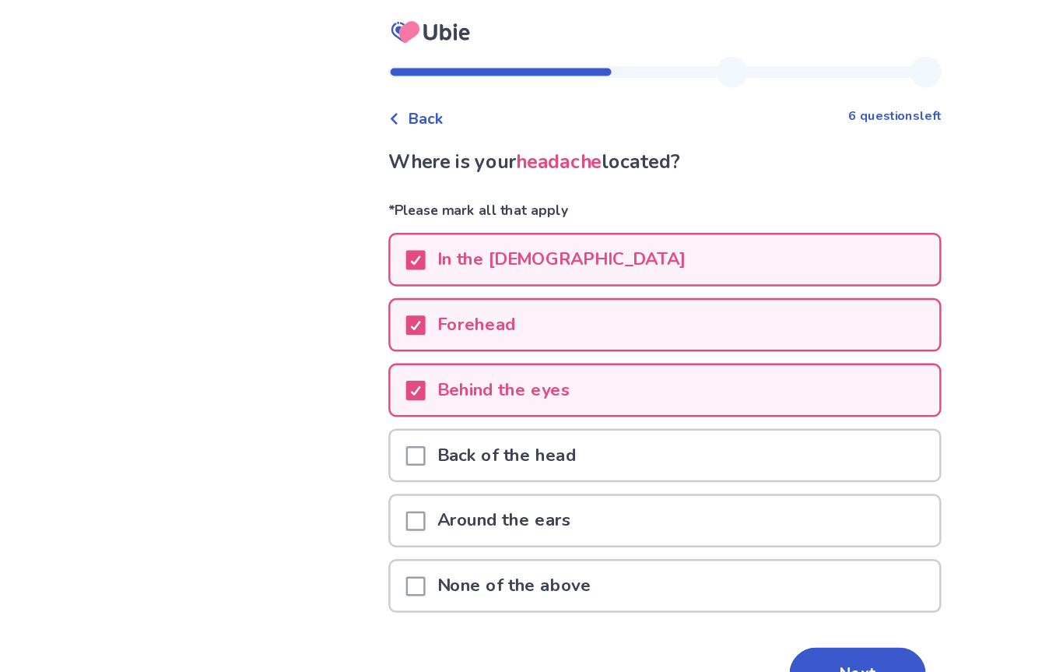
click at [536, 377] on div "Back of the head" at bounding box center [531, 364] width 439 height 40
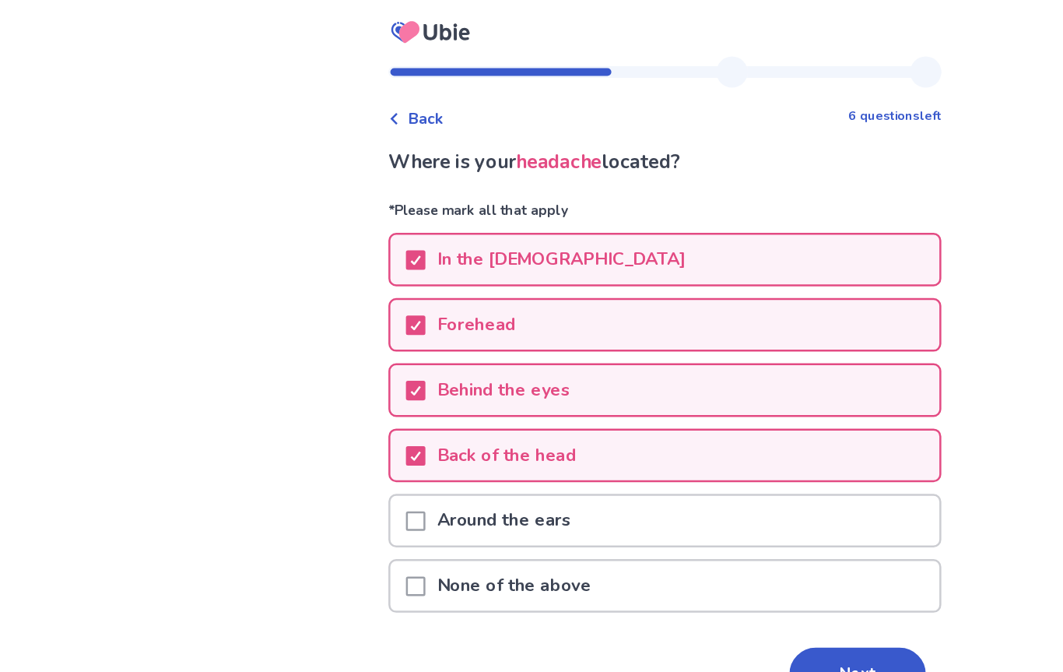
click at [580, 426] on div "Around the ears" at bounding box center [531, 416] width 439 height 40
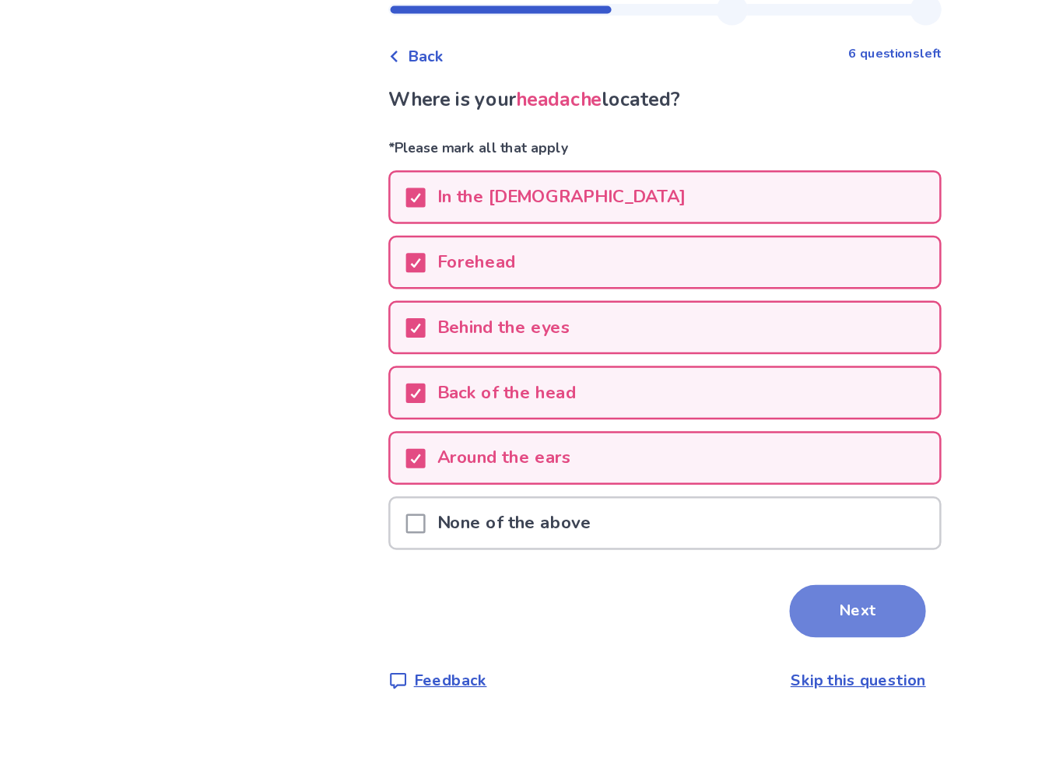
click at [697, 517] on button "Next" at bounding box center [685, 538] width 109 height 42
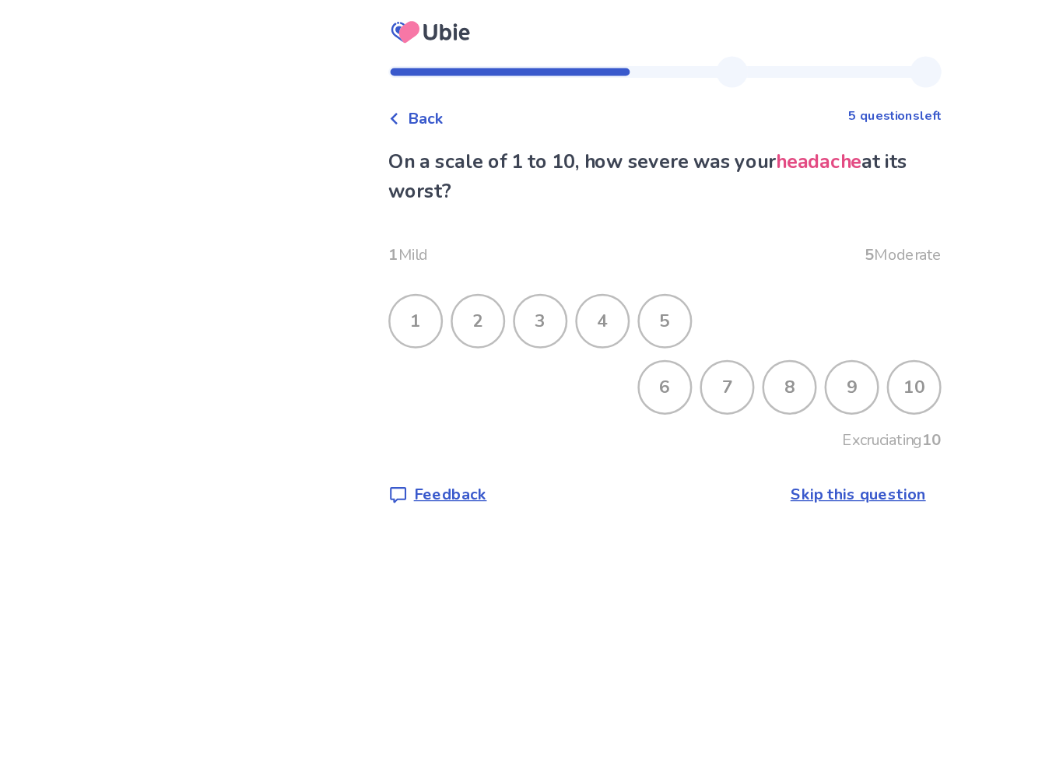
click at [524, 307] on div "6" at bounding box center [531, 309] width 40 height 40
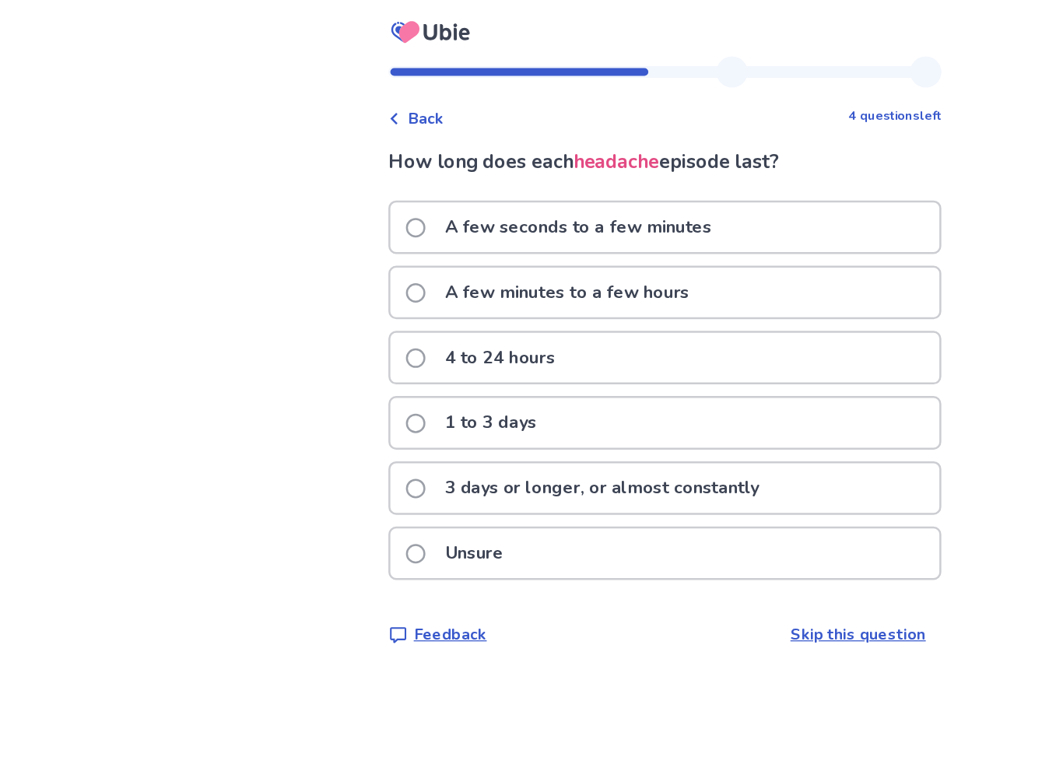
click at [553, 344] on div "1 to 3 days" at bounding box center [531, 338] width 439 height 40
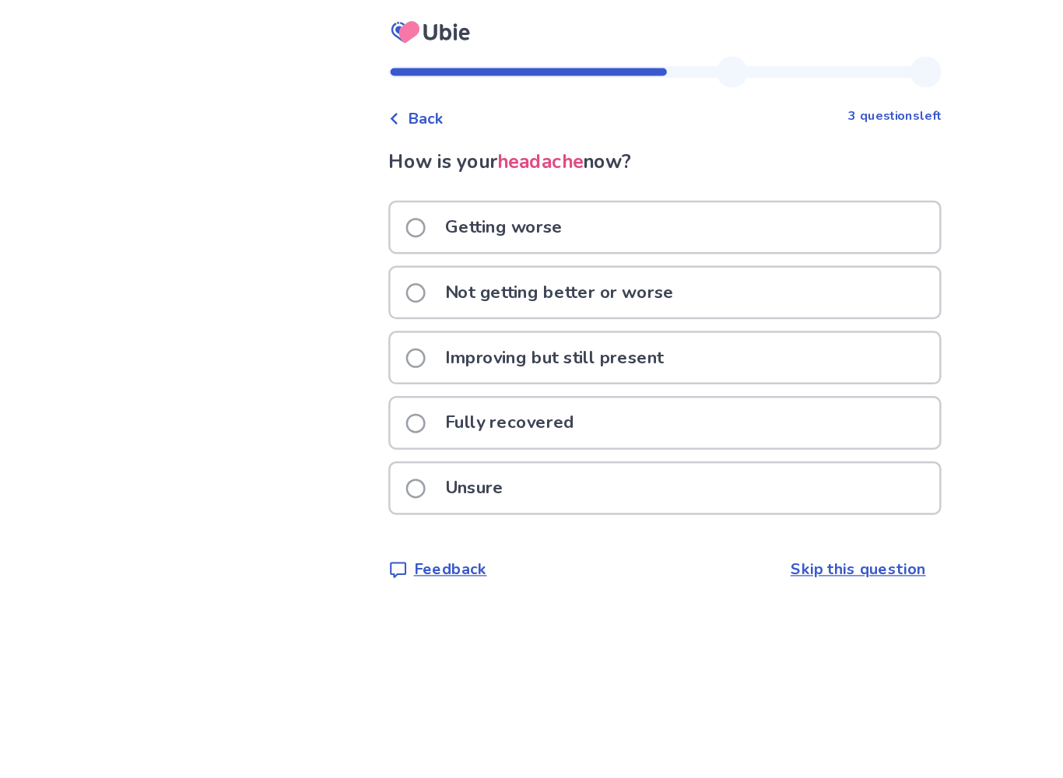
click at [640, 233] on div "Not getting better or worse" at bounding box center [531, 234] width 439 height 40
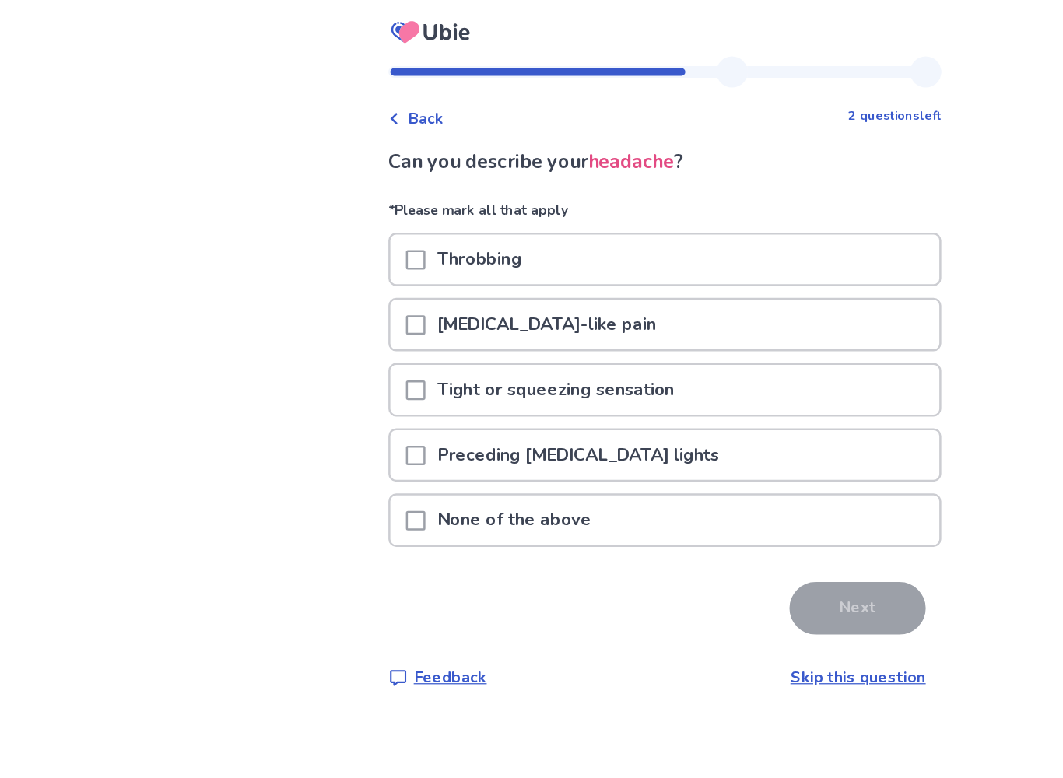
click at [625, 213] on div "Throbbing" at bounding box center [531, 208] width 439 height 40
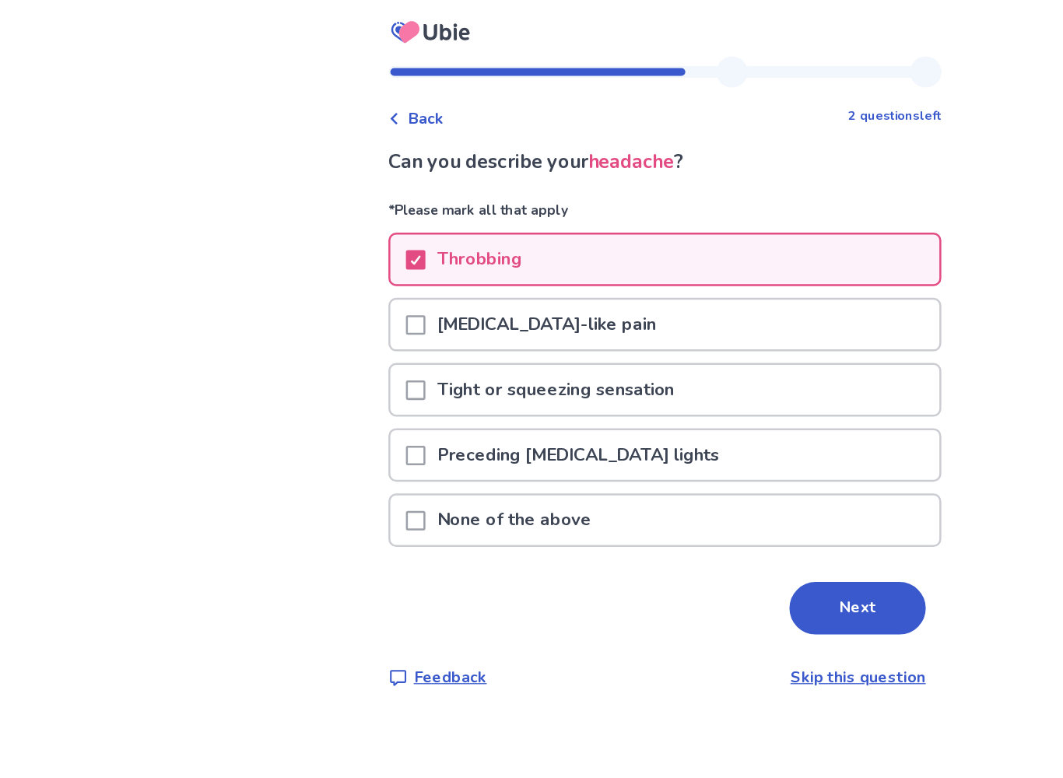
click at [588, 324] on div "Tight or squeezing sensation" at bounding box center [531, 312] width 439 height 40
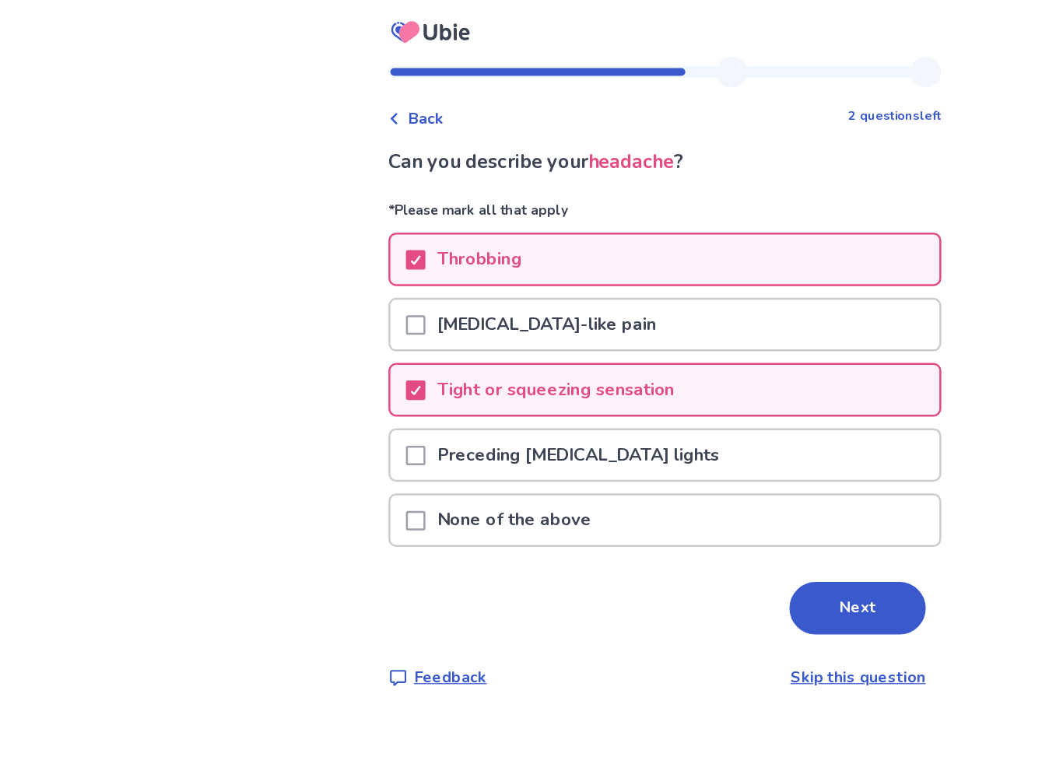
click at [680, 492] on button "Next" at bounding box center [685, 486] width 109 height 42
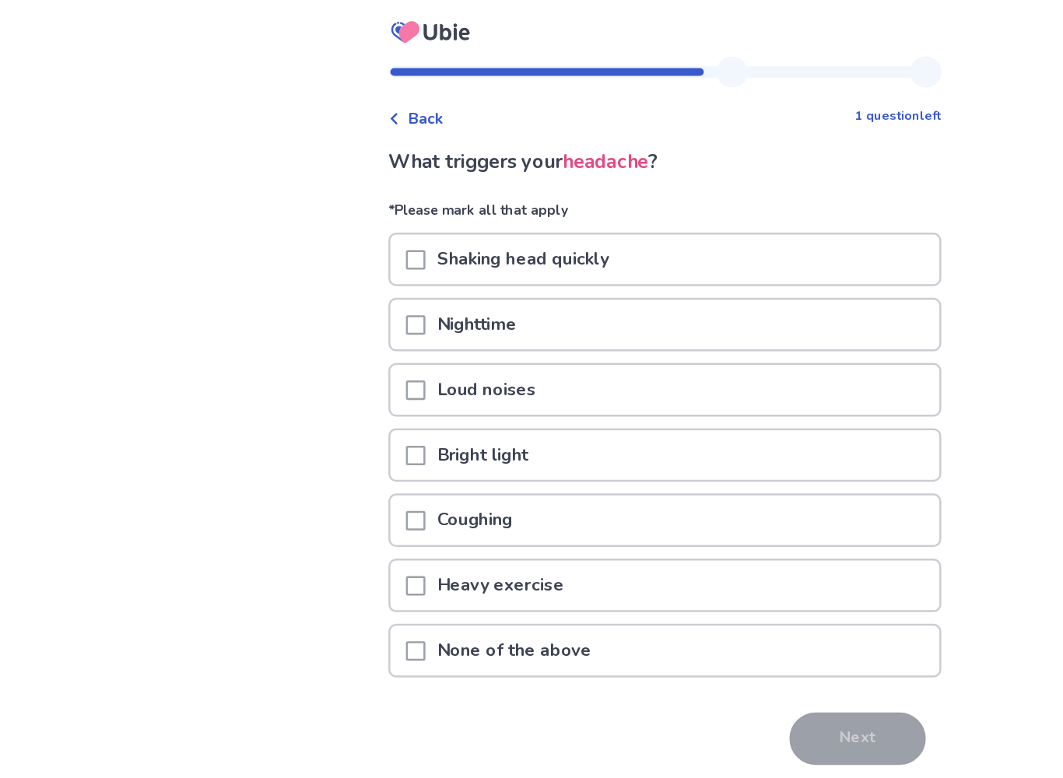
click at [625, 206] on div "Shaking head quickly" at bounding box center [531, 208] width 439 height 40
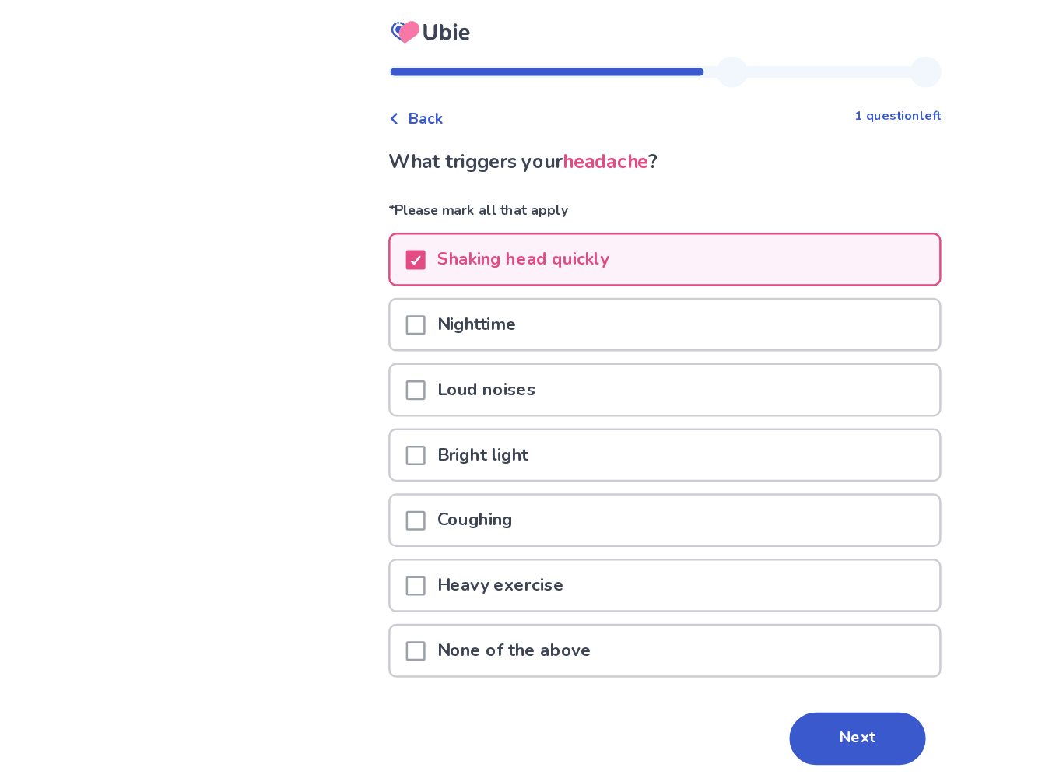
click at [625, 313] on div "Loud noises" at bounding box center [531, 312] width 439 height 40
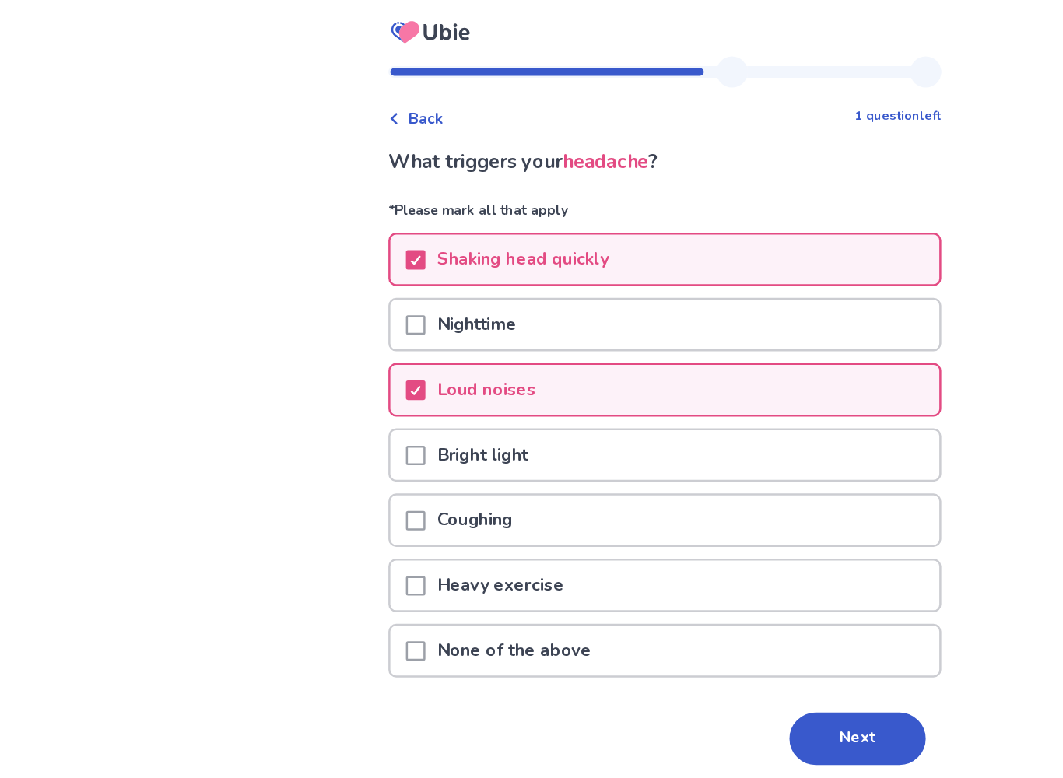
click at [589, 409] on div "Coughing" at bounding box center [531, 416] width 439 height 40
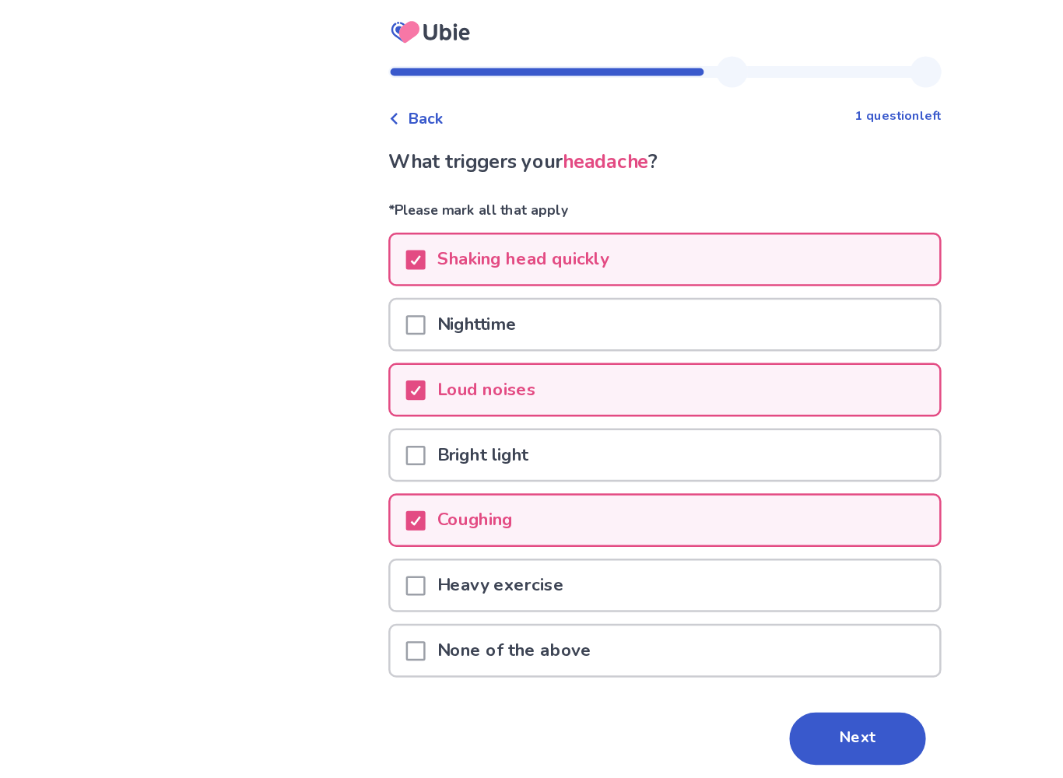
click at [623, 367] on div "Bright light" at bounding box center [531, 364] width 439 height 40
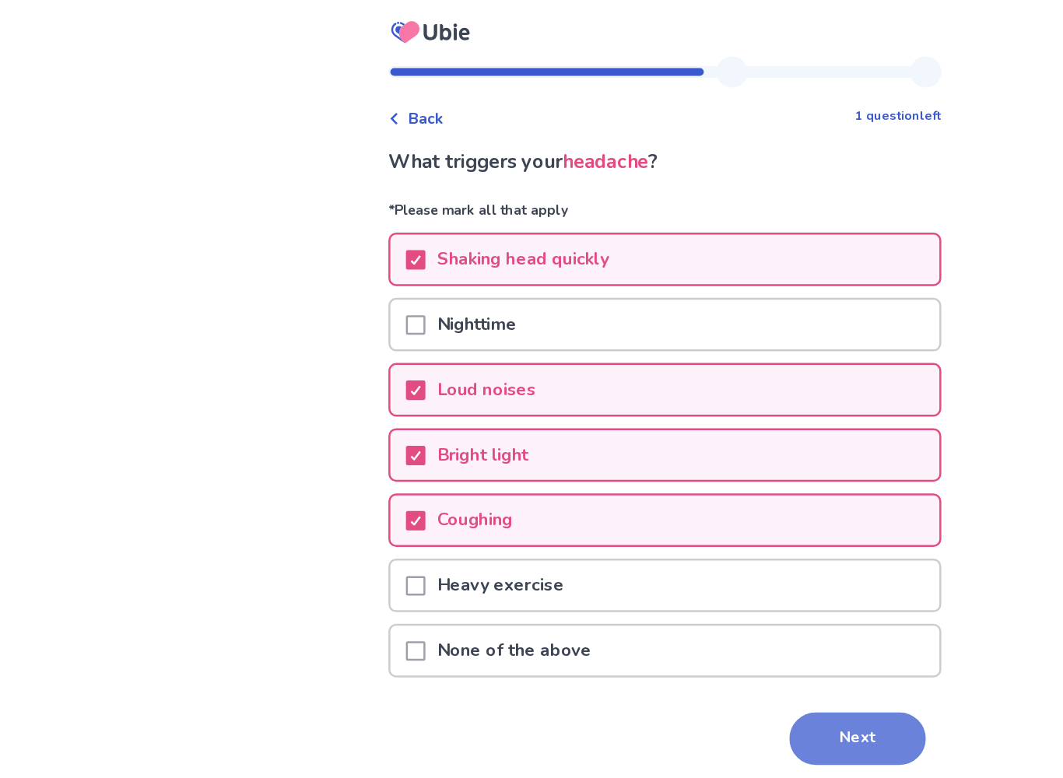
click at [682, 588] on button "Next" at bounding box center [685, 591] width 109 height 42
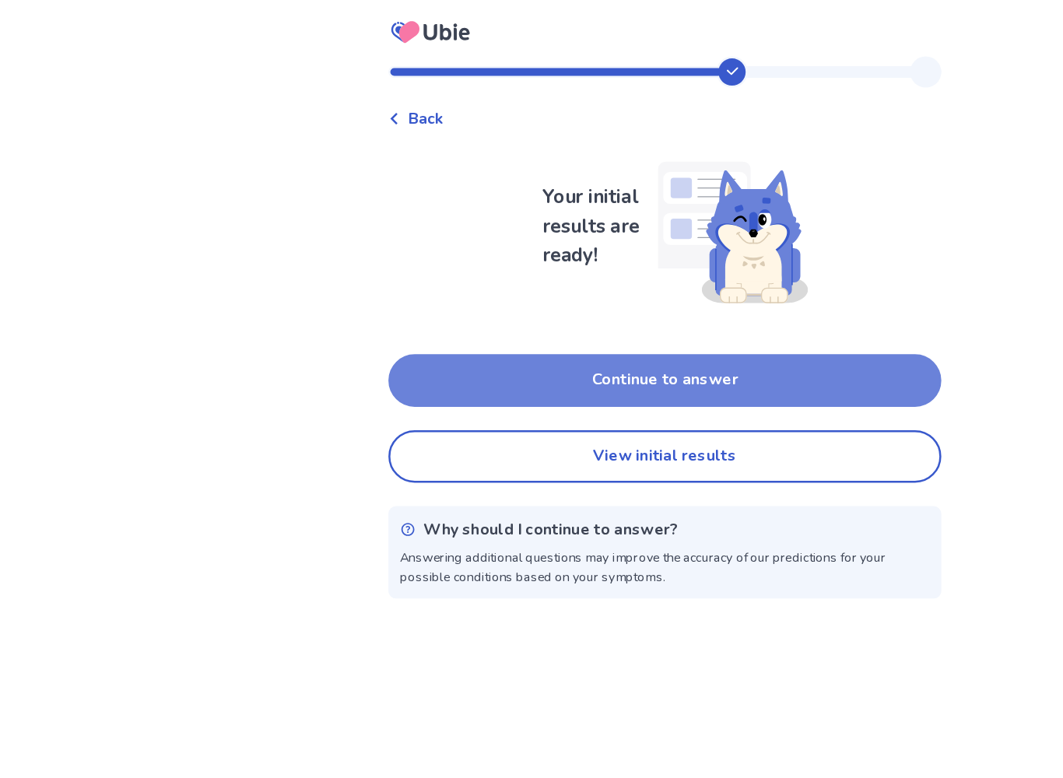
click at [678, 307] on button "Continue to answer" at bounding box center [531, 304] width 442 height 42
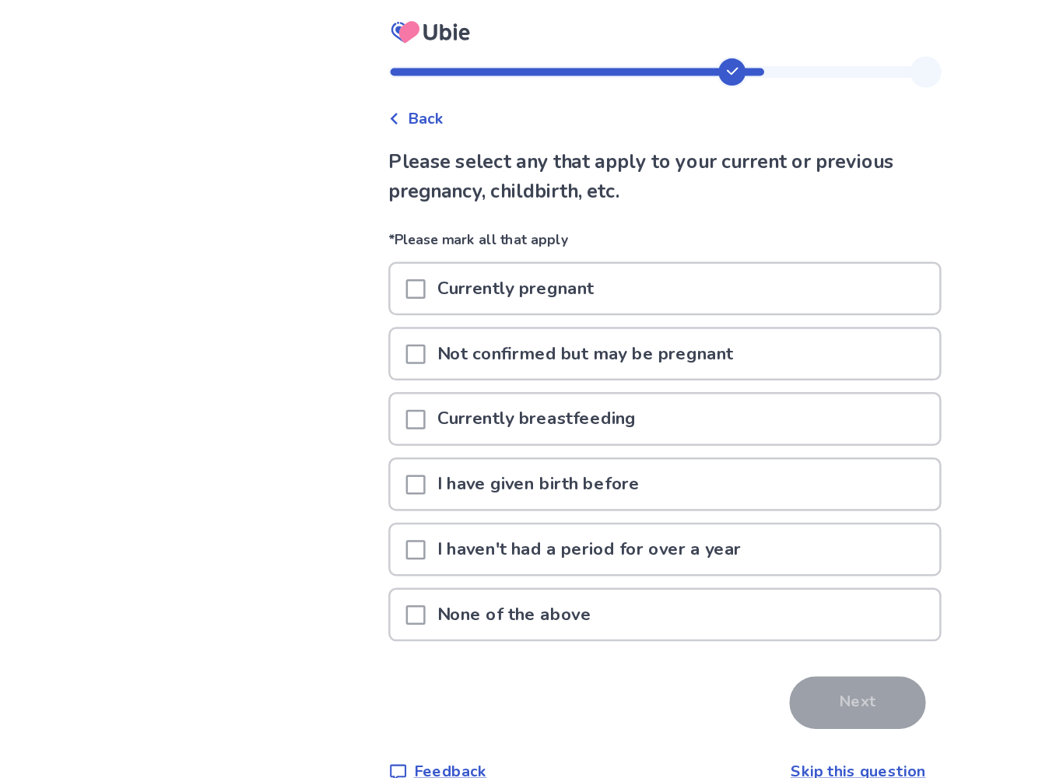
click at [467, 507] on p "None of the above" at bounding box center [411, 492] width 142 height 40
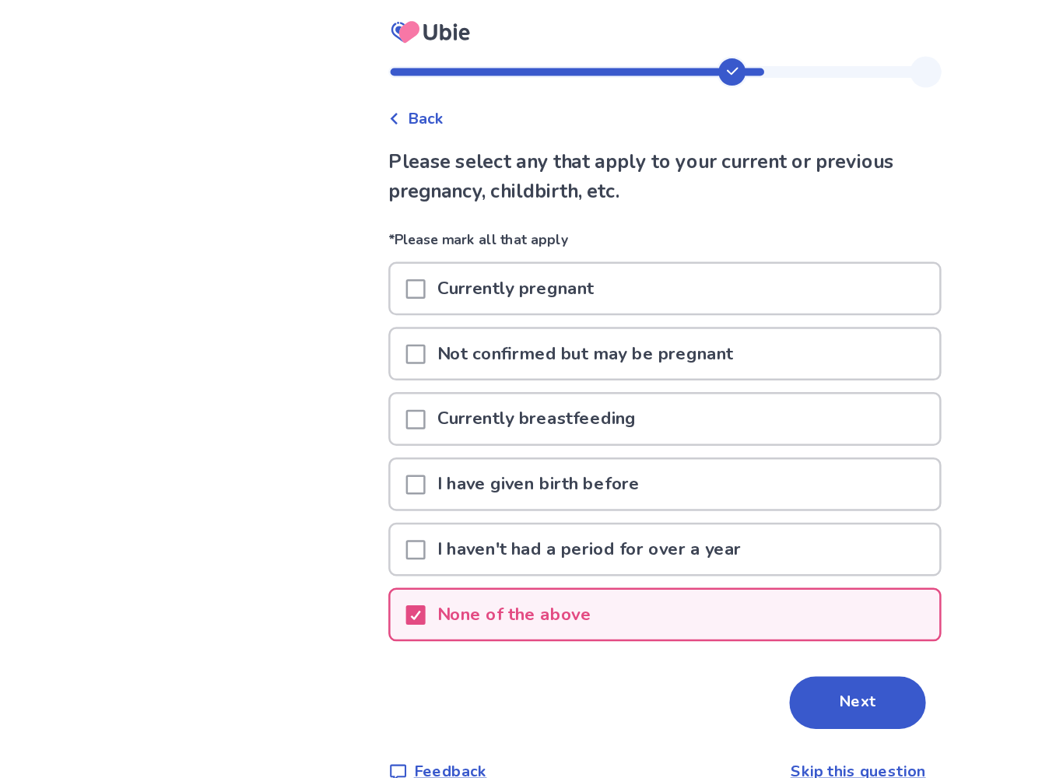
click at [549, 448] on p "I haven't had a period for over a year" at bounding box center [470, 439] width 261 height 40
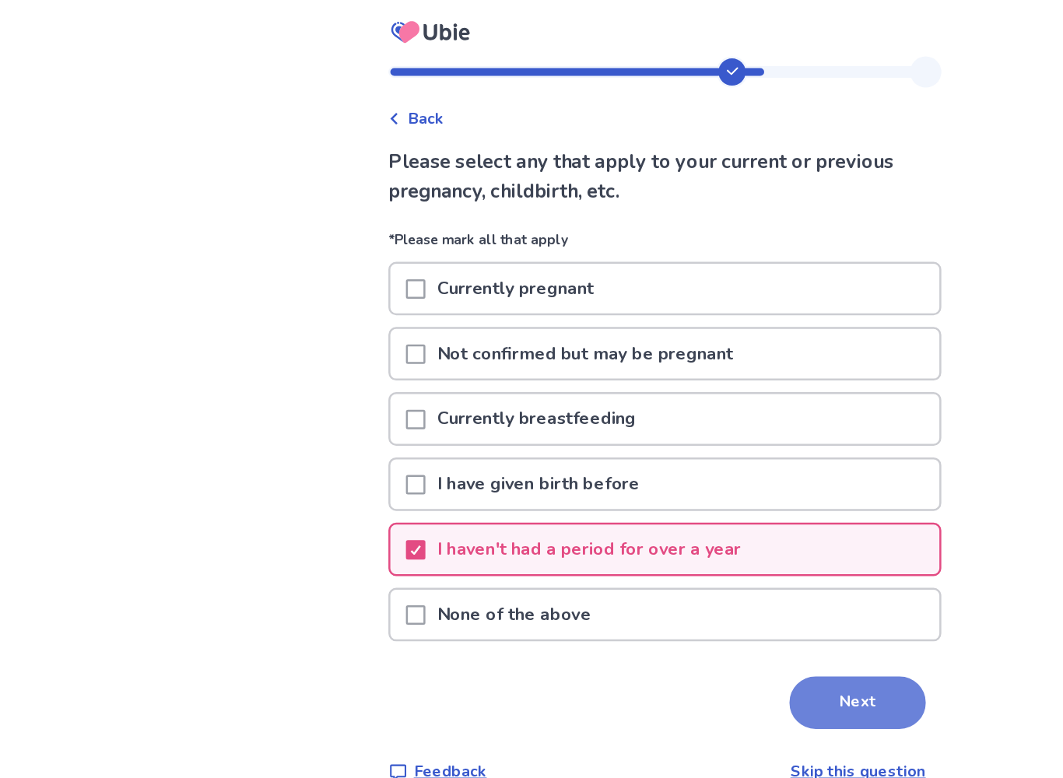
click at [679, 560] on button "Next" at bounding box center [685, 562] width 109 height 42
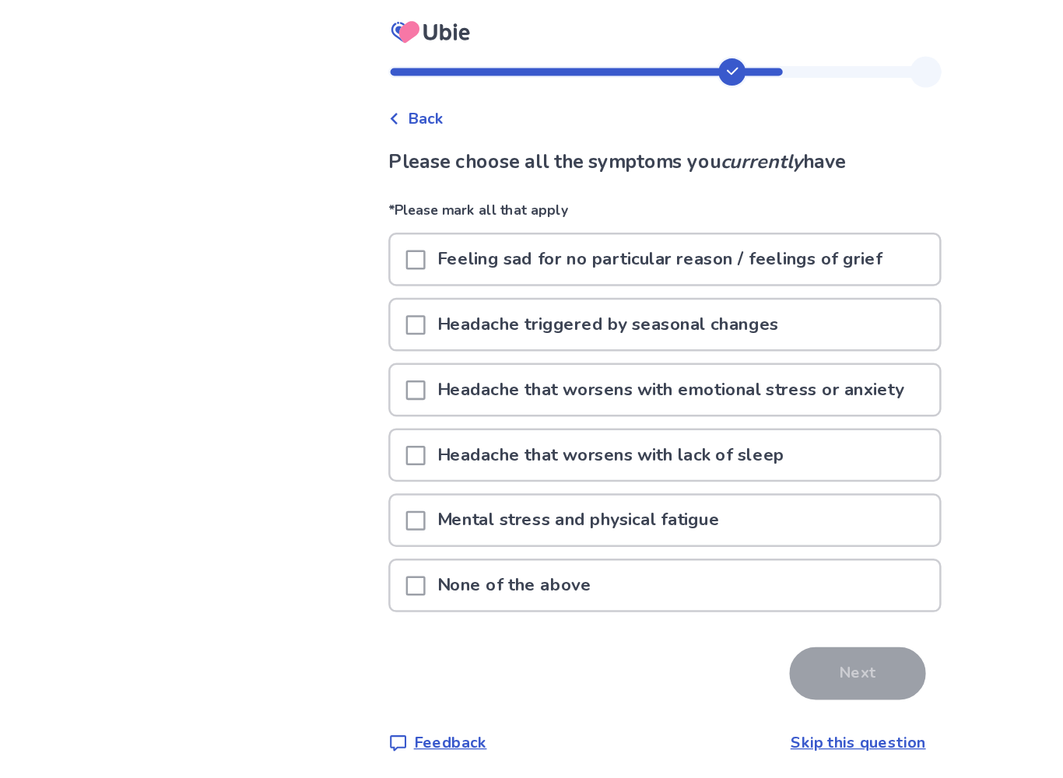
click at [633, 363] on p "Headache that worsens with lack of sleep" at bounding box center [488, 364] width 296 height 40
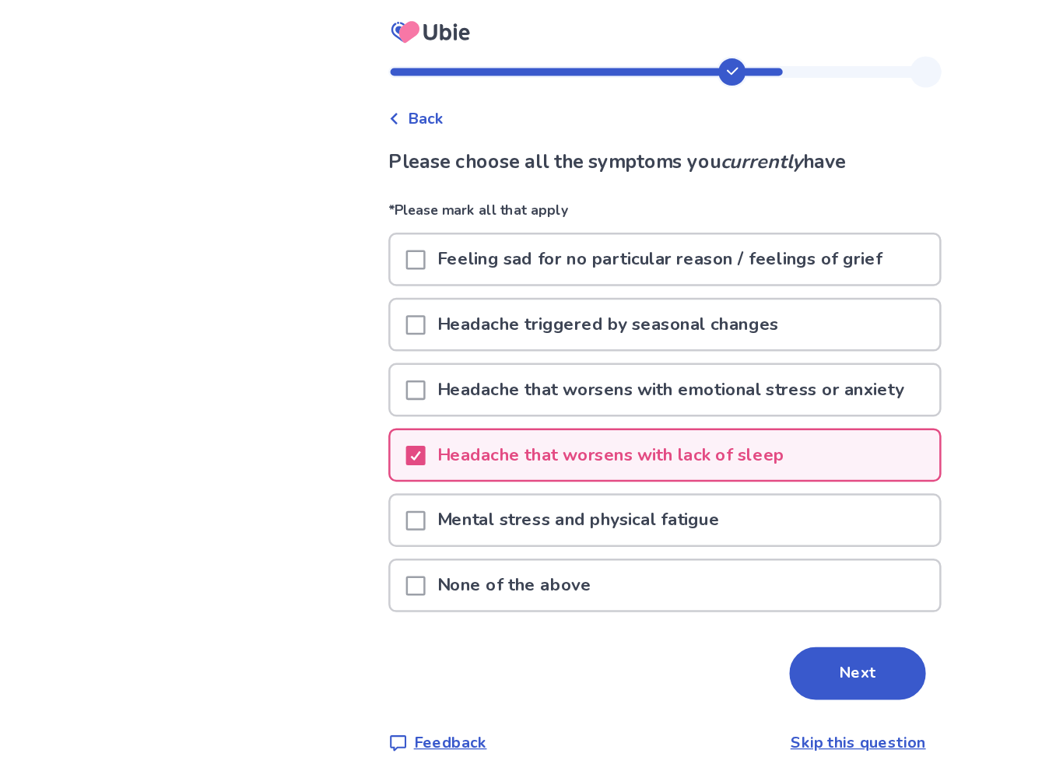
click at [703, 324] on p "Headache that worsens with emotional stress or anxiety" at bounding box center [535, 312] width 391 height 40
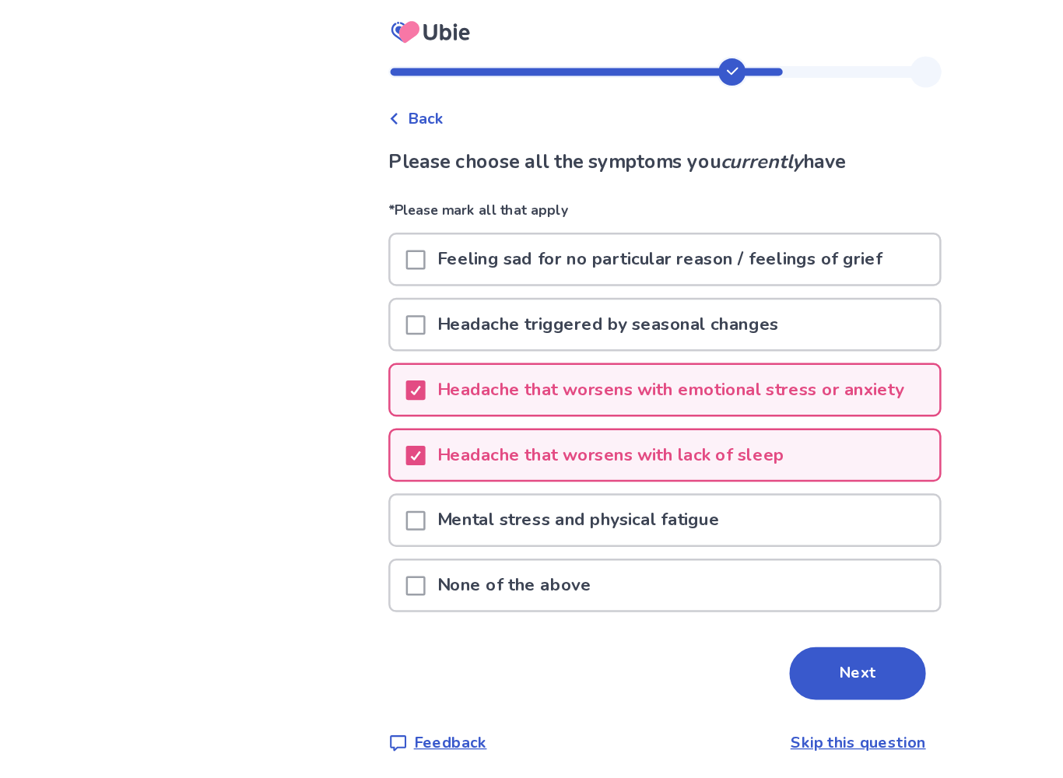
click at [633, 424] on div "Mental stress and physical fatigue" at bounding box center [531, 416] width 439 height 40
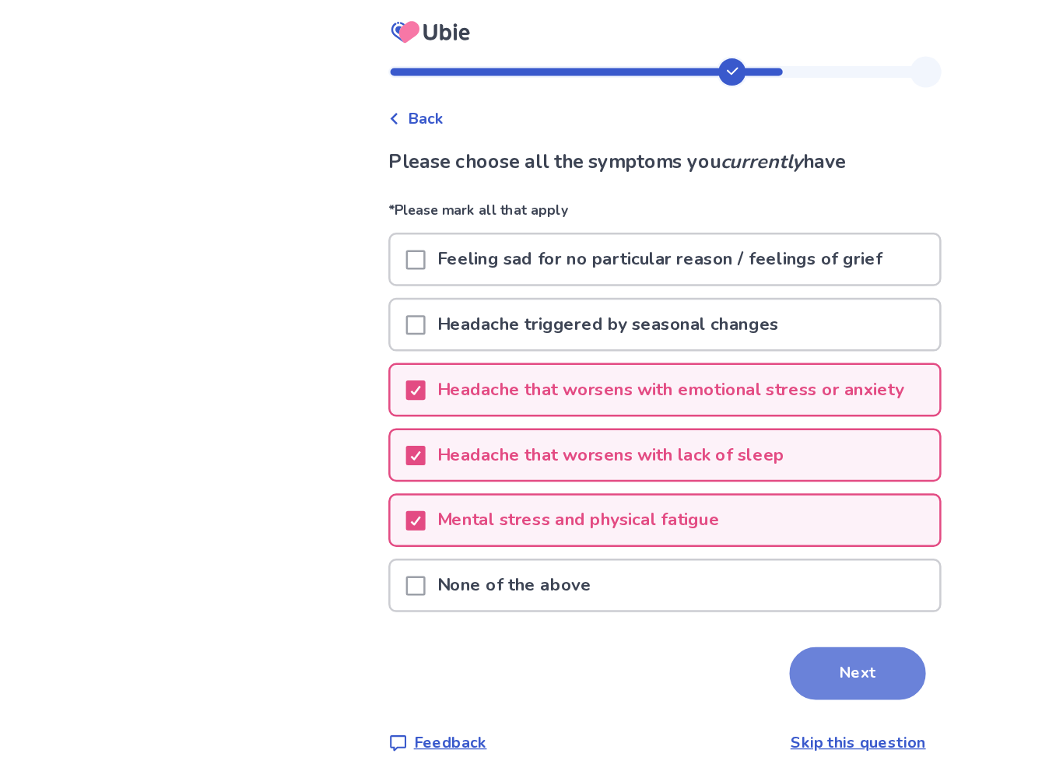
click at [658, 546] on button "Next" at bounding box center [685, 538] width 109 height 42
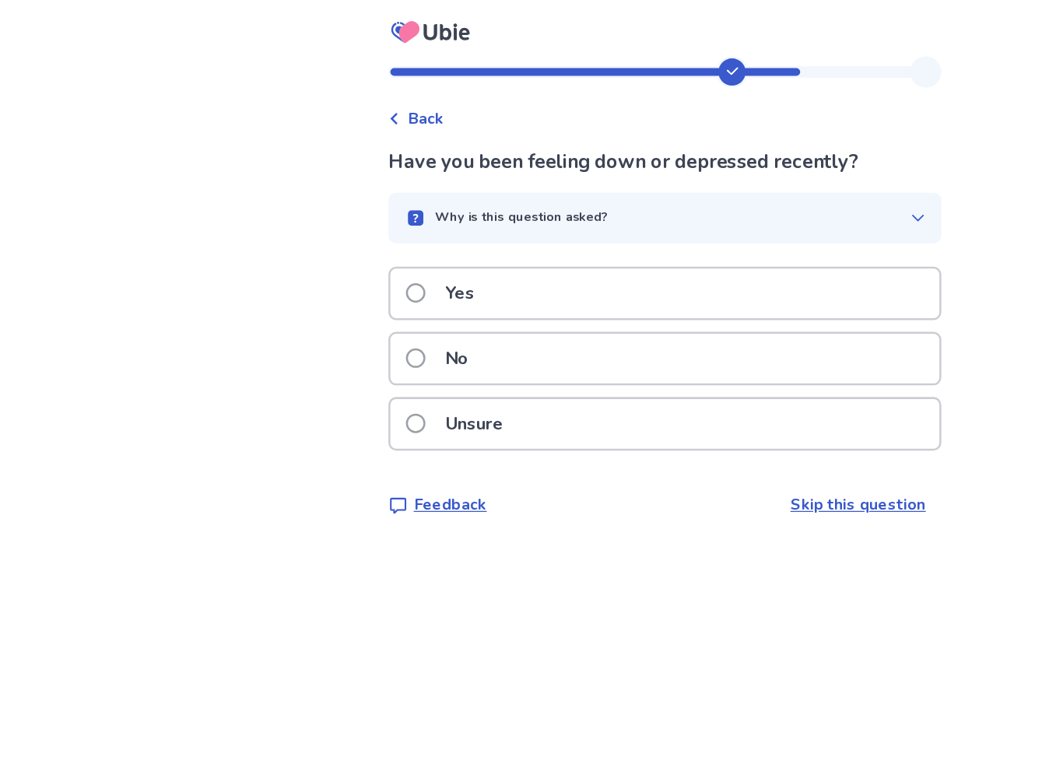
click at [533, 339] on div "Unsure" at bounding box center [531, 339] width 439 height 40
click at [624, 245] on div "Yes" at bounding box center [531, 235] width 439 height 40
click at [609, 288] on div "No" at bounding box center [531, 287] width 439 height 40
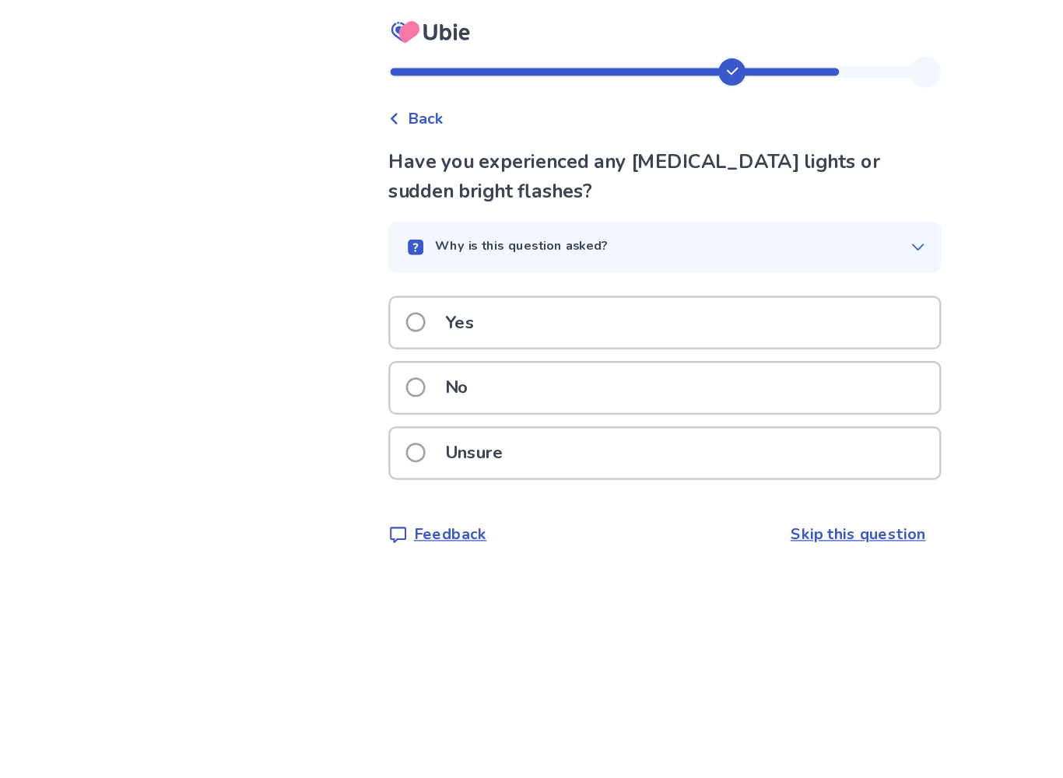
click at [714, 194] on div "Why is this question asked?" at bounding box center [525, 198] width 405 height 16
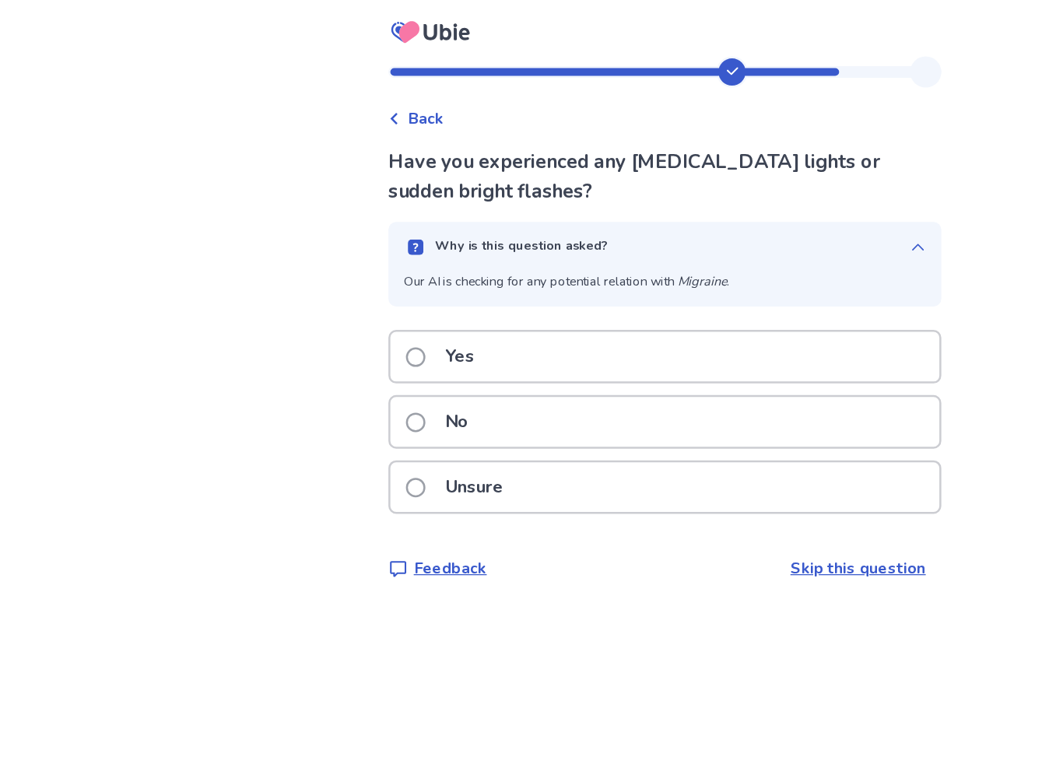
click at [598, 333] on div "No" at bounding box center [531, 337] width 439 height 40
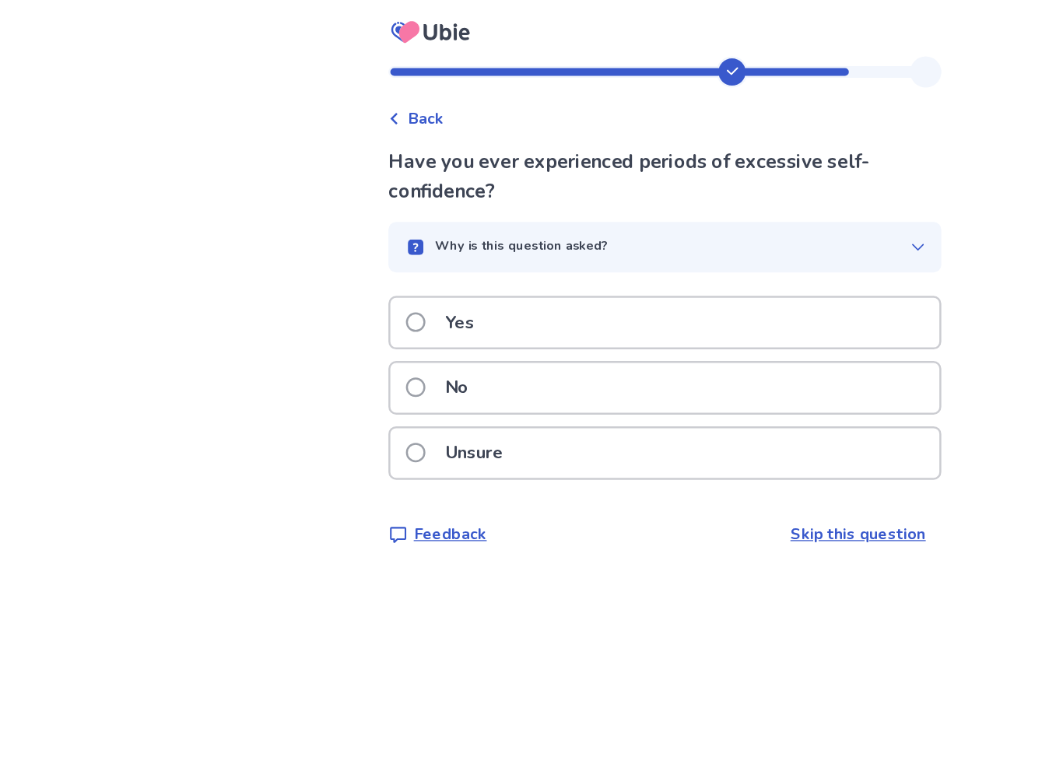
click at [662, 306] on div "No" at bounding box center [531, 310] width 439 height 40
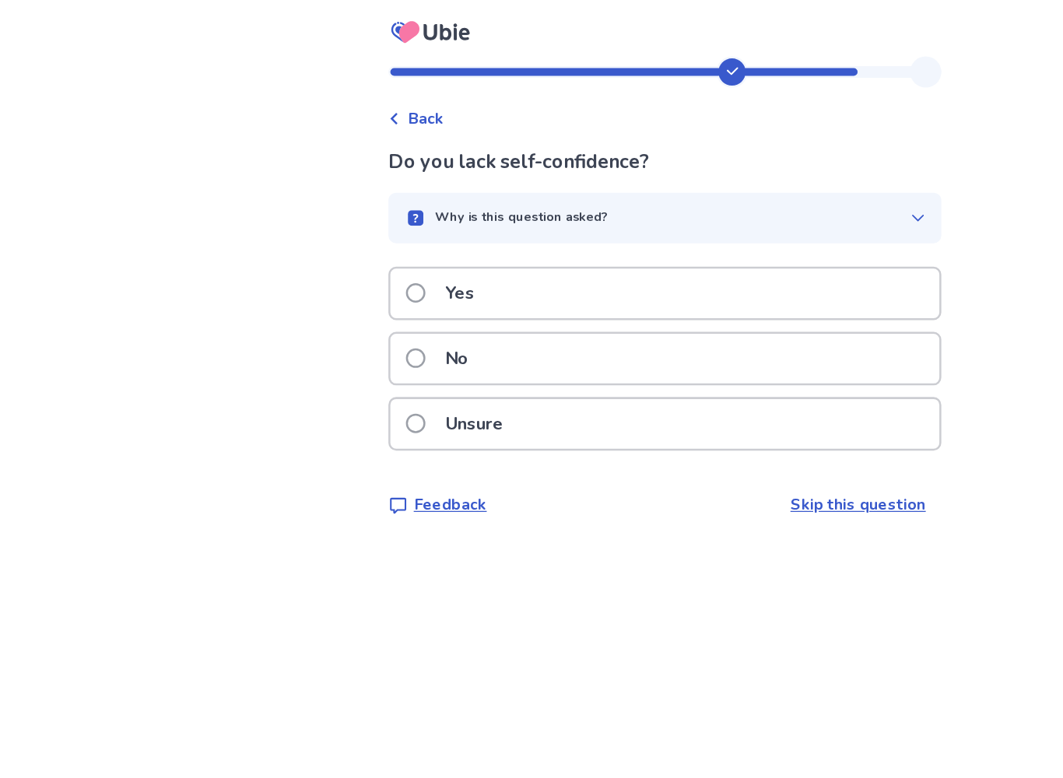
click at [616, 340] on div "Unsure" at bounding box center [531, 339] width 439 height 40
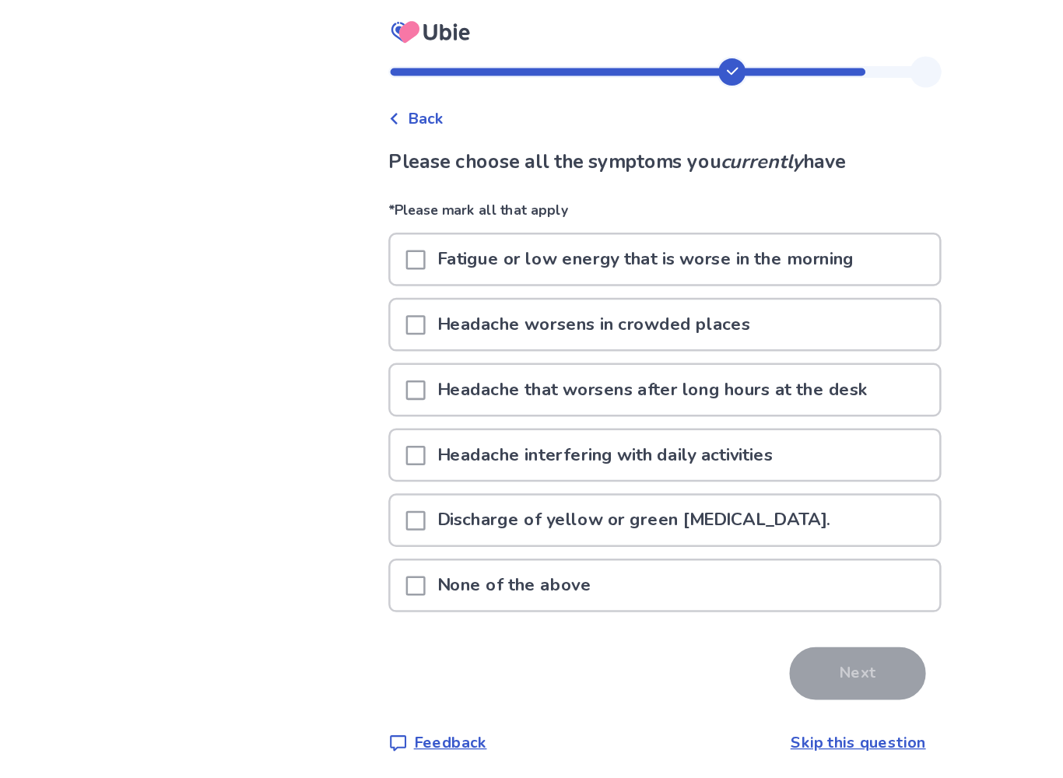
click at [665, 261] on div "Headache worsens in crowded places" at bounding box center [531, 260] width 439 height 40
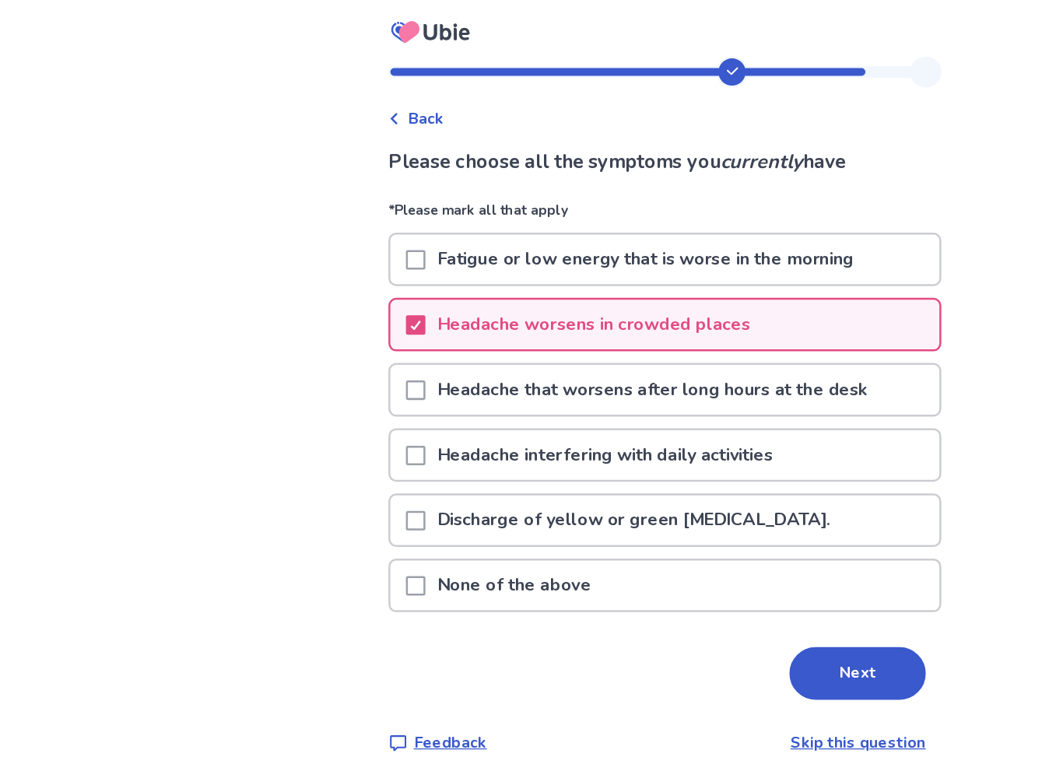
click at [622, 308] on p "Headache that worsens after long hours at the desk" at bounding box center [521, 312] width 363 height 40
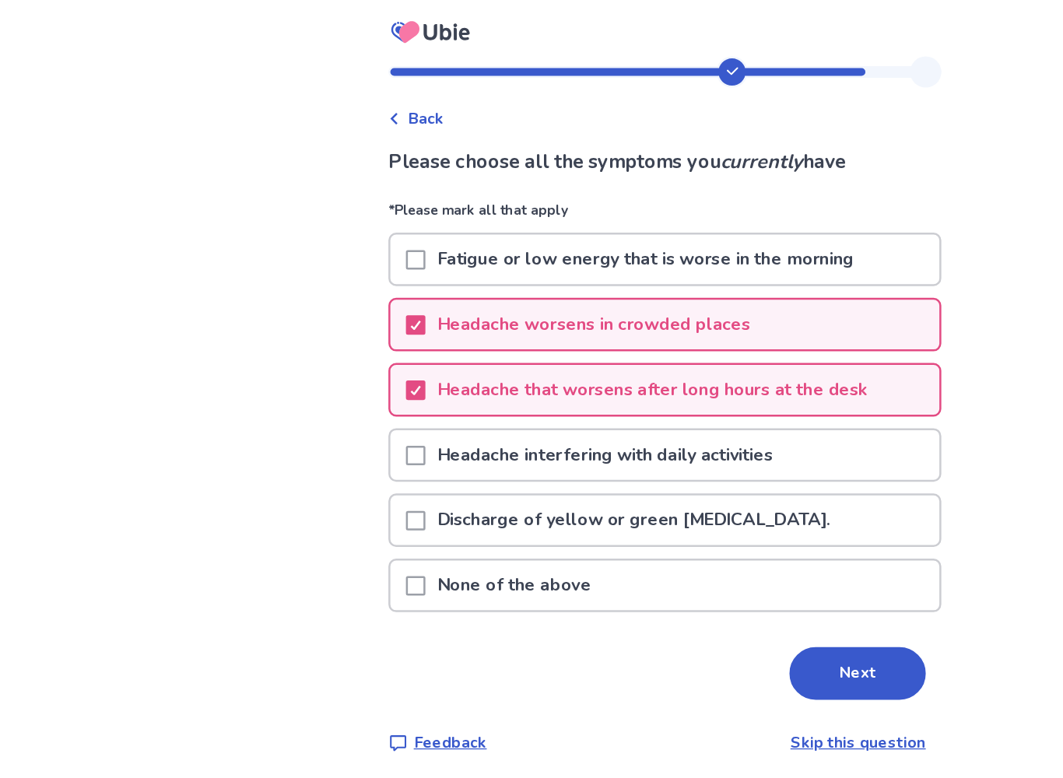
click at [566, 374] on p "Headache interfering with daily activities" at bounding box center [483, 364] width 287 height 40
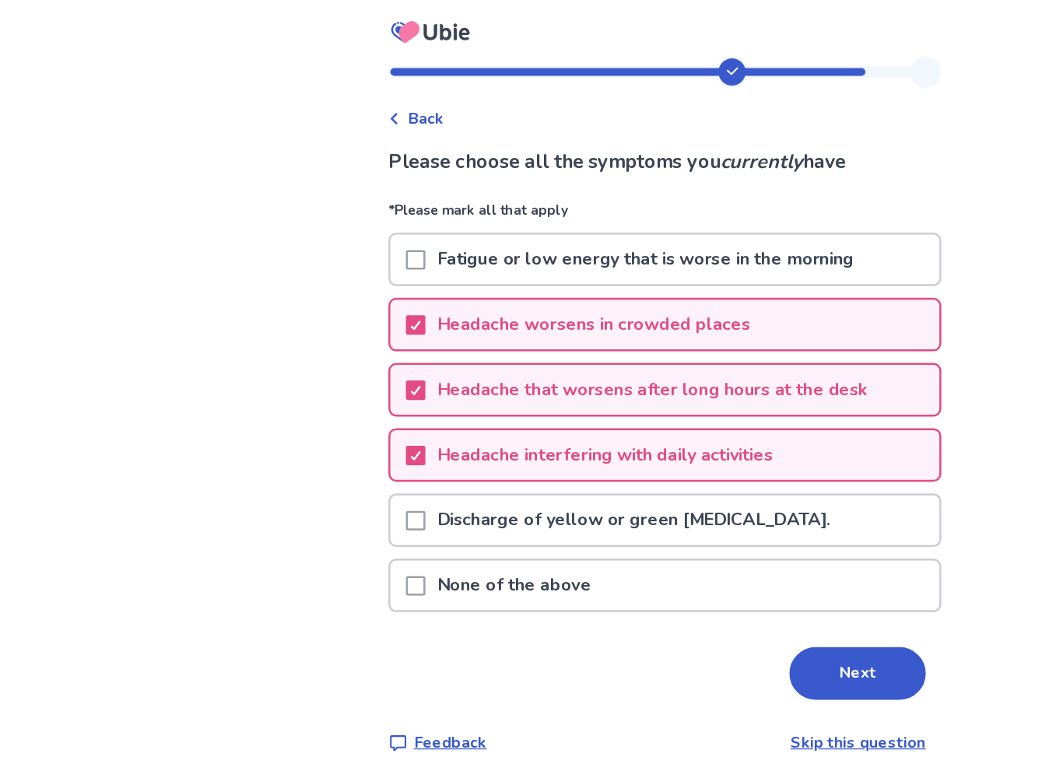
click at [683, 215] on p "Fatigue or low energy that is worse in the morning" at bounding box center [516, 208] width 352 height 40
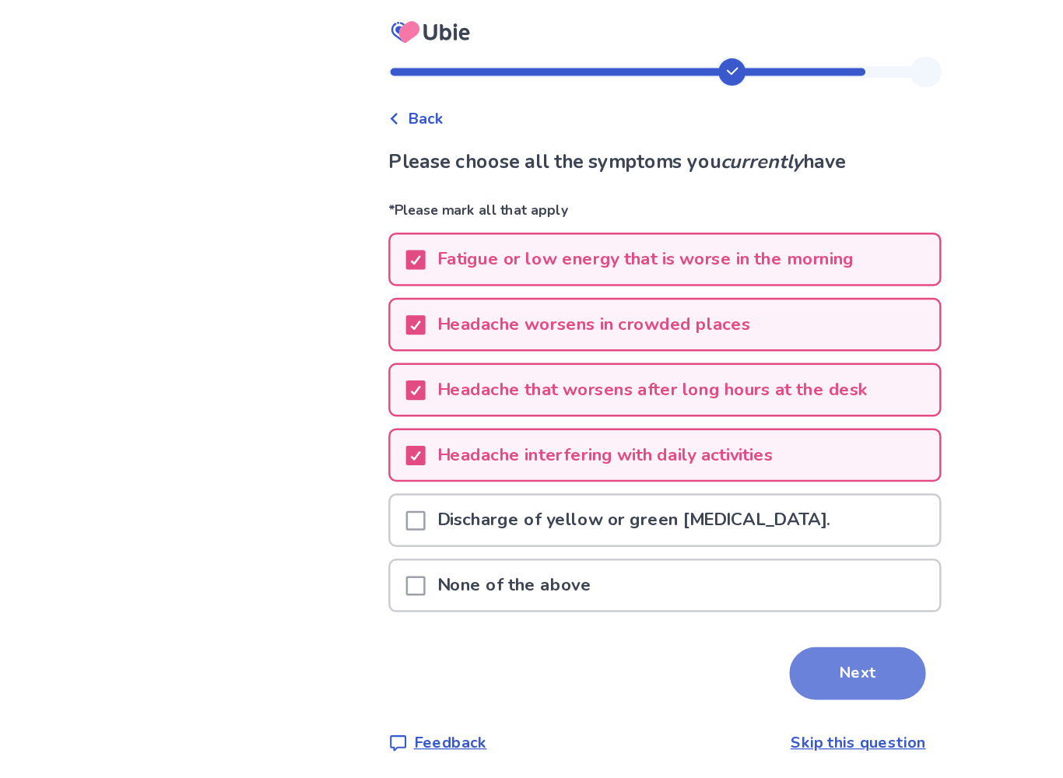
click at [659, 538] on button "Next" at bounding box center [685, 538] width 109 height 42
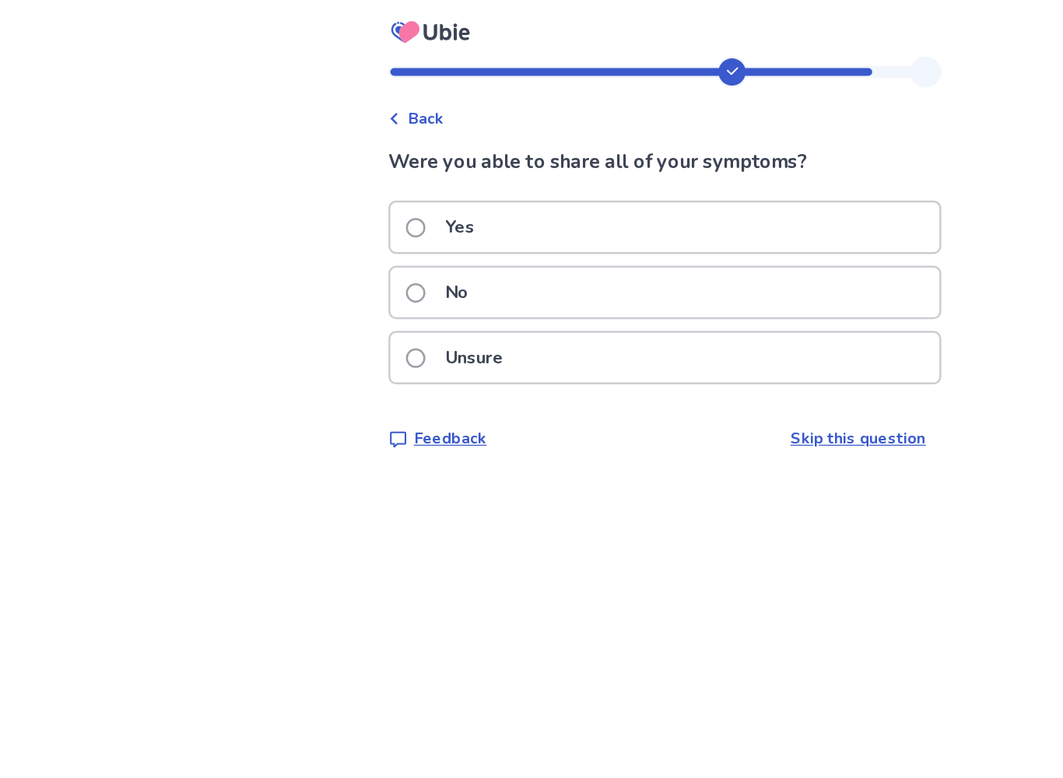
click at [678, 174] on div "Yes" at bounding box center [531, 182] width 439 height 40
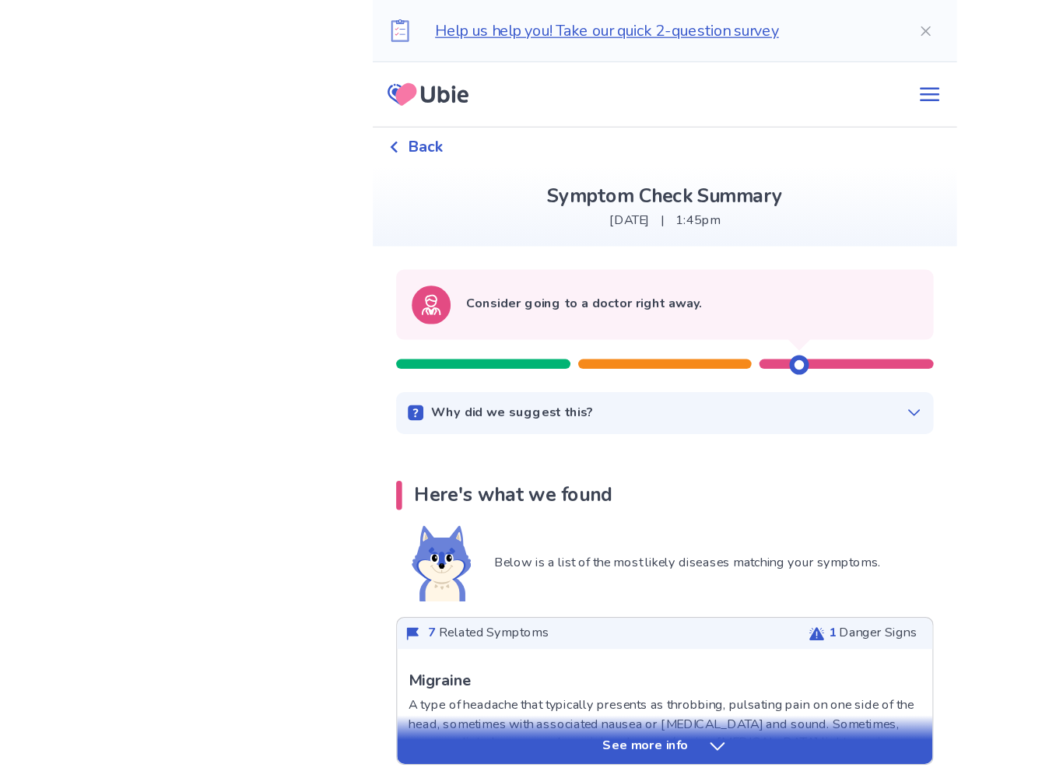
click at [731, 324] on div "Why did we suggest this? This suggestion is based on the severity level of a fe…" at bounding box center [532, 331] width 430 height 34
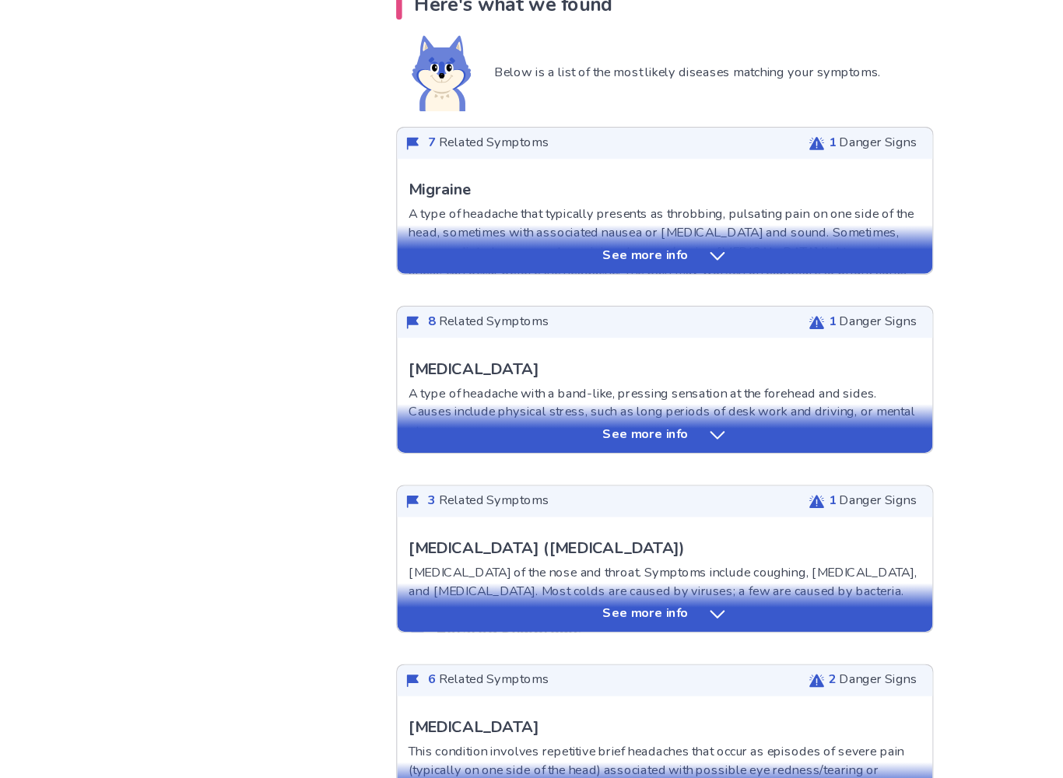
scroll to position [298, 0]
click at [581, 353] on div "See more info" at bounding box center [531, 361] width 428 height 16
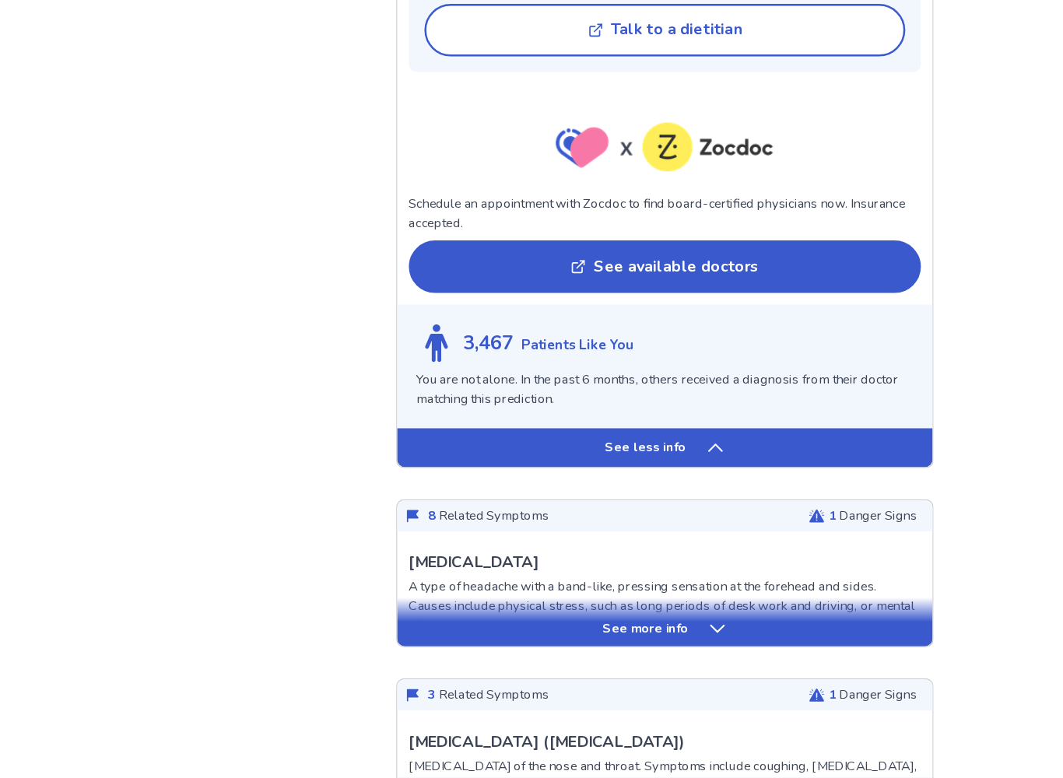
scroll to position [1379, 0]
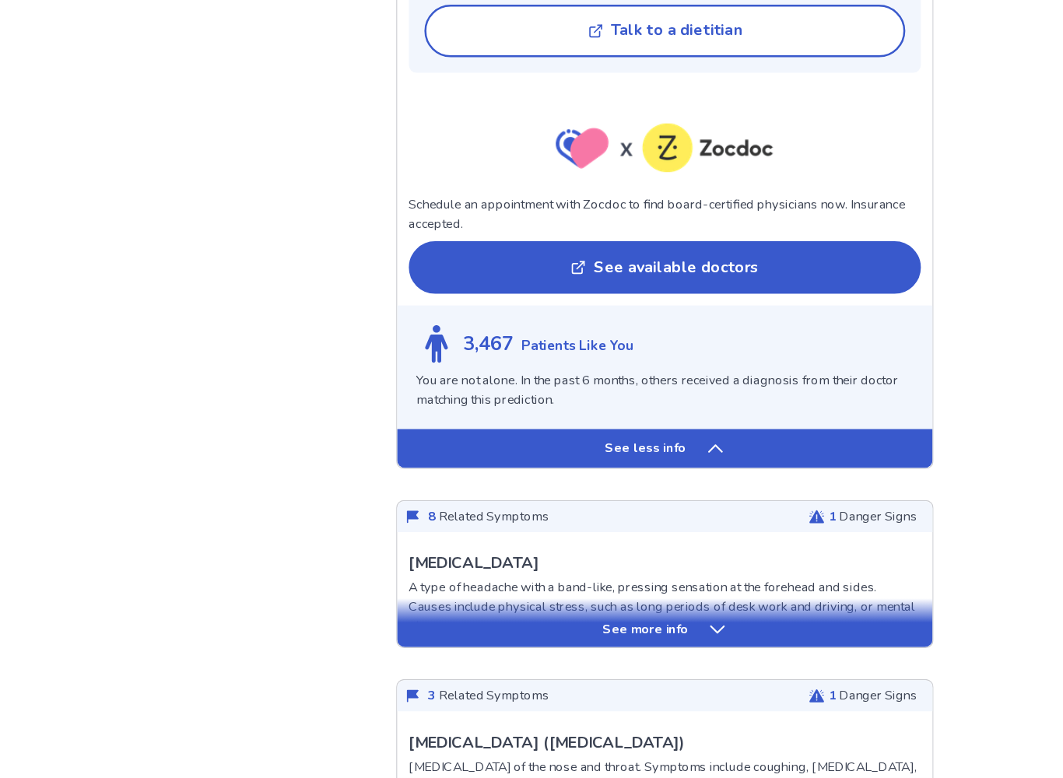
click at [585, 651] on div "See more info" at bounding box center [531, 659] width 428 height 16
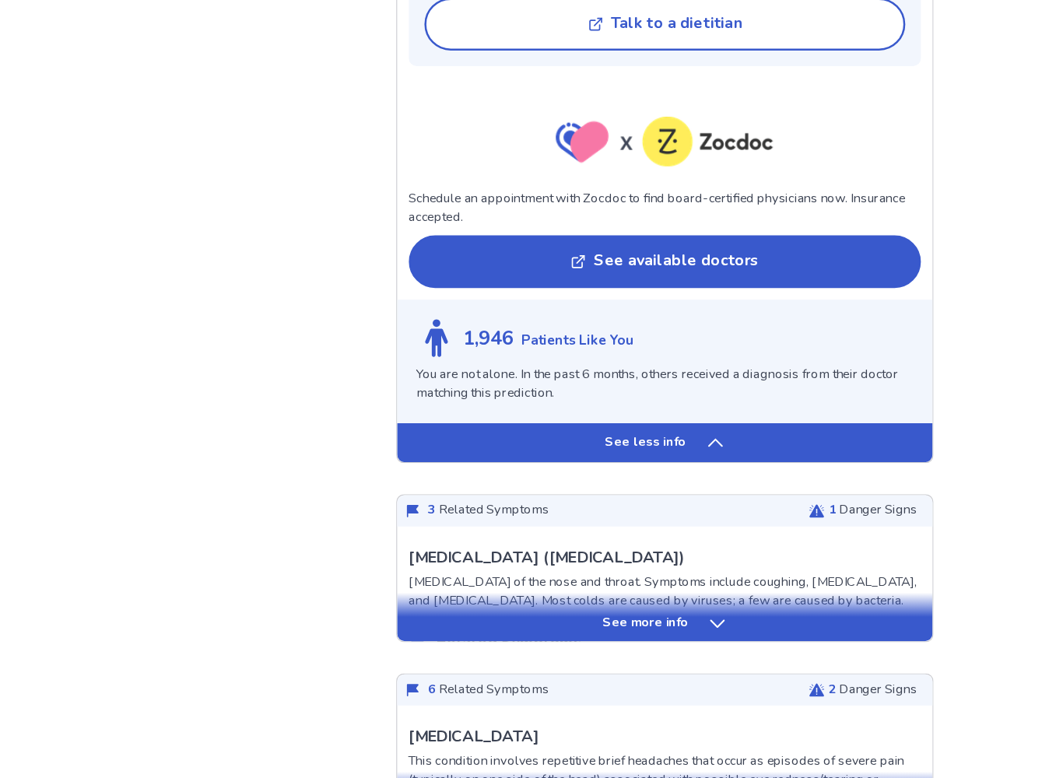
scroll to position [2720, 0]
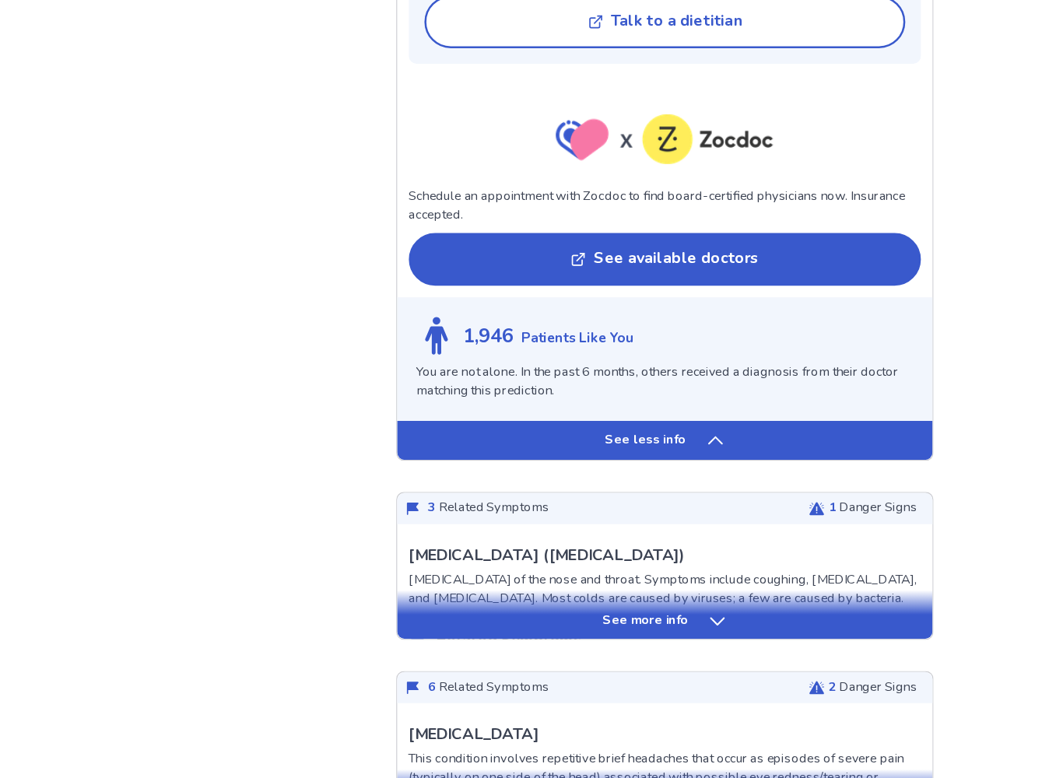
click at [581, 628] on div "See more info" at bounding box center [531, 647] width 428 height 39
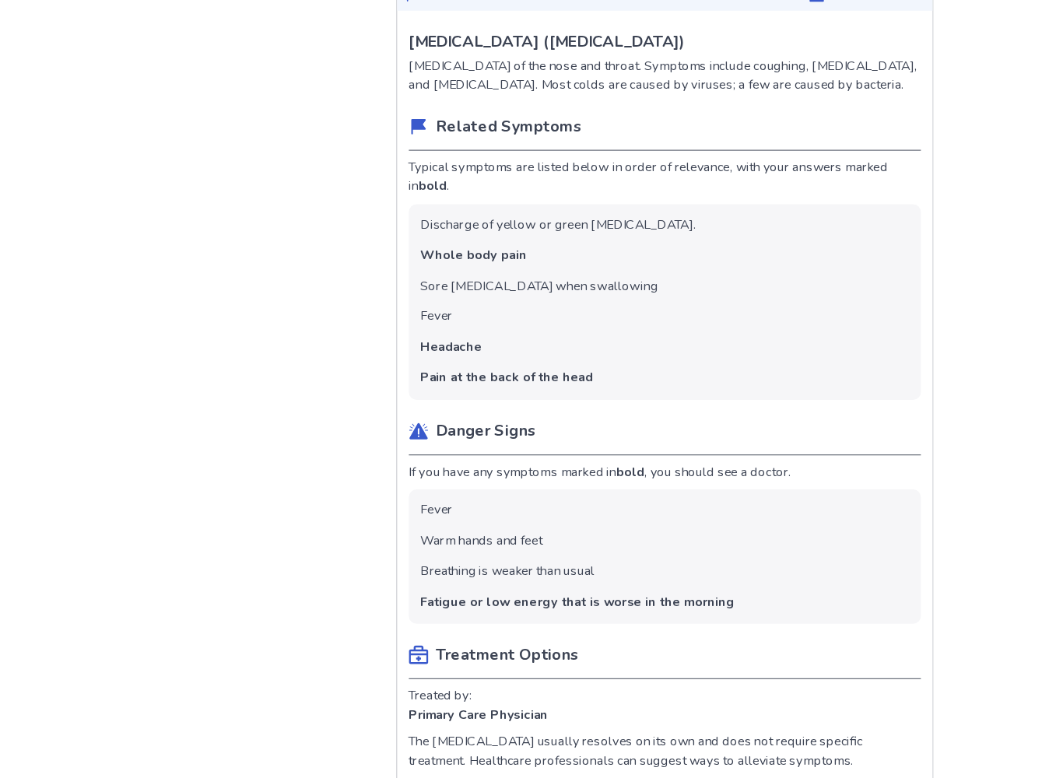
scroll to position [3132, 0]
